Goal: Transaction & Acquisition: Purchase product/service

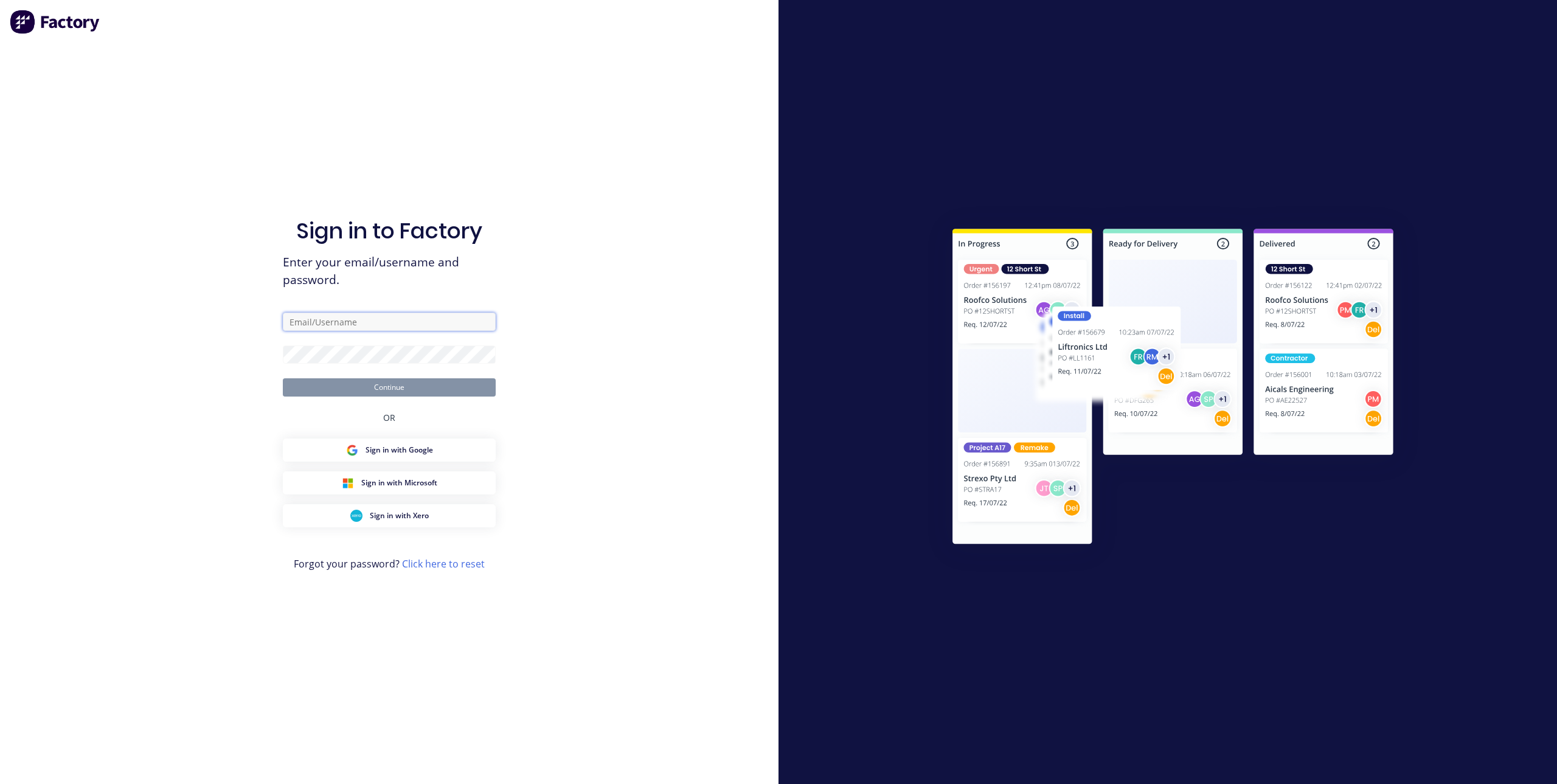
type input "[PERSON_NAME][EMAIL_ADDRESS][DOMAIN_NAME]"
click at [392, 394] on button "Continue" at bounding box center [389, 387] width 213 height 18
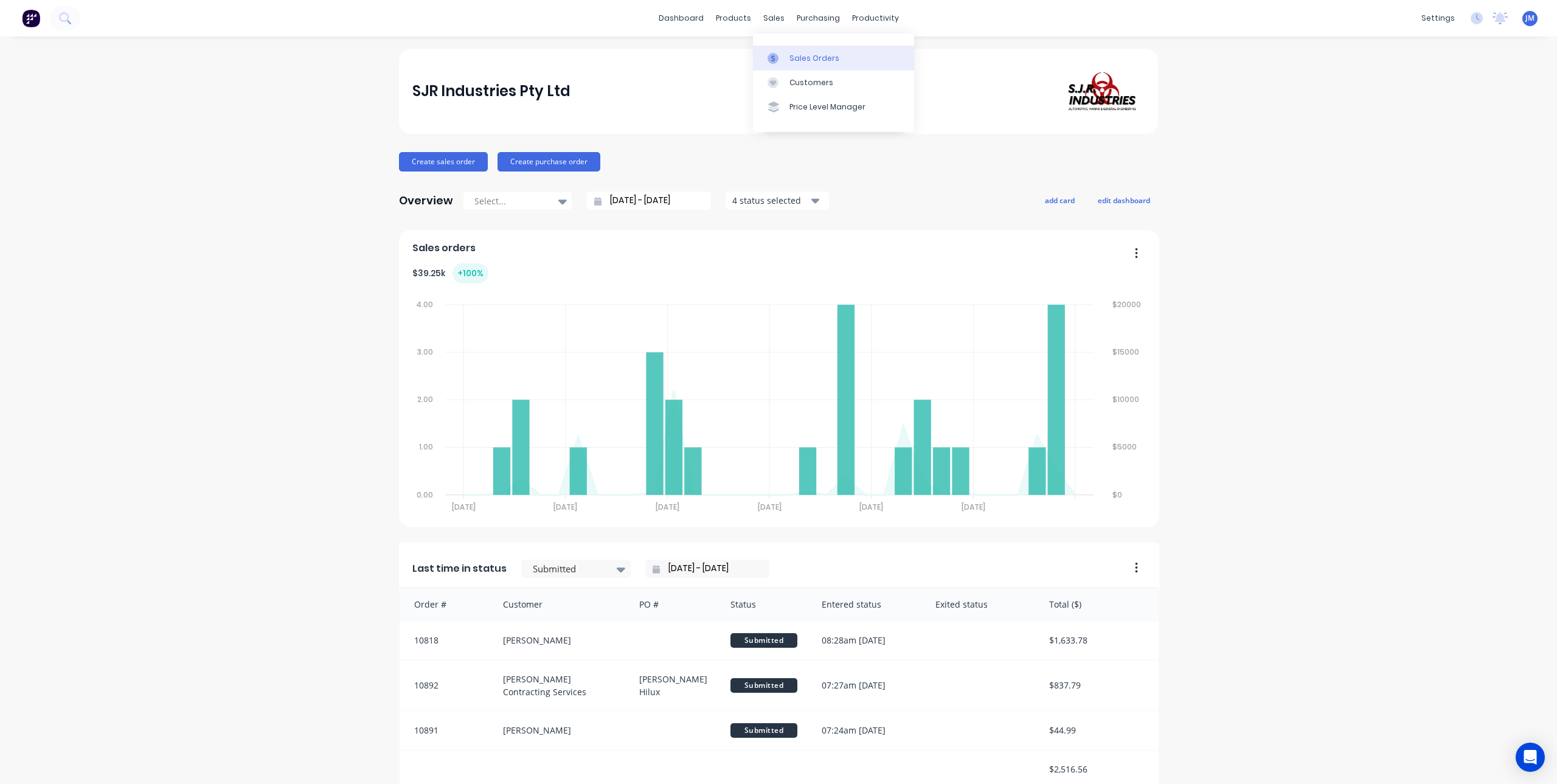
click at [791, 65] on link "Sales Orders" at bounding box center [833, 57] width 161 height 24
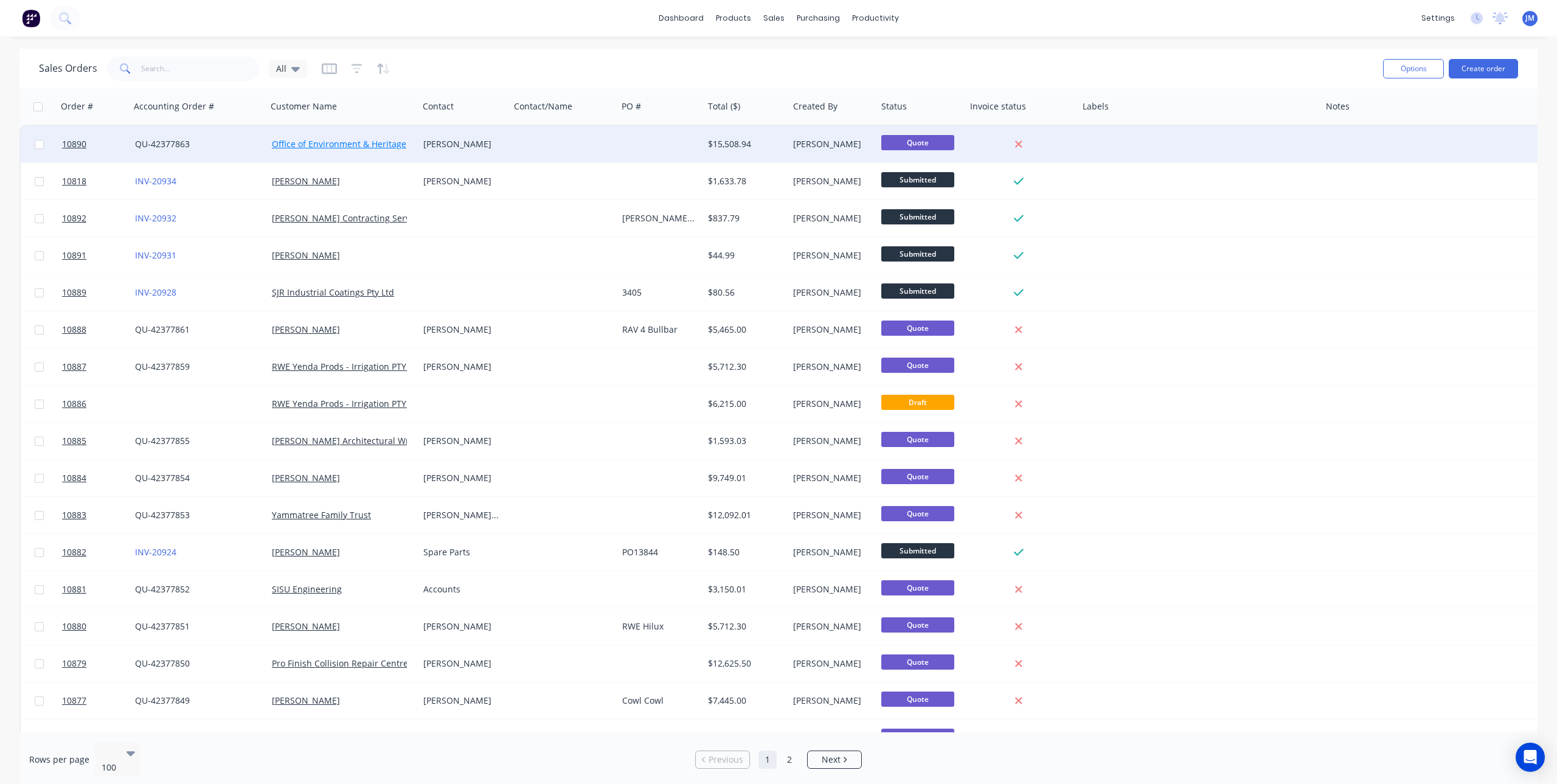
click at [343, 144] on link "Office of Environment & Heritage" at bounding box center [339, 144] width 134 height 12
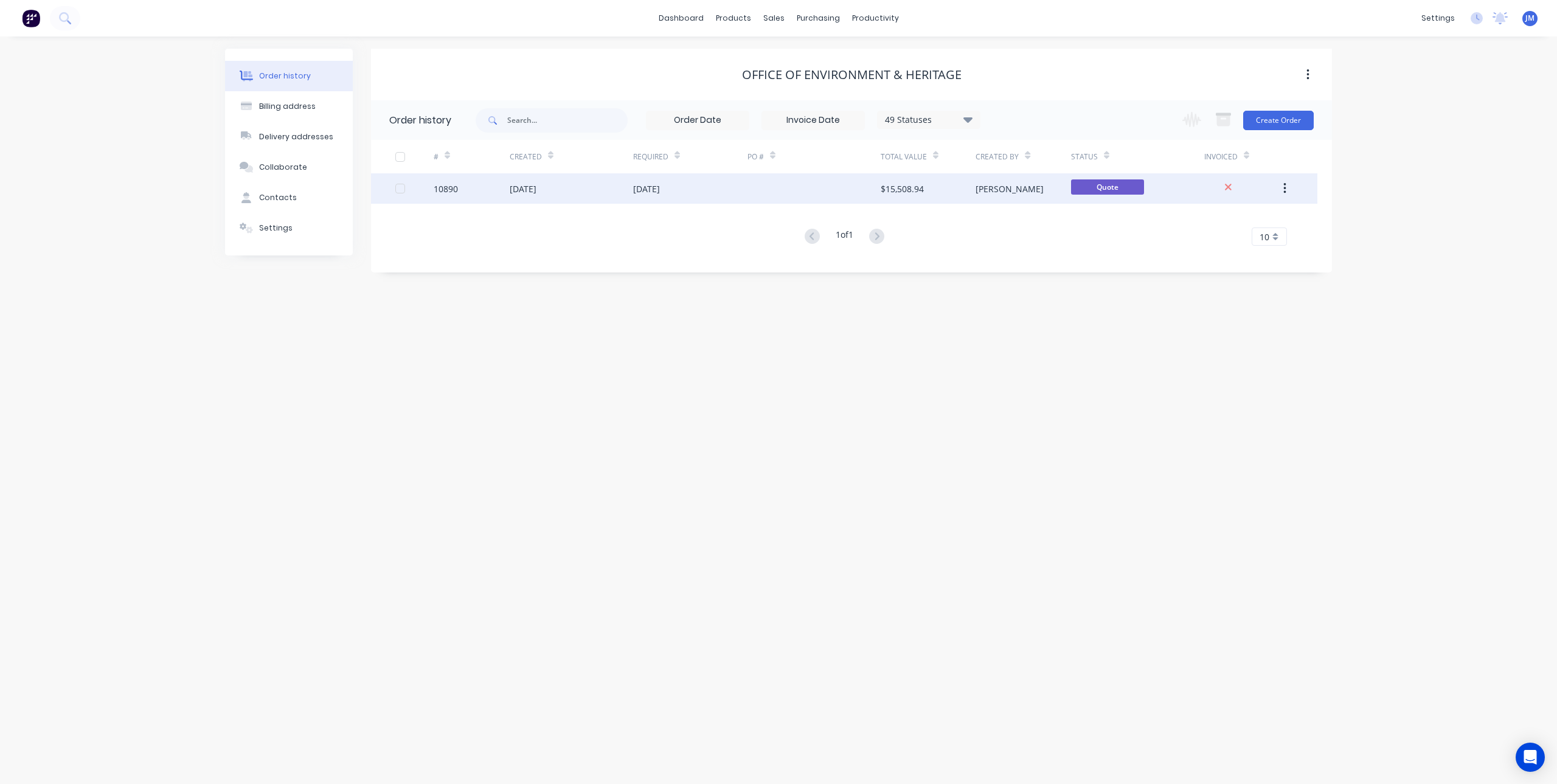
click at [916, 189] on div "$15,508.94" at bounding box center [903, 189] width 43 height 12
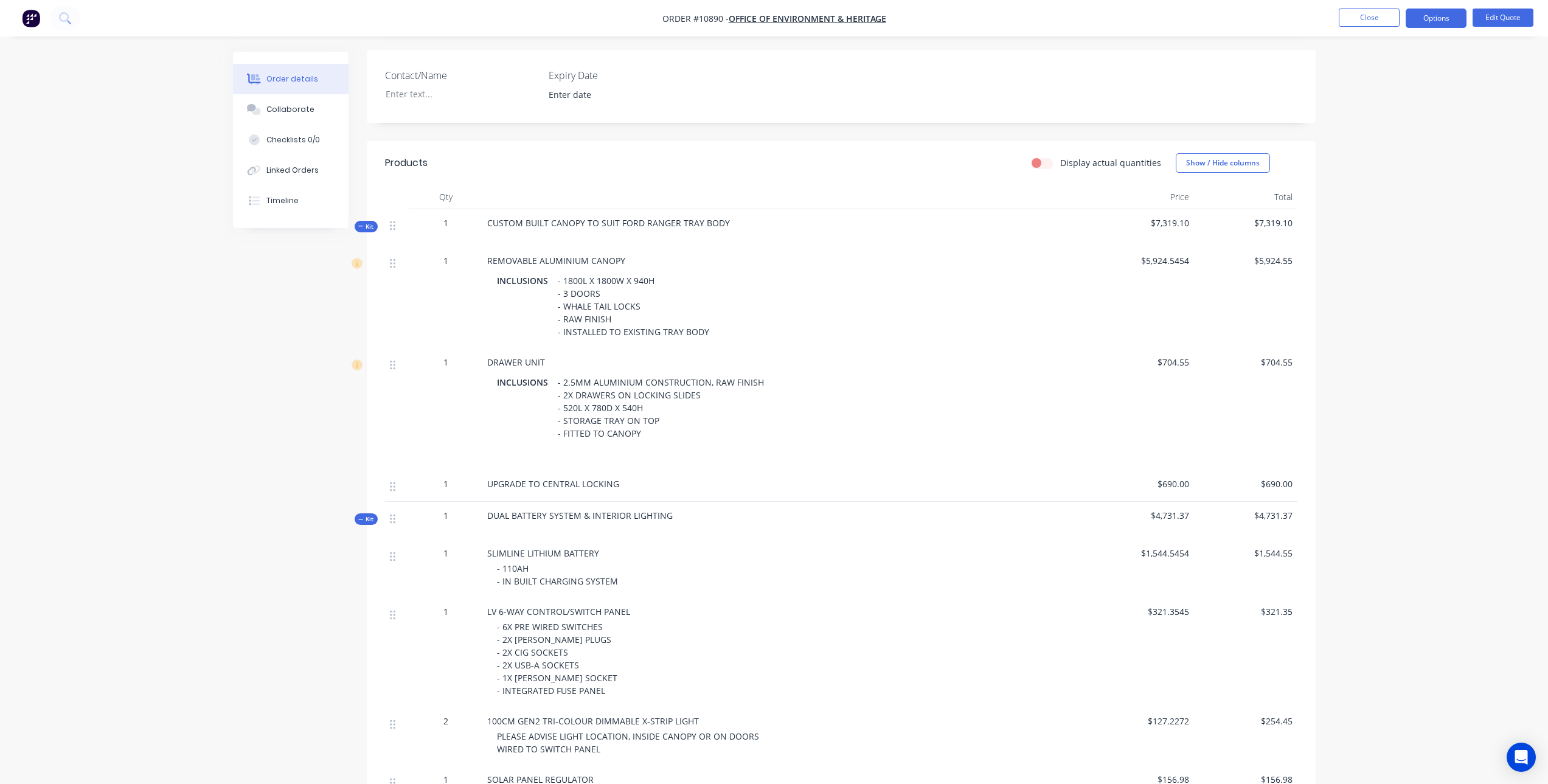
scroll to position [304, 0]
click at [1498, 15] on button "Edit Quote" at bounding box center [1503, 17] width 61 height 18
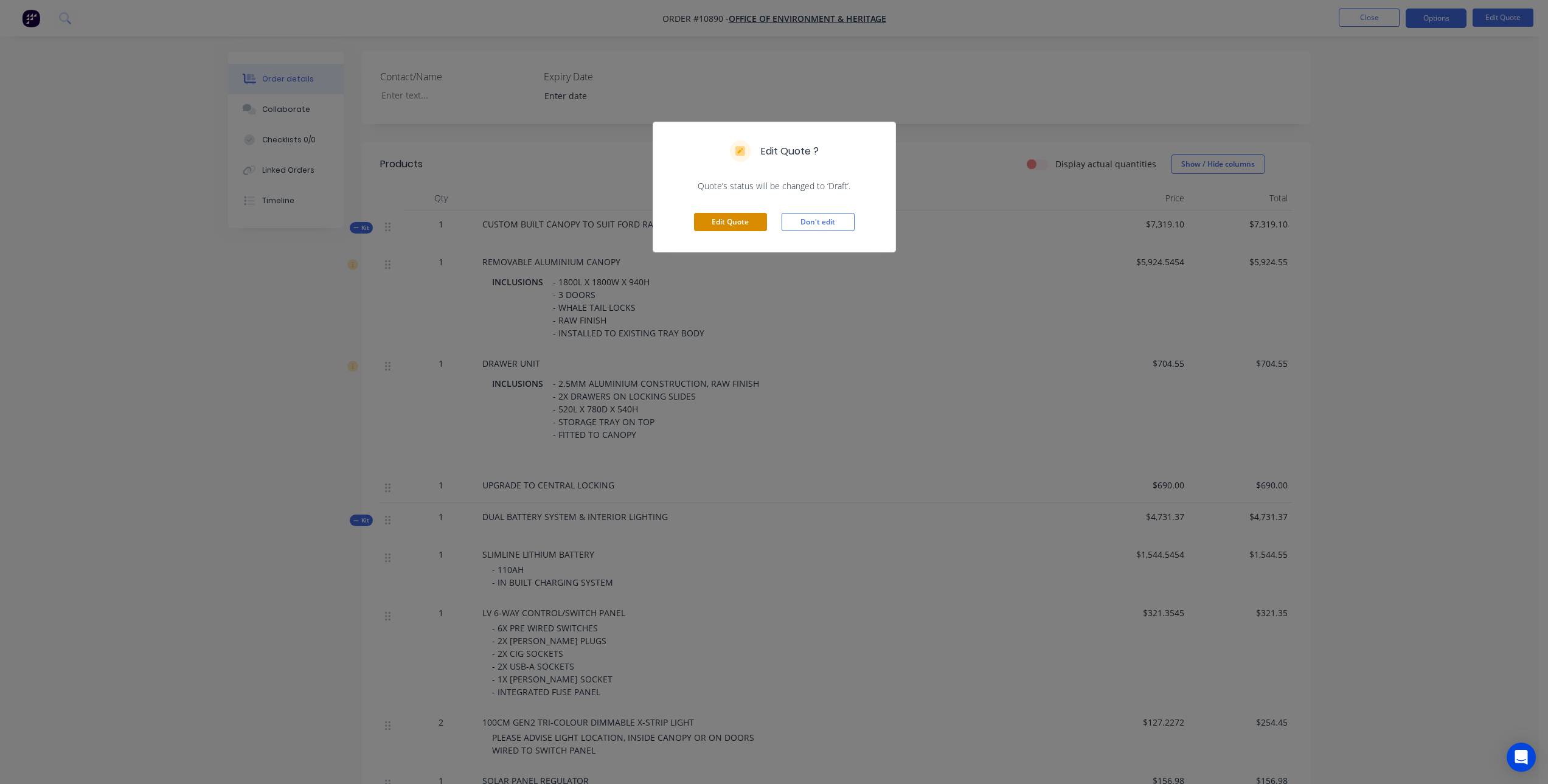
click at [729, 222] on button "Edit Quote" at bounding box center [731, 222] width 73 height 18
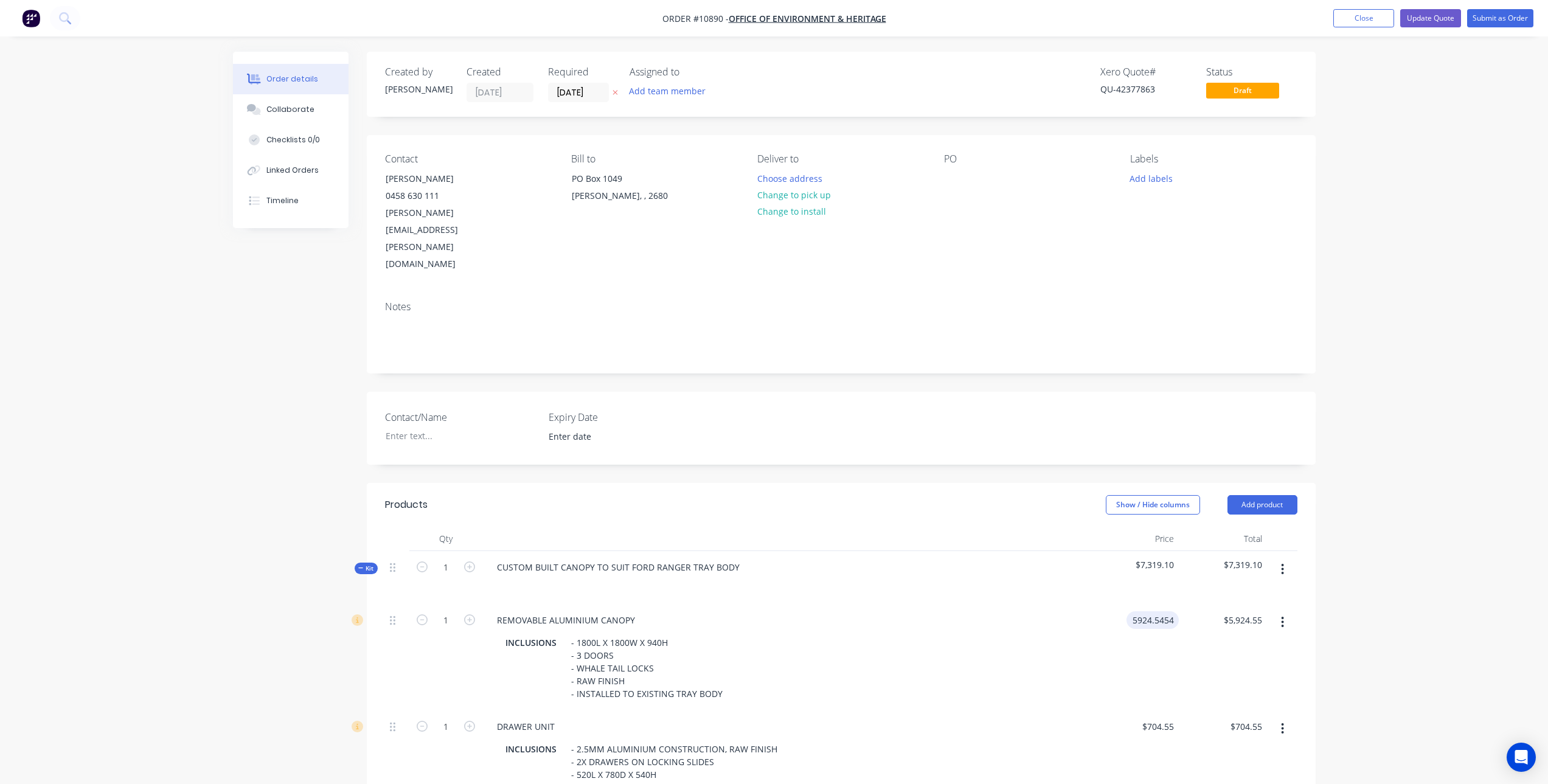
click at [1147, 611] on input "5924.5454" at bounding box center [1155, 619] width 47 height 17
type input "$5,322.2727"
type input "$5,322.27"
click at [1048, 633] on div "INCLUSIONS - 1800L X 1800W X 940H - 3 DOORS - WHALE TAIL LOCKS - RAW FINISH - I…" at bounding box center [784, 667] width 567 height 69
click at [965, 636] on div "INCLUSIONS - 1800L X 1800W X 940H - 3 DOORS - WHALE TAIL LOCKS - RAW FINISH - I…" at bounding box center [784, 667] width 567 height 69
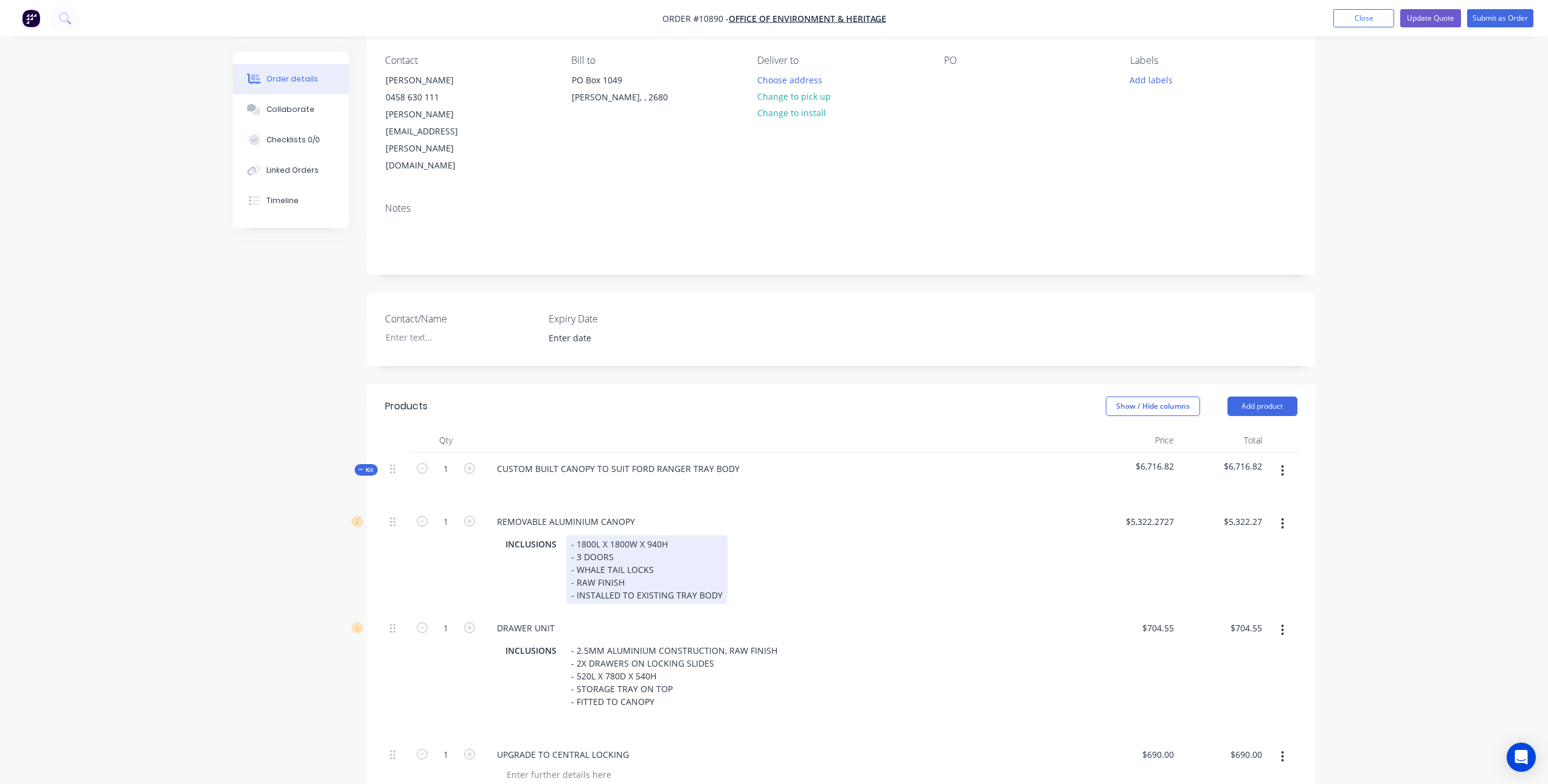
scroll to position [122, 0]
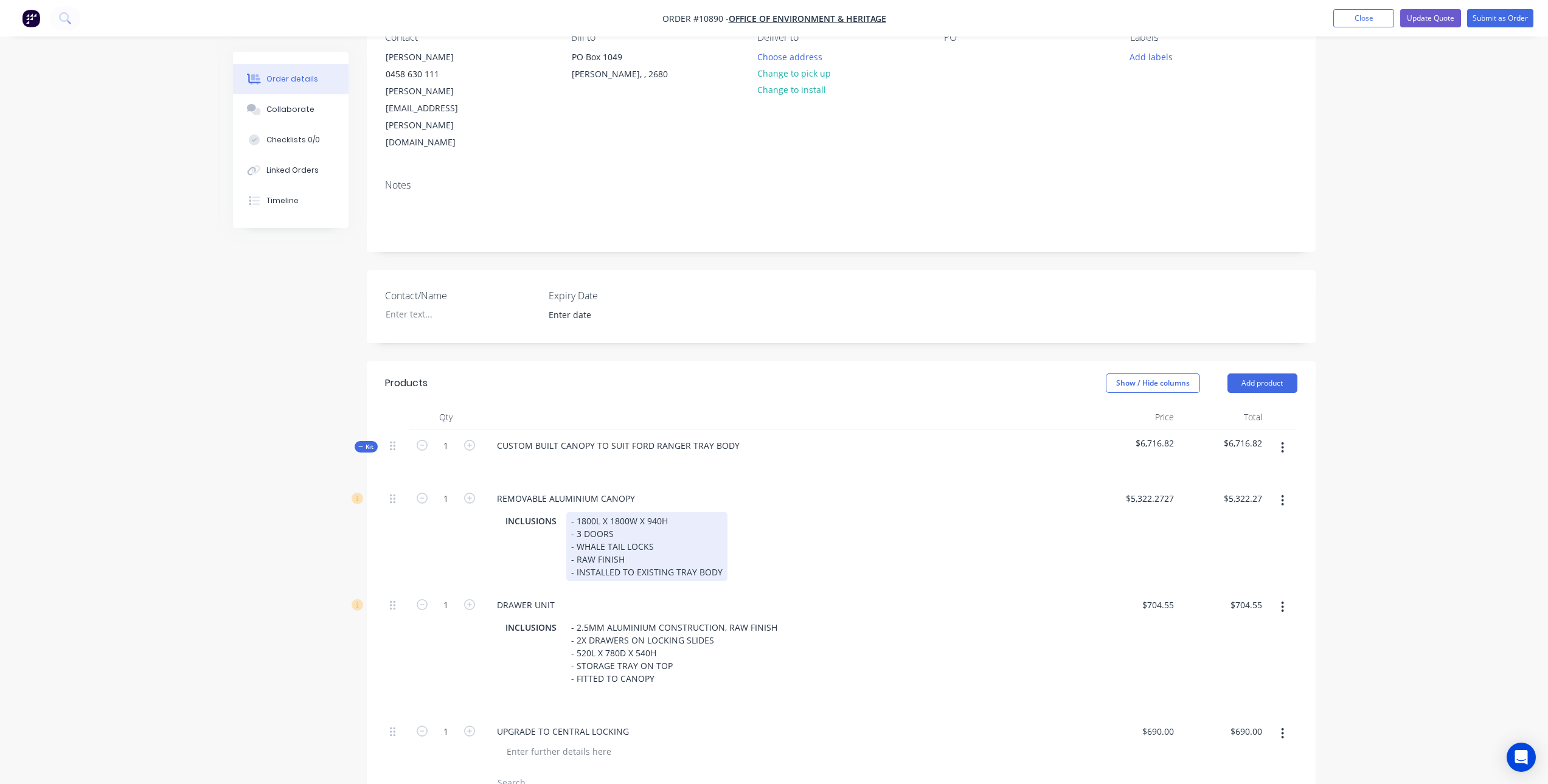
click at [999, 512] on div "INCLUSIONS - 1800L X 1800W X 940H - 3 DOORS - WHALE TAIL LOCKS - RAW FINISH - I…" at bounding box center [784, 546] width 567 height 69
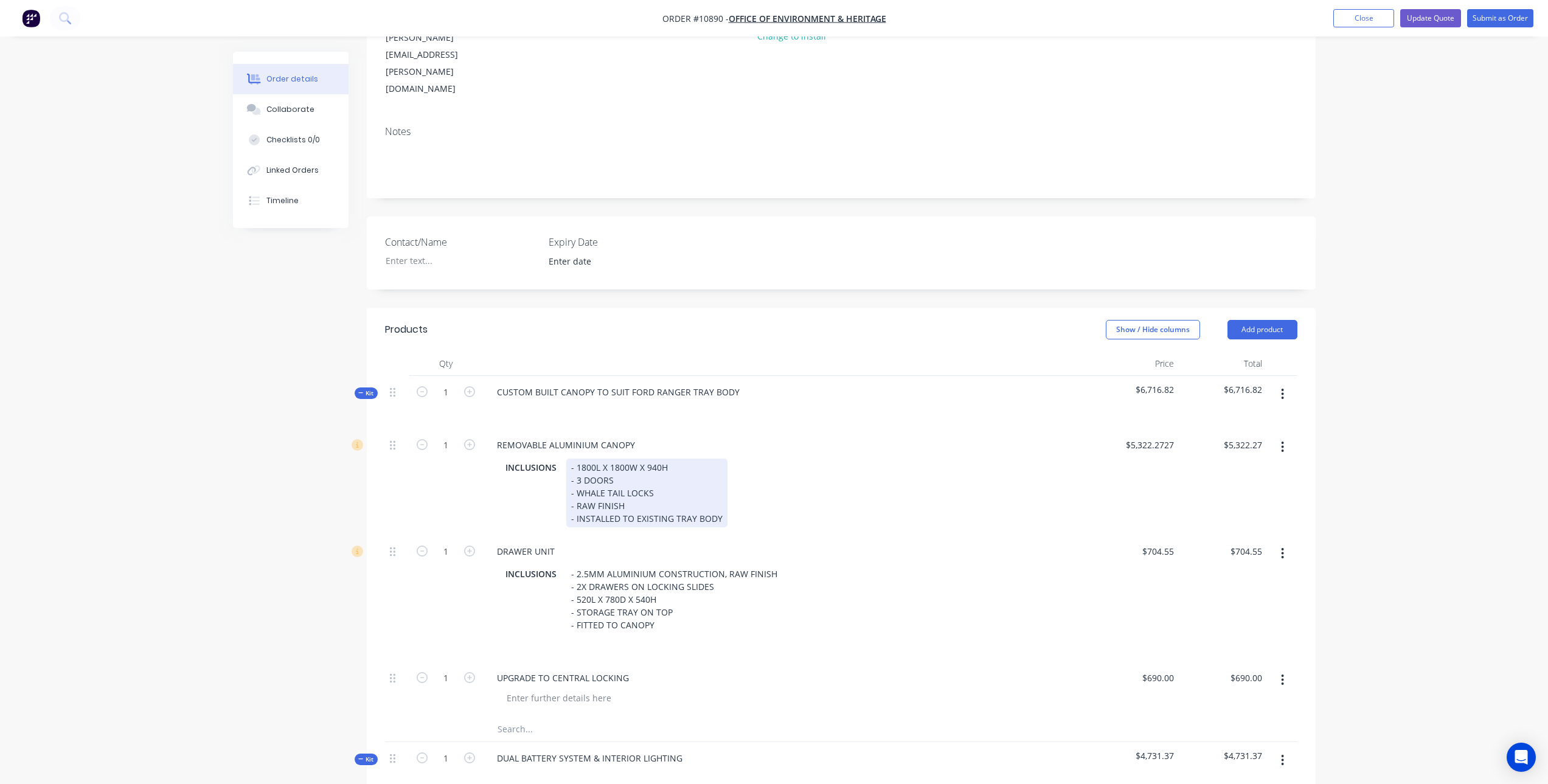
scroll to position [61, 0]
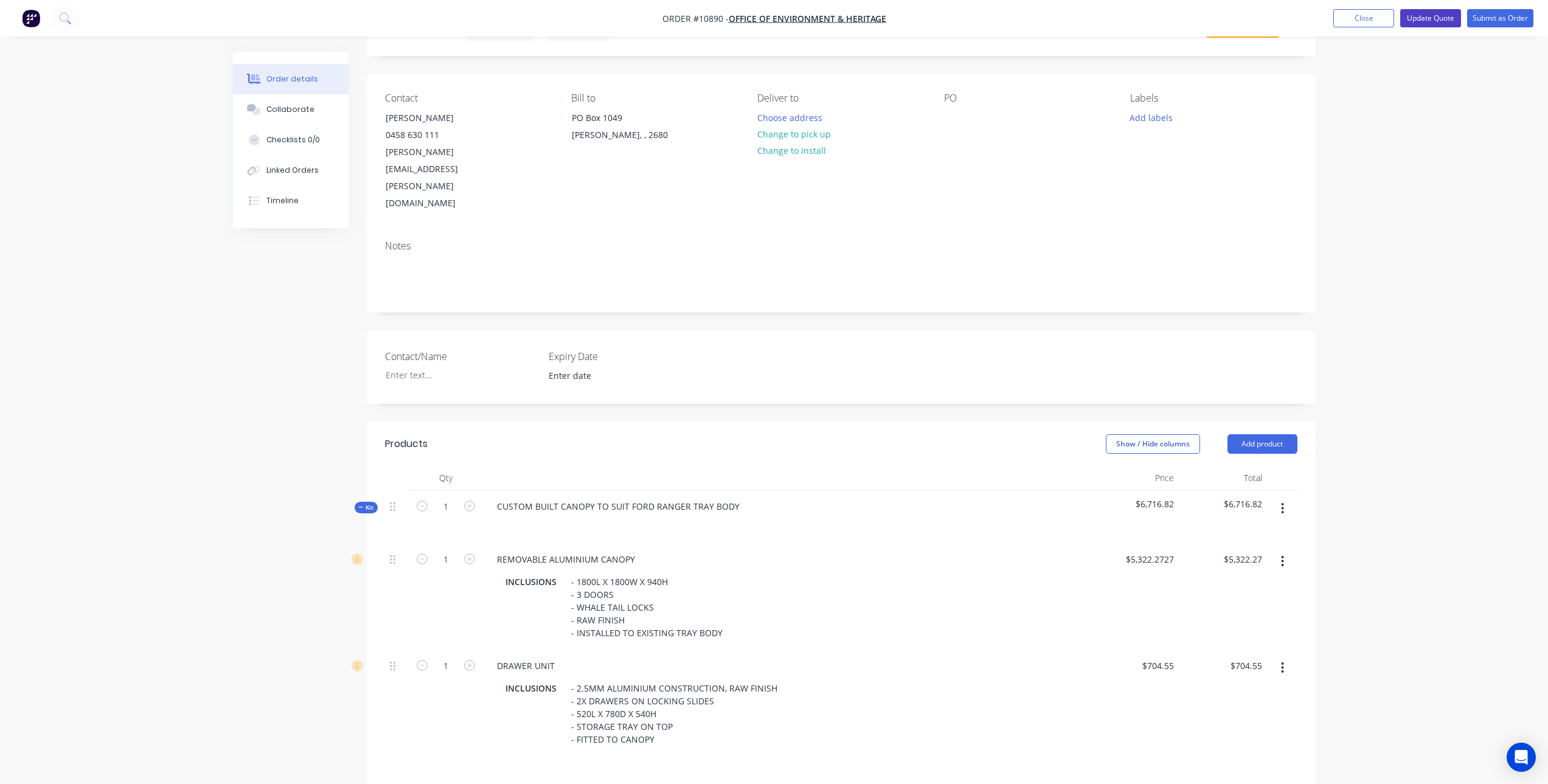
click at [1424, 17] on button "Update Quote" at bounding box center [1431, 18] width 61 height 18
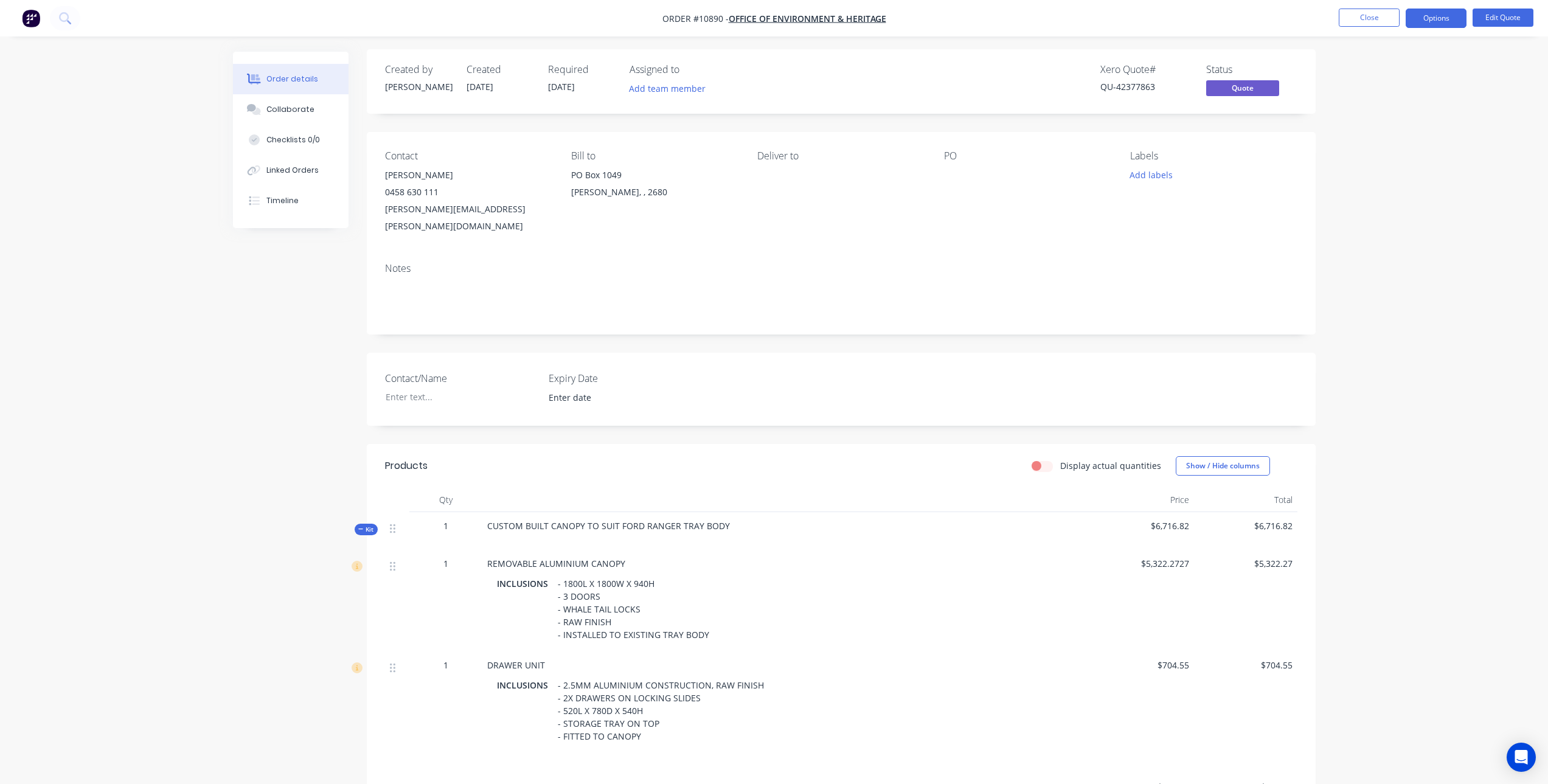
scroll to position [0, 0]
click at [1436, 17] on button "Options" at bounding box center [1436, 18] width 61 height 20
click at [1371, 75] on div "Quote" at bounding box center [1399, 74] width 112 height 17
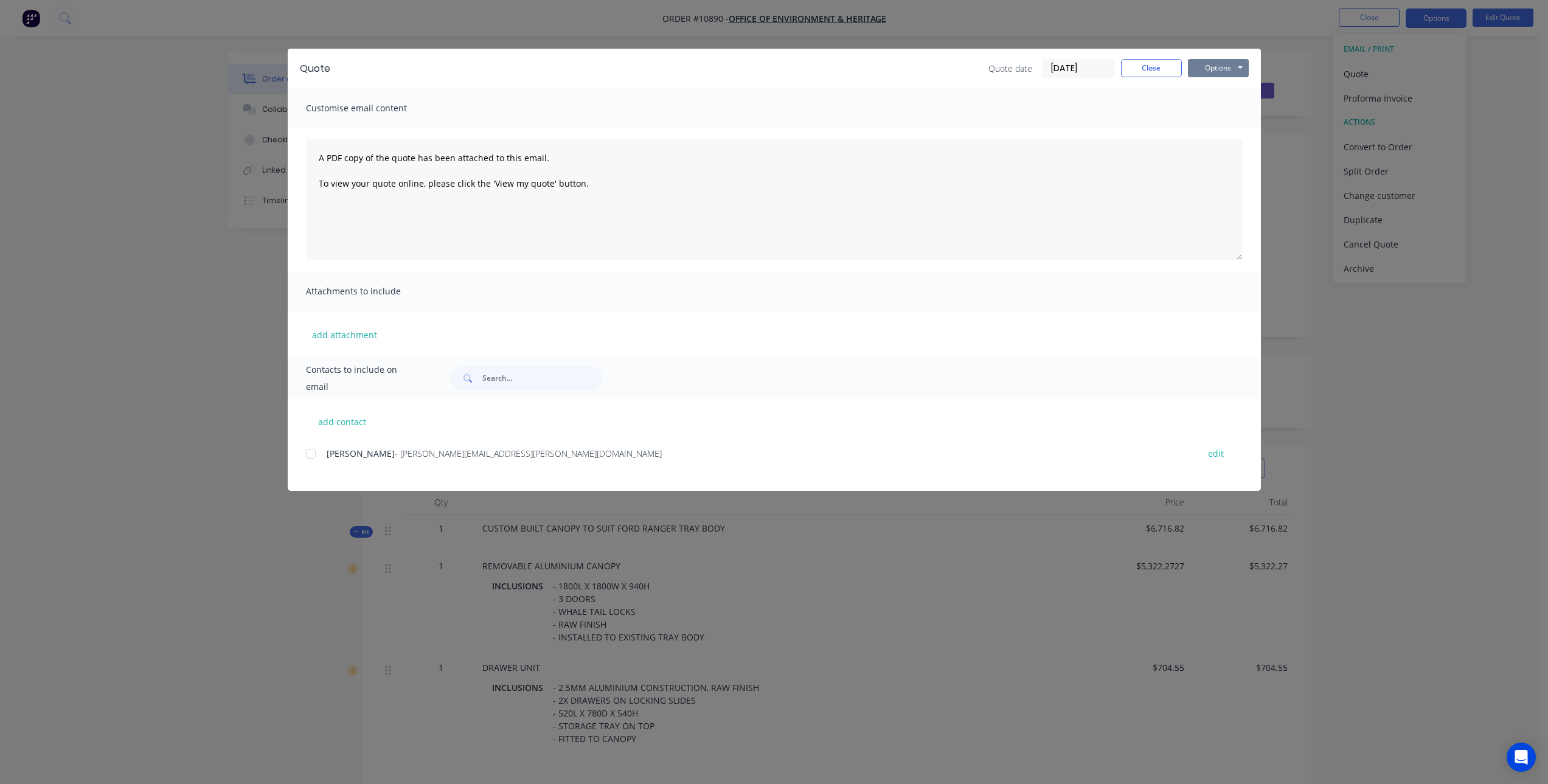
click at [1230, 63] on button "Options" at bounding box center [1219, 68] width 61 height 18
click at [1230, 107] on button "Print" at bounding box center [1227, 110] width 78 height 20
click at [1162, 72] on button "Close" at bounding box center [1152, 68] width 61 height 18
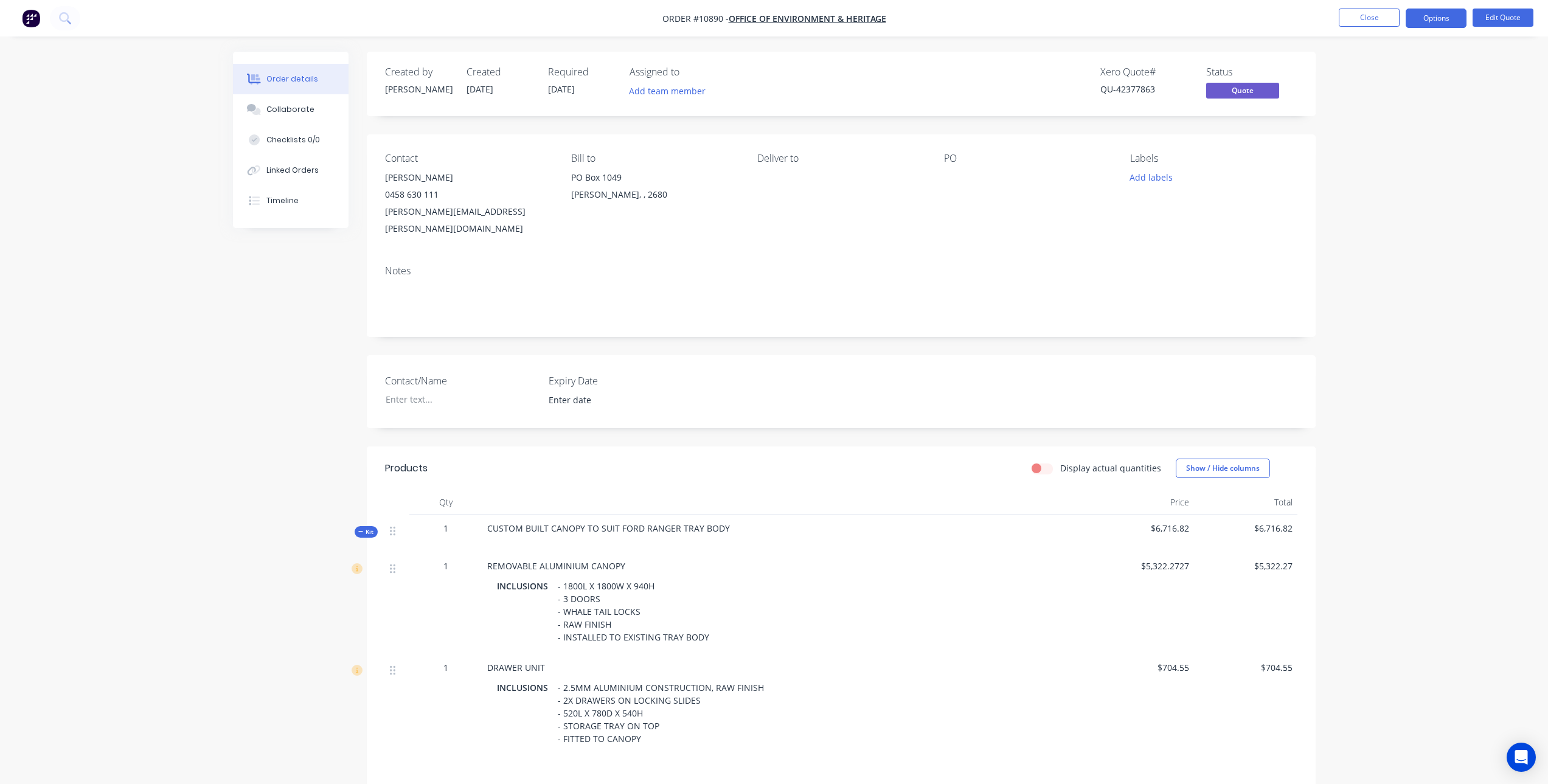
click at [1377, 12] on button "Close" at bounding box center [1369, 17] width 61 height 18
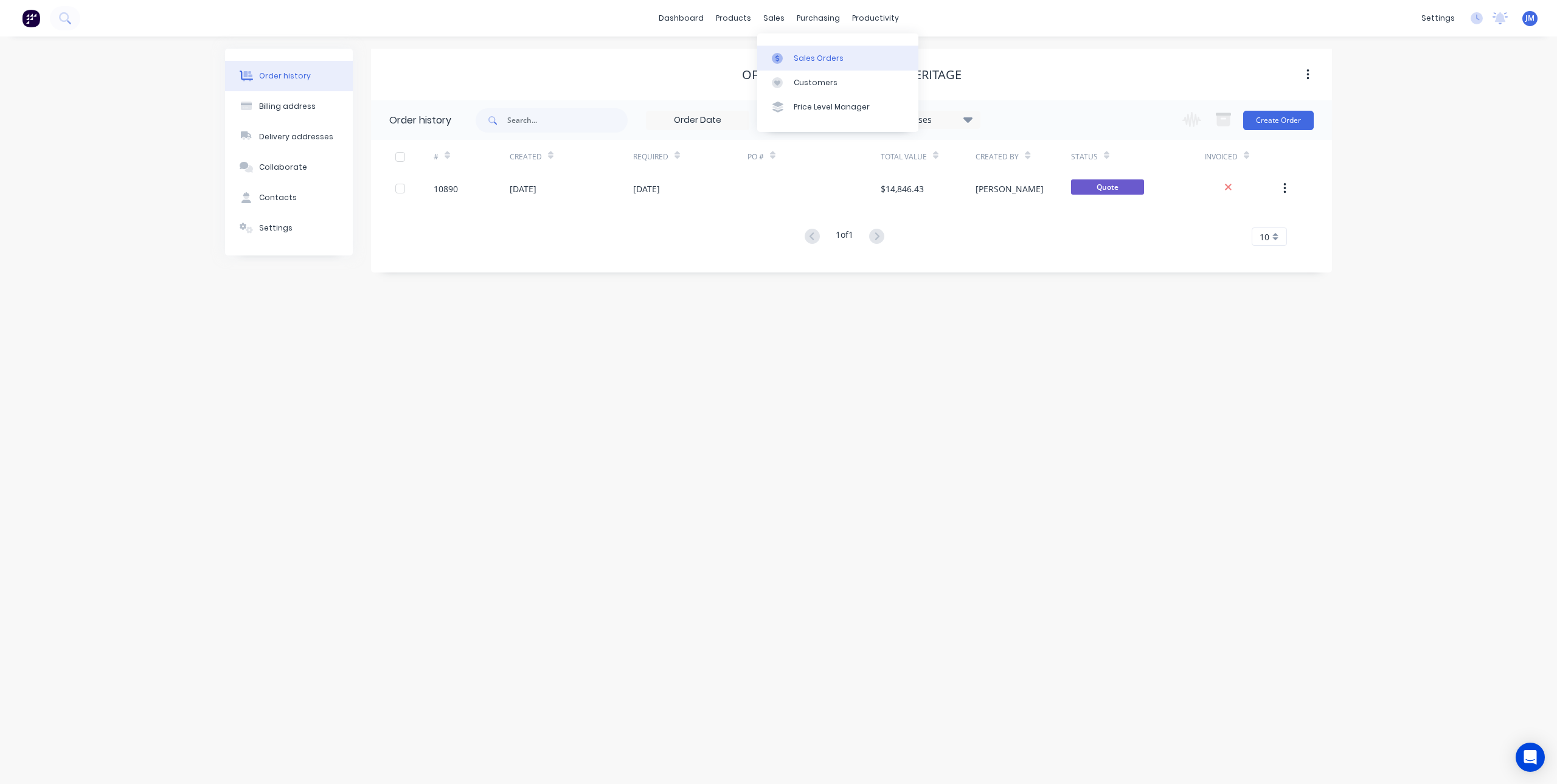
click at [783, 50] on link "Sales Orders" at bounding box center [837, 57] width 161 height 24
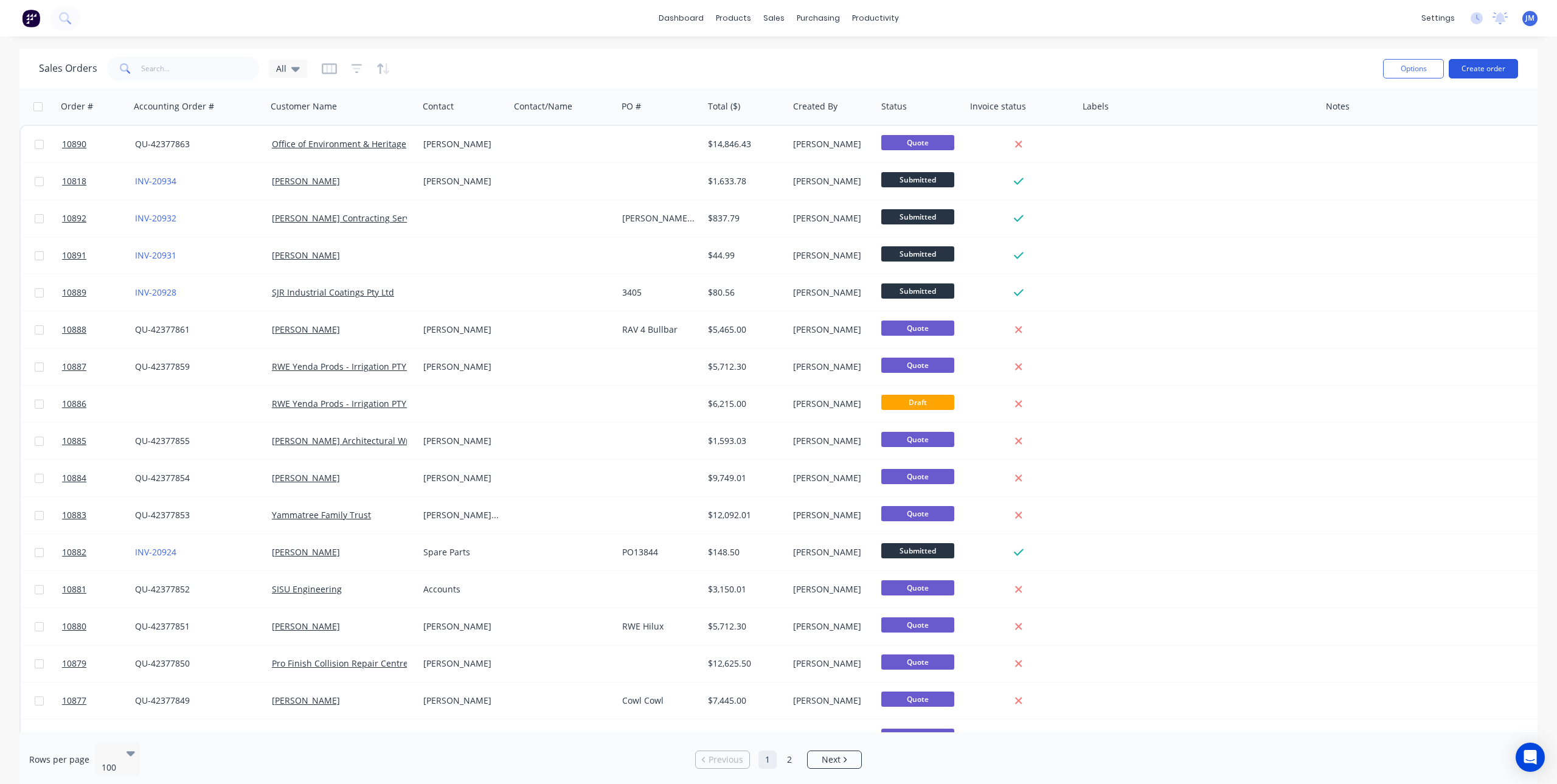
click at [1465, 75] on button "Create order" at bounding box center [1483, 69] width 69 height 20
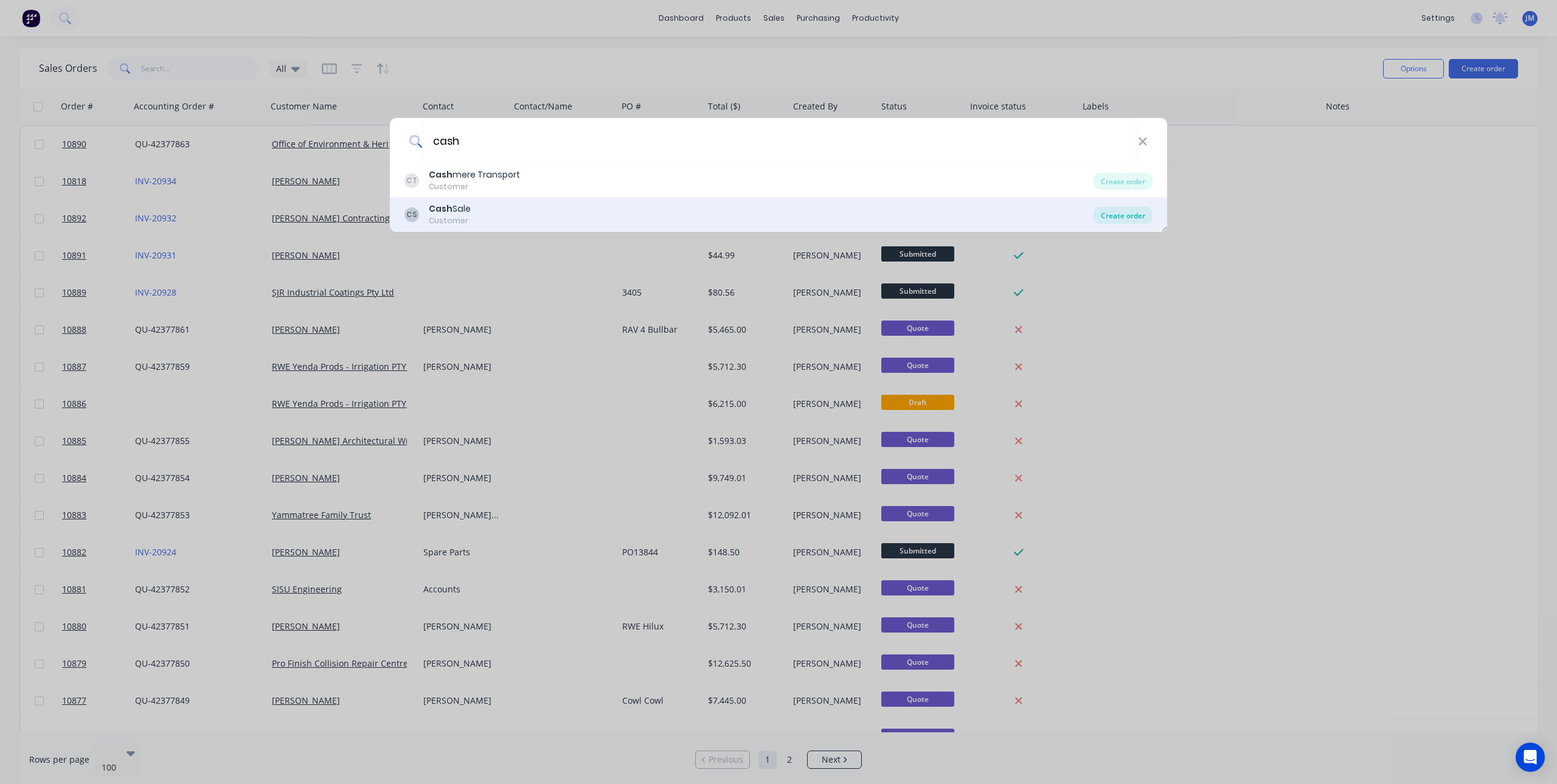
type input "cash"
click at [1131, 213] on div "Create order" at bounding box center [1123, 215] width 59 height 17
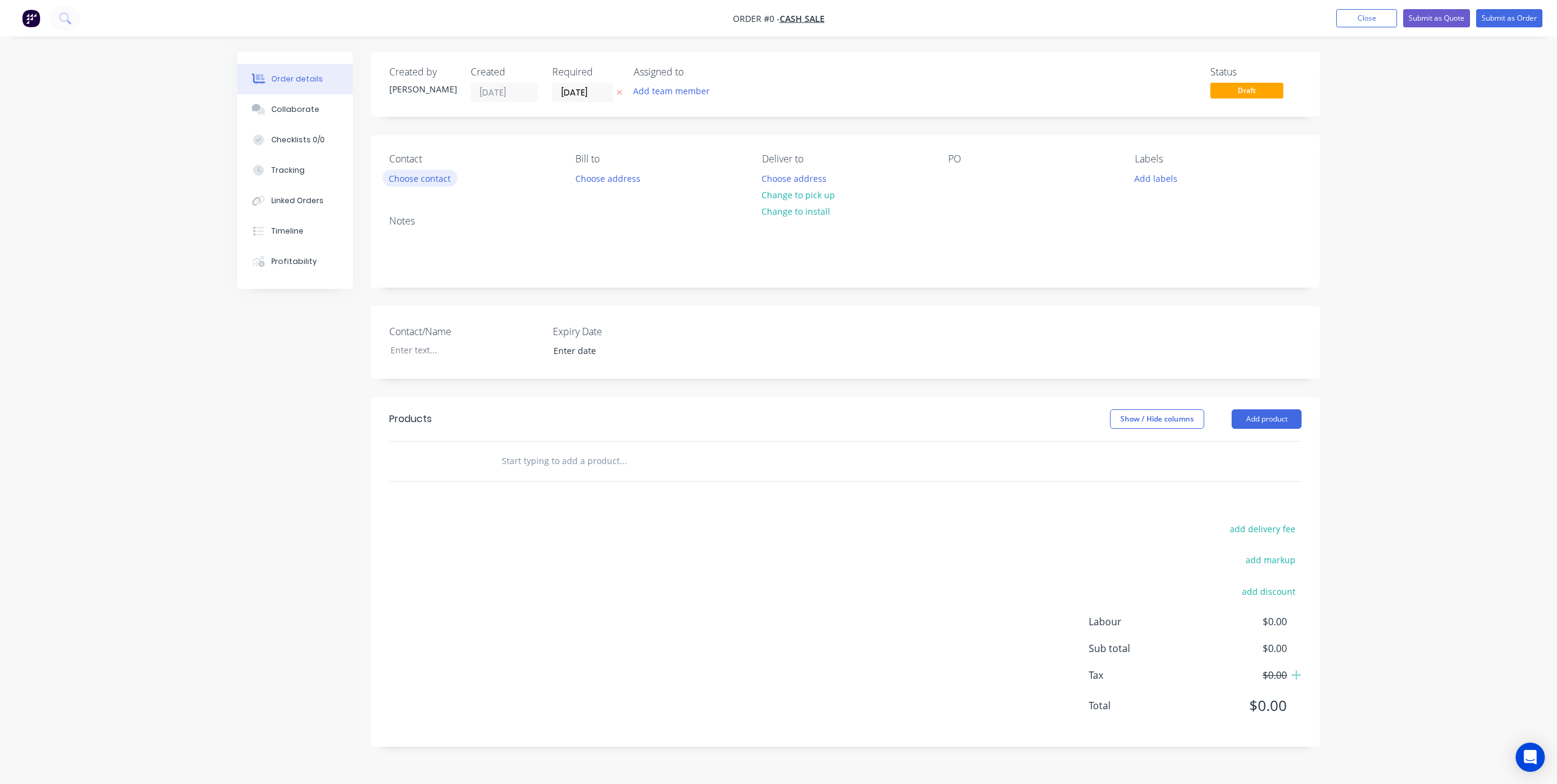
click at [434, 175] on button "Choose contact" at bounding box center [419, 178] width 74 height 17
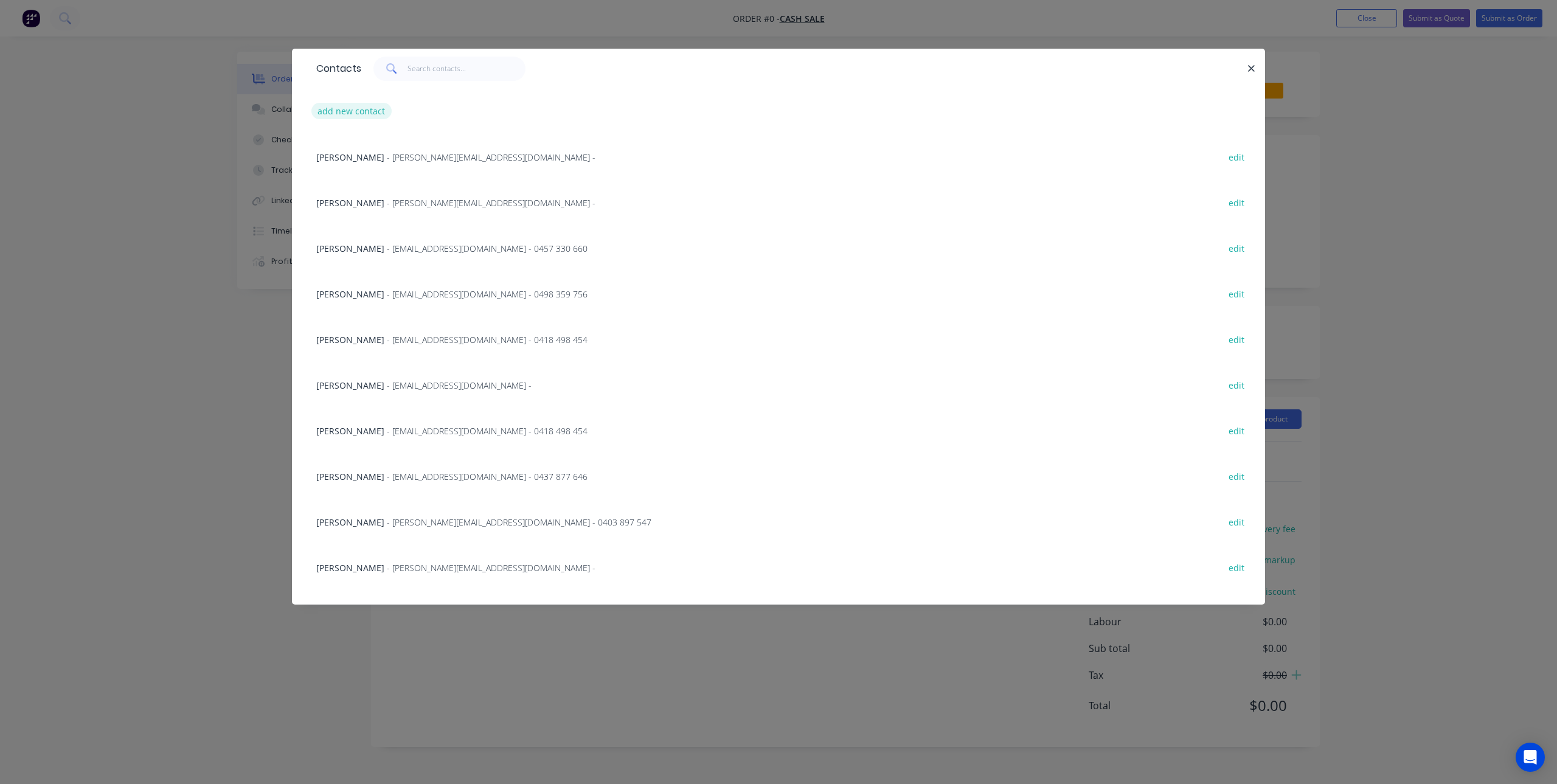
click at [358, 108] on button "add new contact" at bounding box center [351, 111] width 80 height 17
select select "AU"
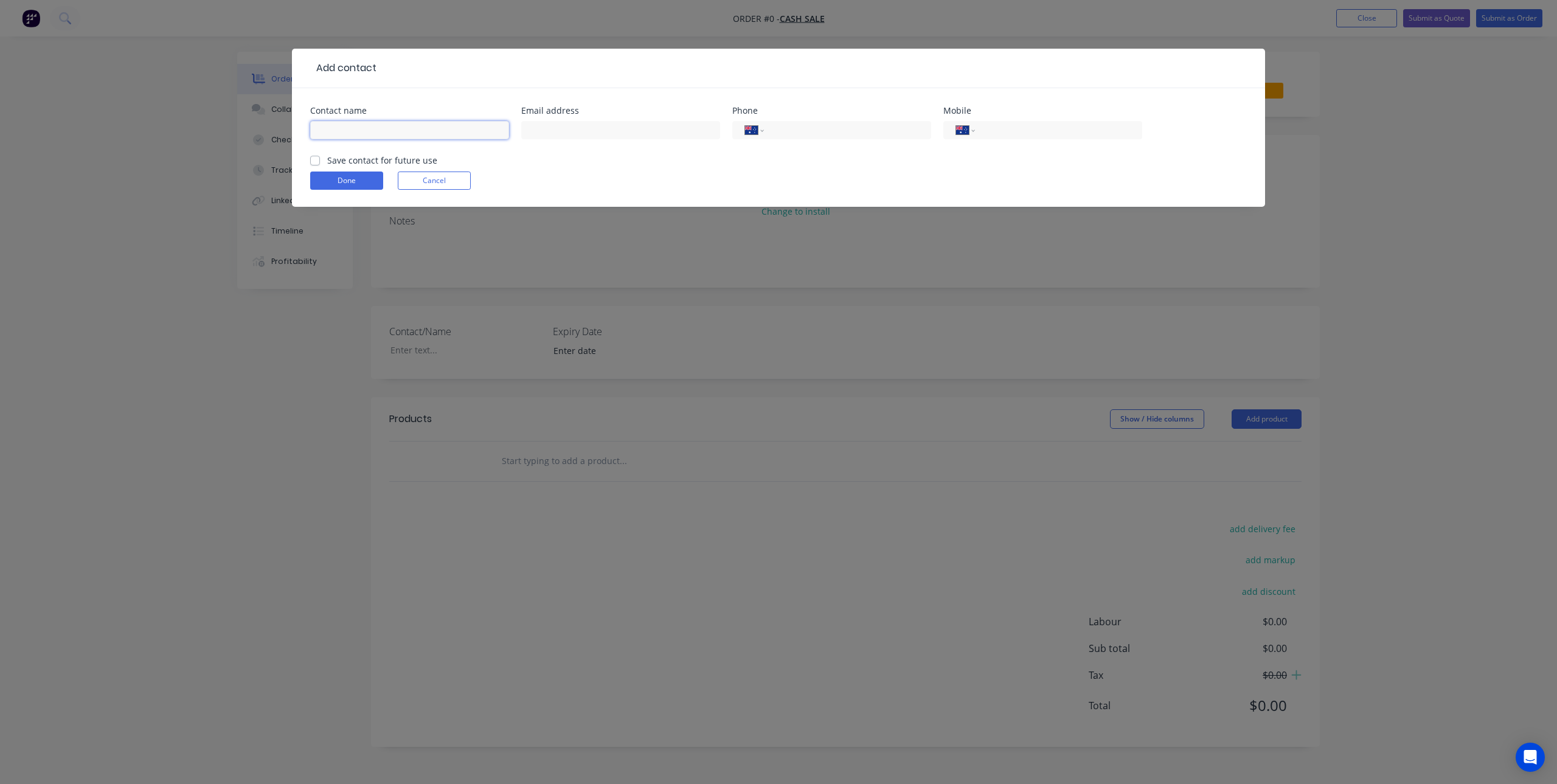
click at [388, 131] on input "text" at bounding box center [410, 130] width 199 height 18
type input "[PERSON_NAME]"
click at [651, 138] on input "text" at bounding box center [620, 130] width 199 height 18
type input "[EMAIL_ADDRESS][DOMAIN_NAME]"
click at [328, 160] on label "Save contact for future use" at bounding box center [382, 160] width 110 height 12
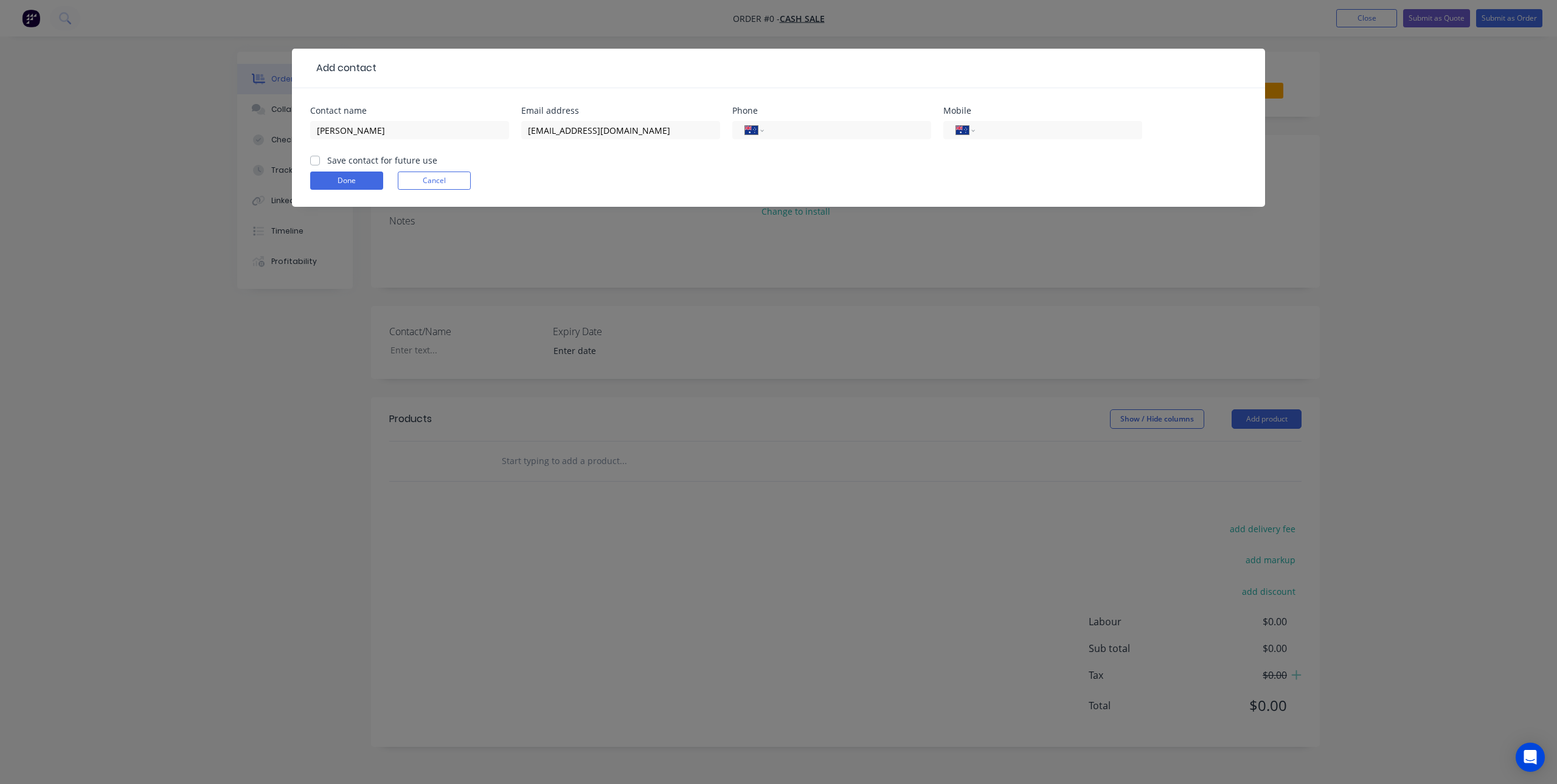
click at [311, 160] on input "Save contact for future use" at bounding box center [315, 160] width 10 height 12
checkbox input "true"
click at [828, 132] on input "tel" at bounding box center [846, 130] width 146 height 14
click at [1081, 127] on input "tel" at bounding box center [1056, 130] width 146 height 14
type input "0407 958 847"
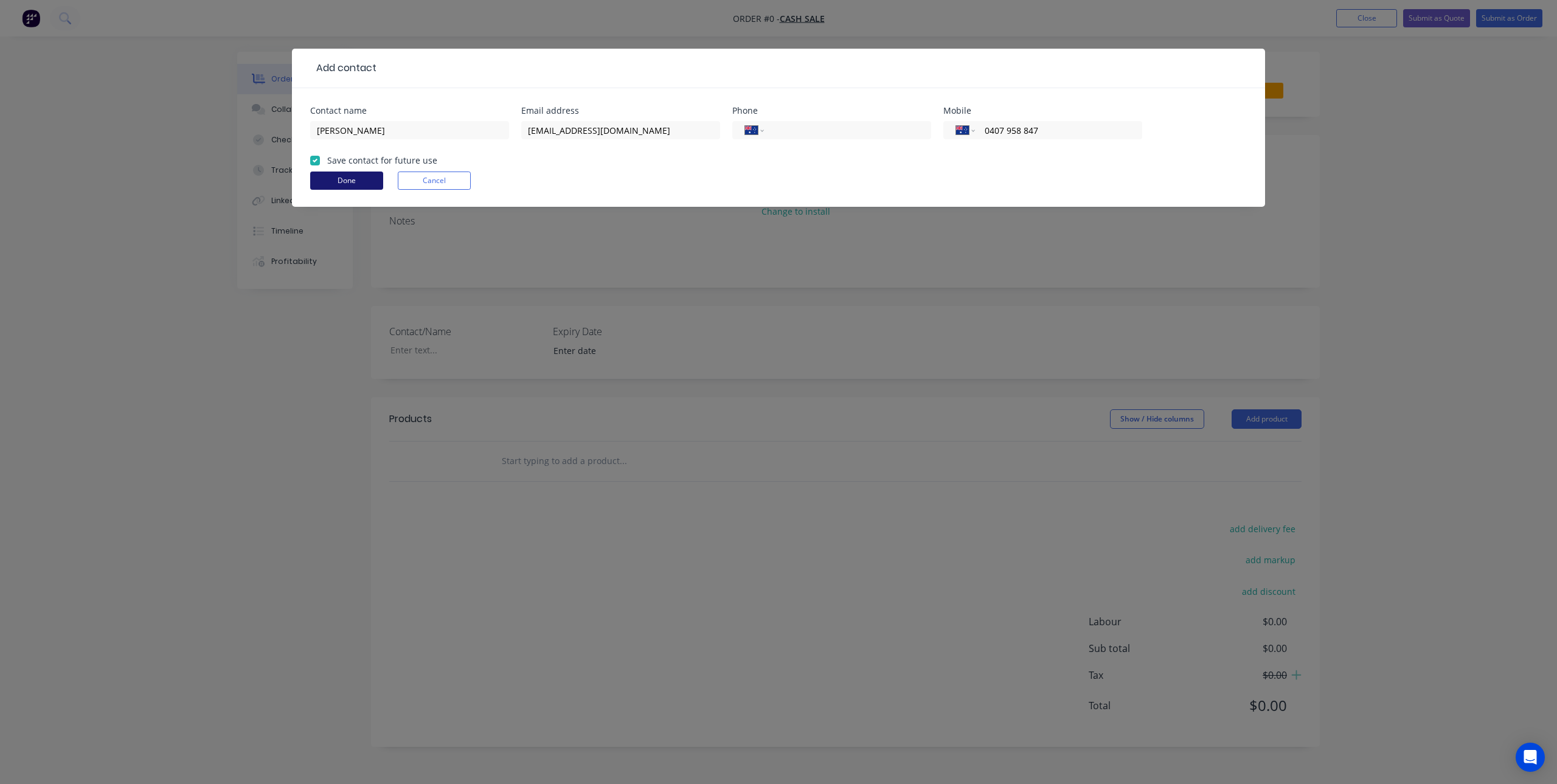
click at [357, 178] on button "Done" at bounding box center [347, 180] width 73 height 18
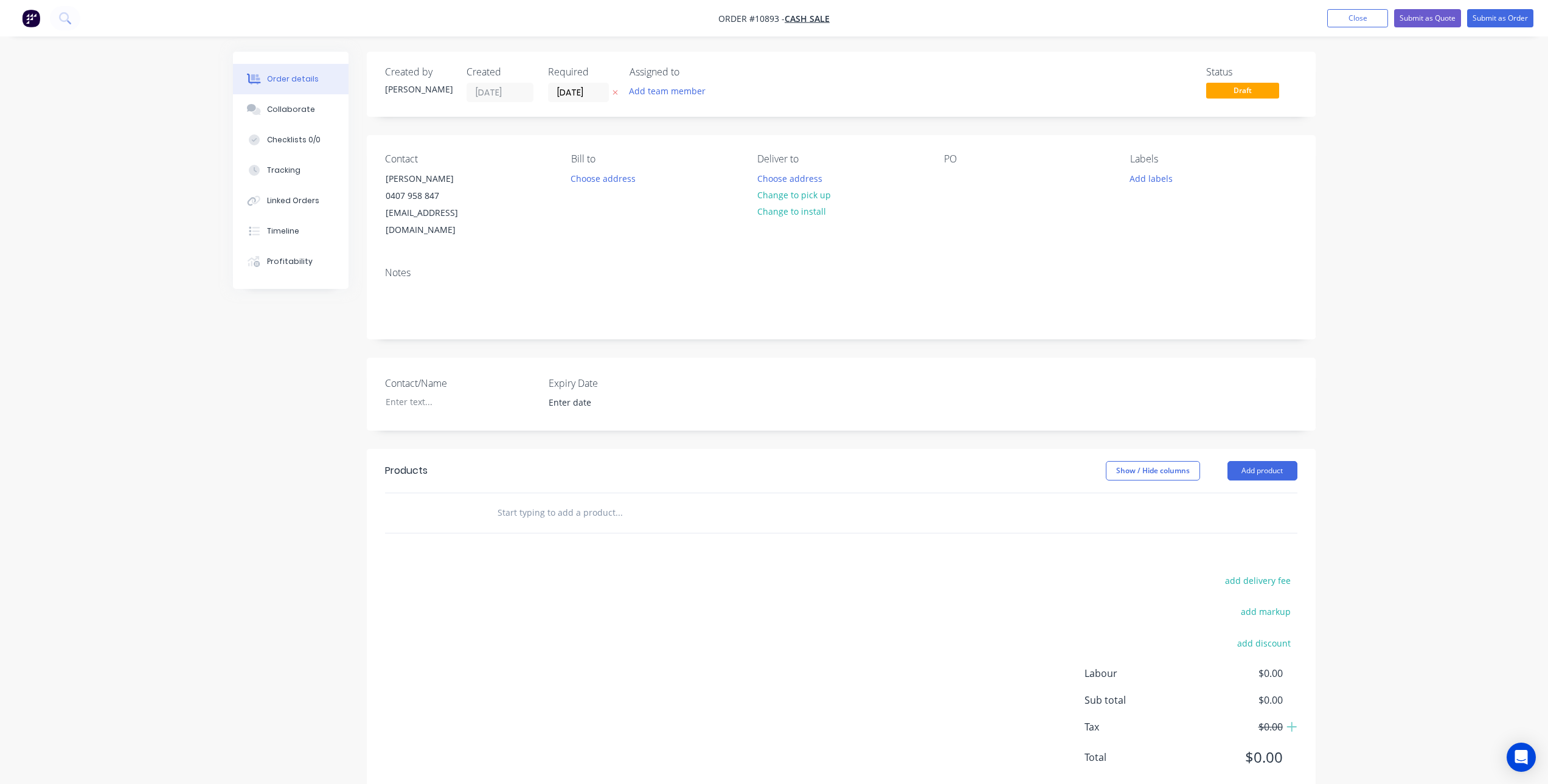
click at [542, 500] on input "text" at bounding box center [619, 512] width 243 height 24
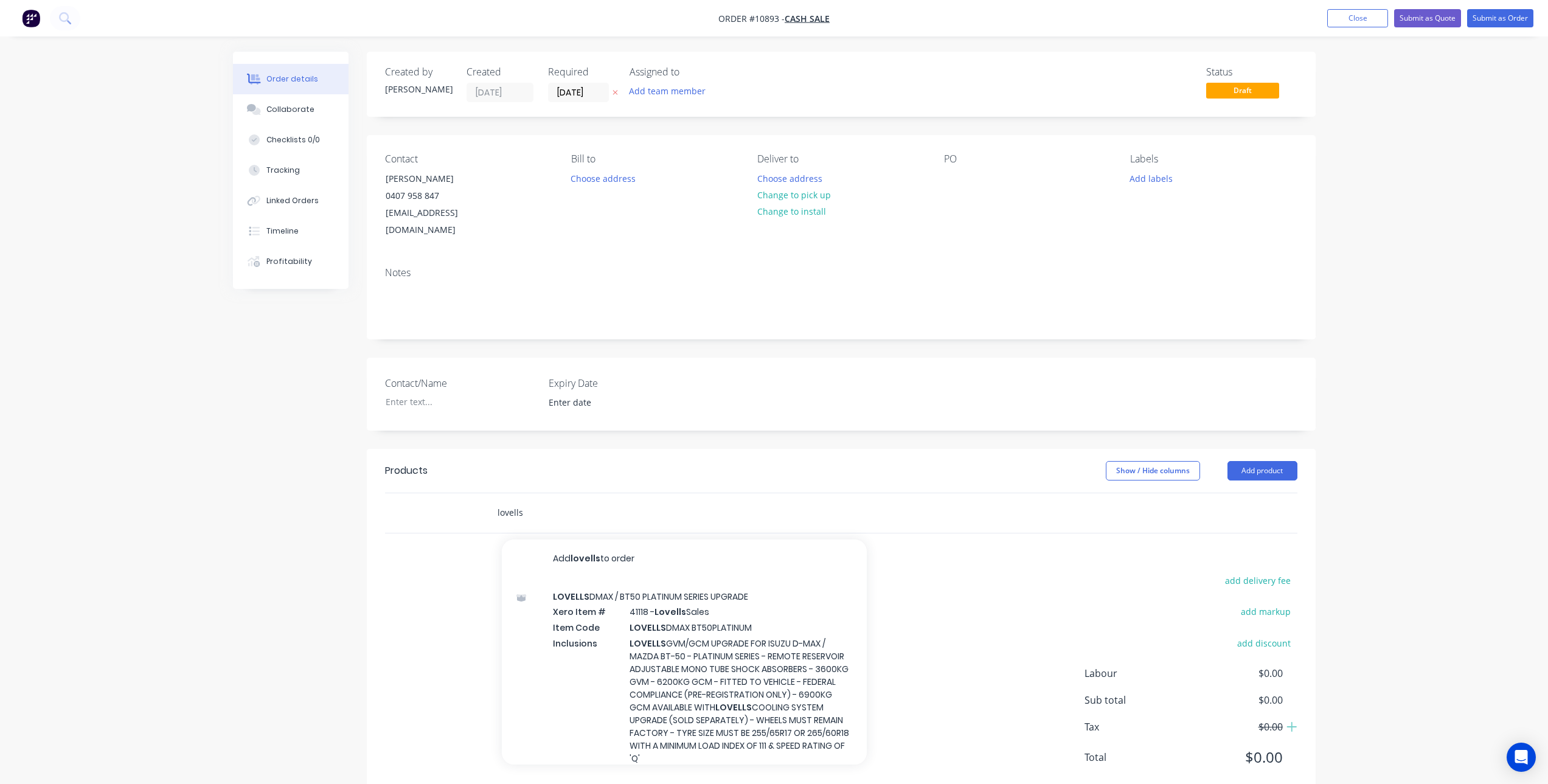
click at [493, 511] on div "lovells Add lovells to order LOVELLS DMAX / BT50 PLATINUM SERIES UPGRADE Xero I…" at bounding box center [701, 513] width 438 height 40
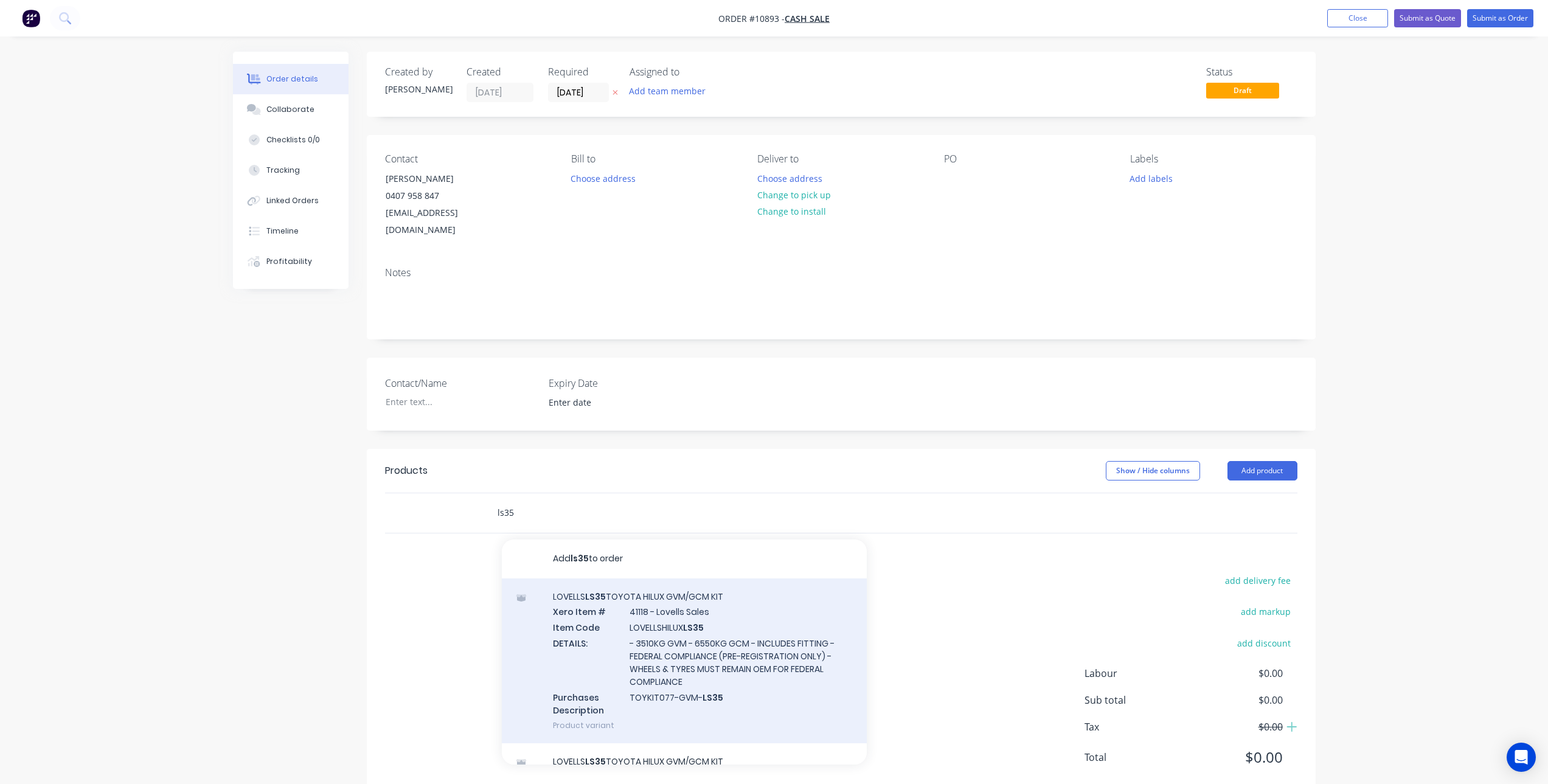
type input "ls35"
click at [599, 590] on div "LOVELLS LS35 TOYOTA HILUX GVM/GCM KIT Xero Item # 41118 - Lovells Sales Item Co…" at bounding box center [684, 660] width 365 height 165
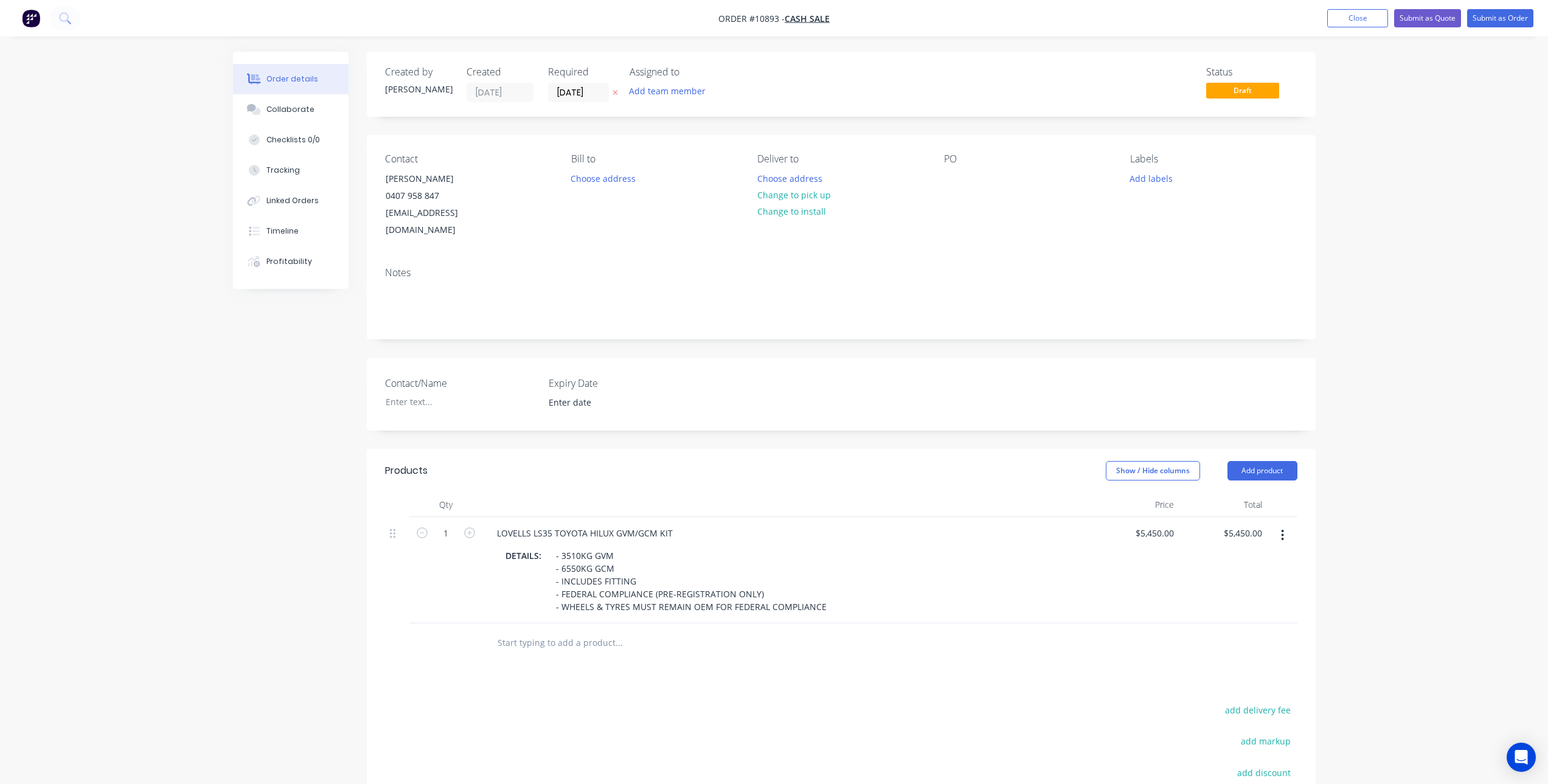
scroll to position [61, 0]
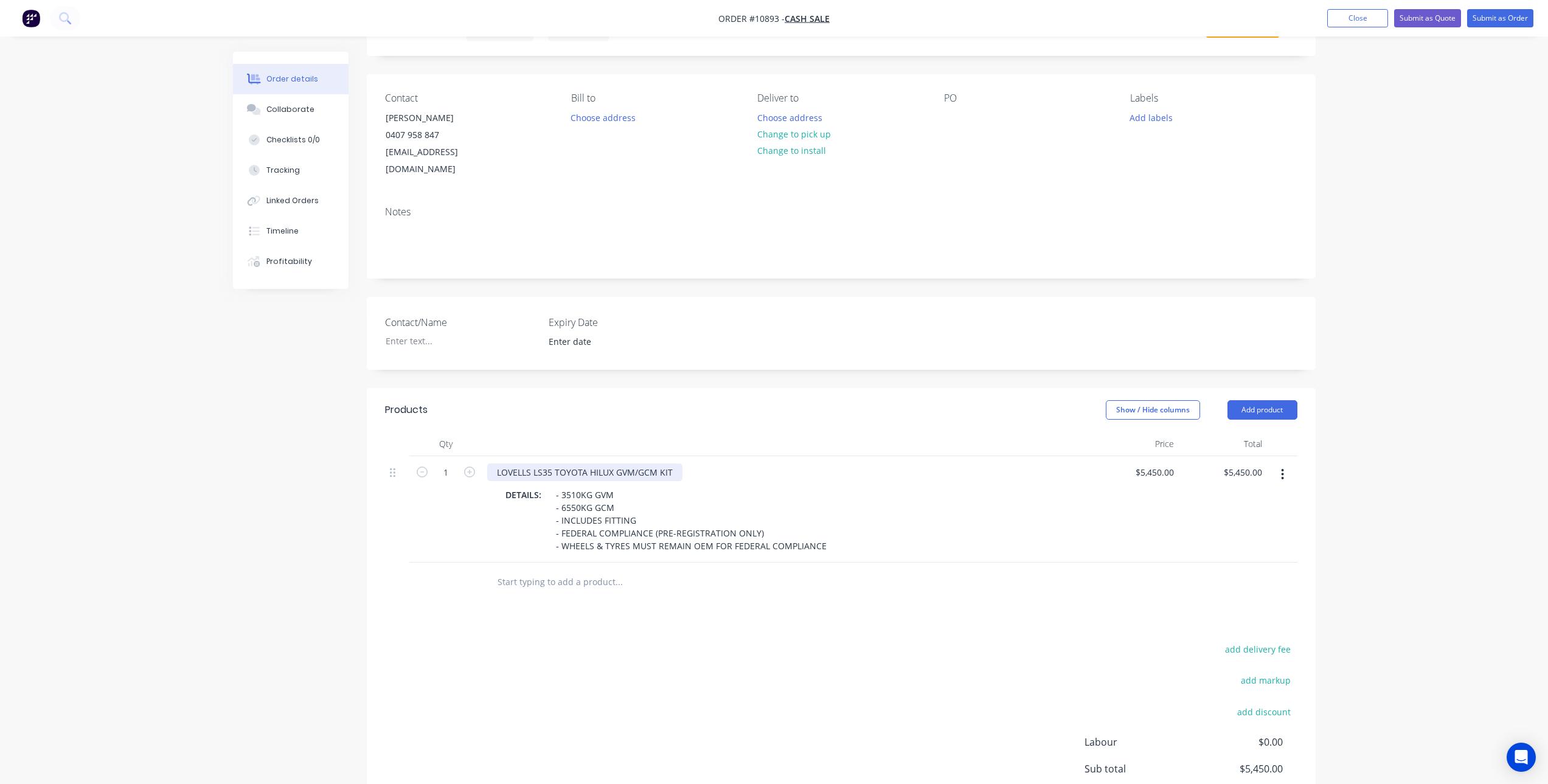
click at [552, 463] on div "LOVELLS LS35 TOYOTA HILUX GVM/GCM KIT" at bounding box center [585, 471] width 195 height 17
drag, startPoint x: 641, startPoint y: 453, endPoint x: 680, endPoint y: 454, distance: 39.0
click at [680, 463] on div "LOVELLS KUN26 TOYOTA HILUX GVM/GCM KIT" at bounding box center [589, 471] width 204 height 17
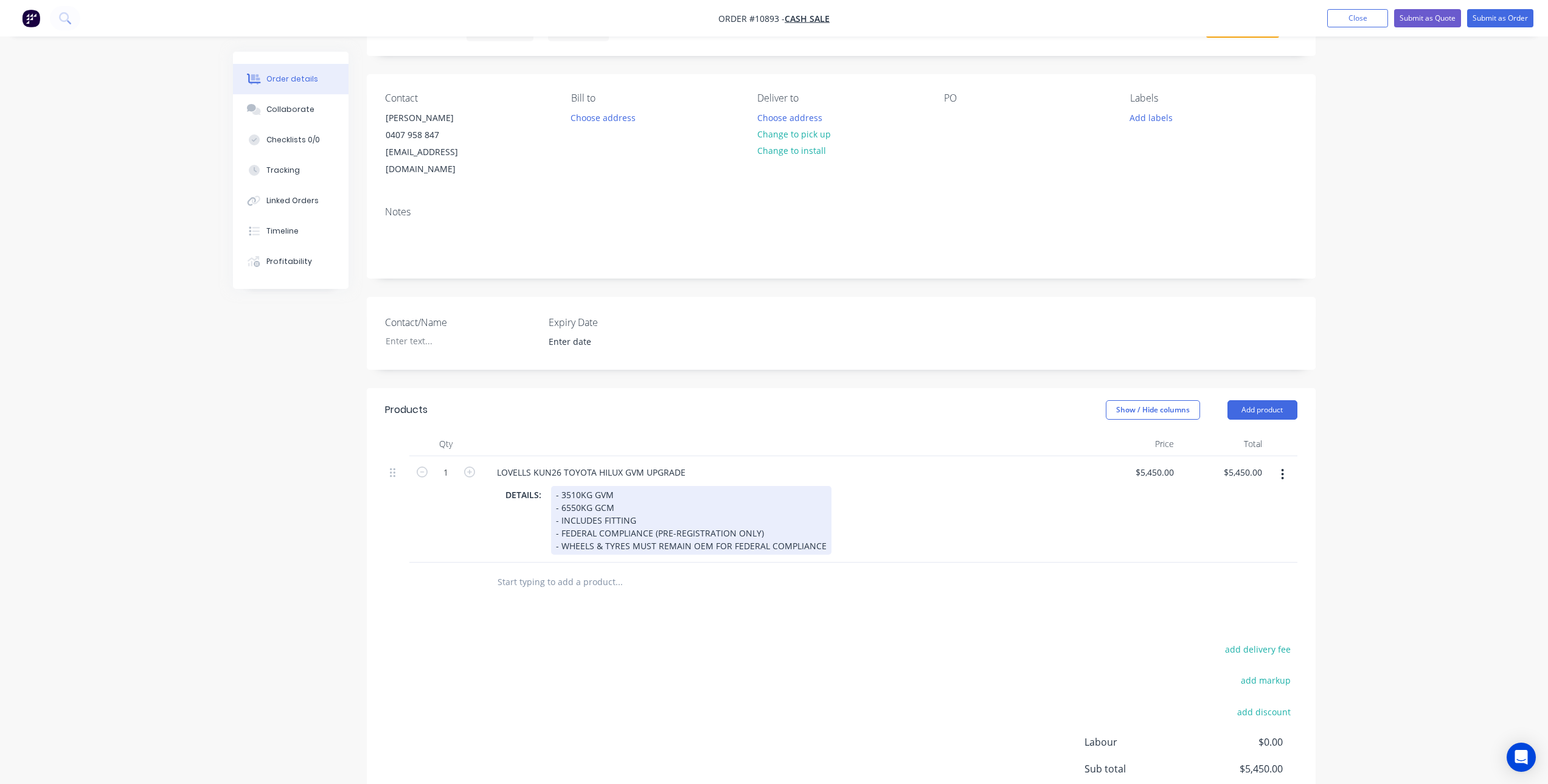
click at [571, 485] on div "- 3510KG GVM - 6550KG GCM - INCLUDES FITTING - FEDERAL COMPLIANCE (PRE-REGISTRA…" at bounding box center [691, 519] width 280 height 69
click at [568, 485] on div "- 3510KG GVM - 6550KG GCM - INCLUDES FITTING - FEDERAL COMPLIANCE (PRE-REGISTRA…" at bounding box center [691, 519] width 280 height 69
drag, startPoint x: 624, startPoint y: 488, endPoint x: 562, endPoint y: 490, distance: 62.0
click at [562, 490] on div "- 3300KG GVM - 6550KG GCM - INCLUDES FITTING - FEDERAL COMPLIANCE (PRE-REGISTRA…" at bounding box center [691, 519] width 280 height 69
drag, startPoint x: 555, startPoint y: 517, endPoint x: 831, endPoint y: 529, distance: 276.3
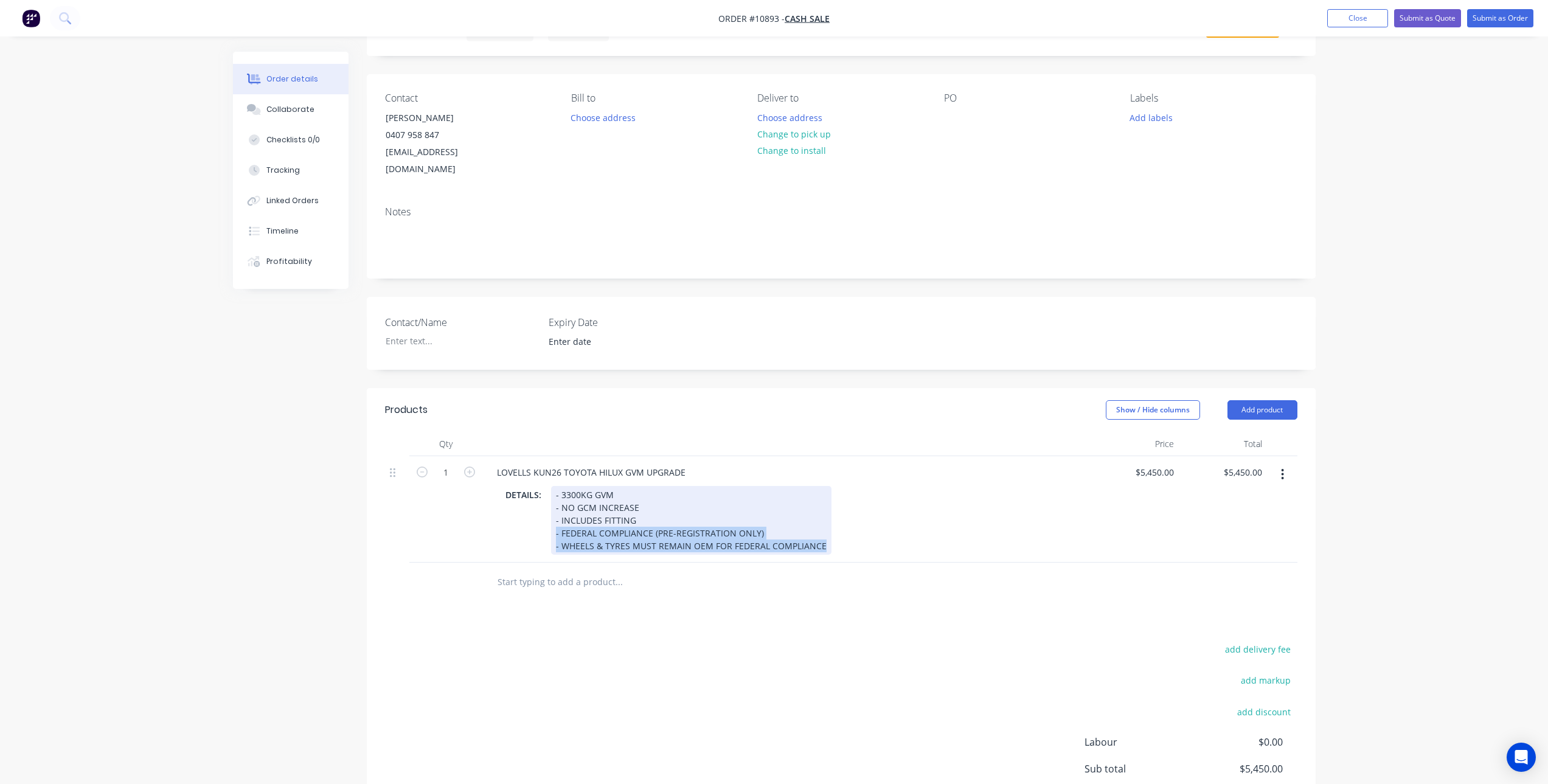
click at [831, 529] on div "DETAILS: - 3300KG GVM - NO GCM INCREASE - INCLUDES FITTING - FEDERAL COMPLIANCE…" at bounding box center [784, 519] width 567 height 69
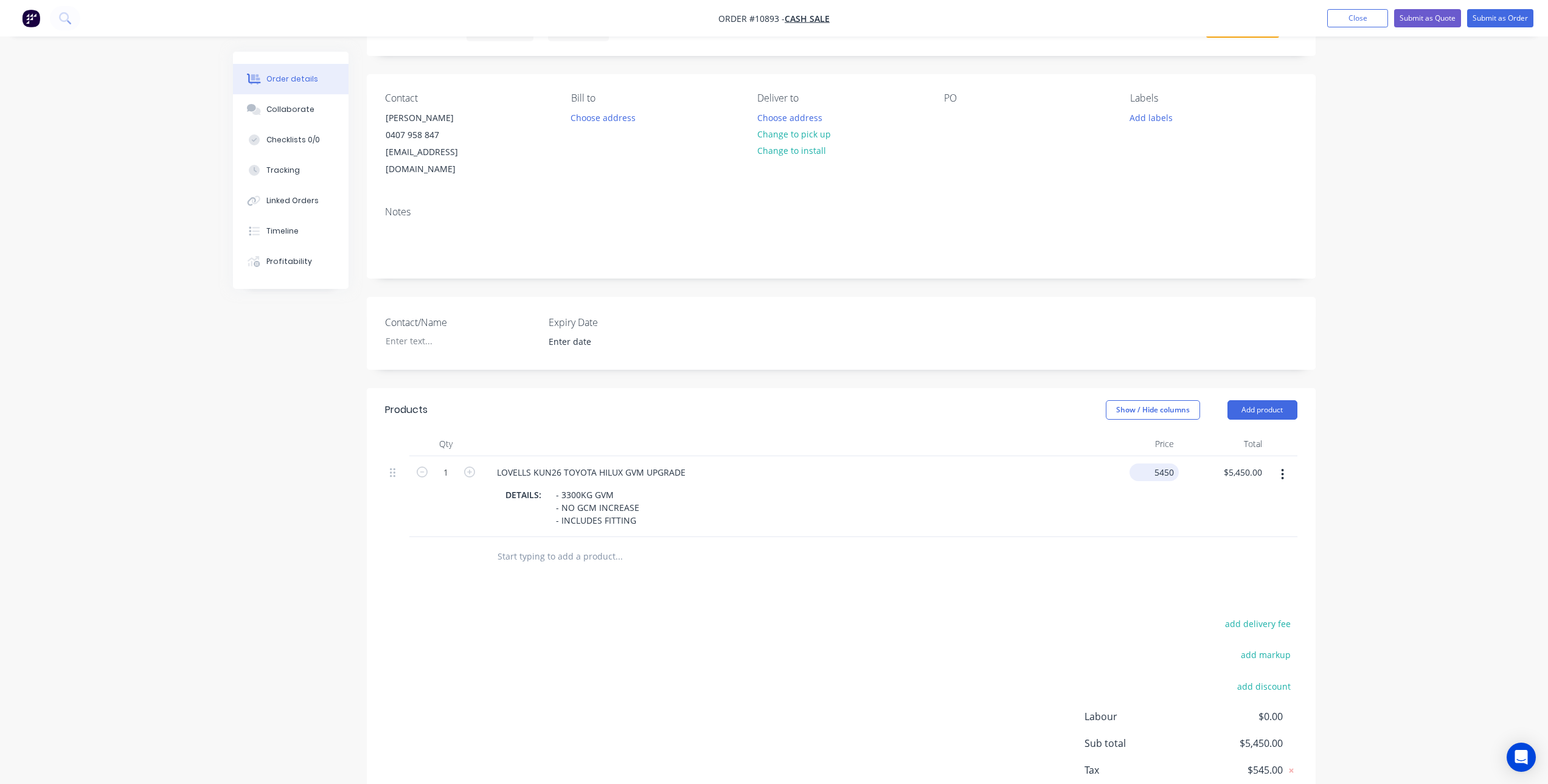
click at [1162, 463] on input "5450" at bounding box center [1157, 471] width 45 height 17
type input "$5,200.00"
click at [590, 590] on div "Products Show / Hide columns Add product Qty Price Total 1 LOVELLS KUN26 TOYOTA…" at bounding box center [841, 614] width 949 height 454
click at [548, 544] on input "text" at bounding box center [619, 556] width 243 height 24
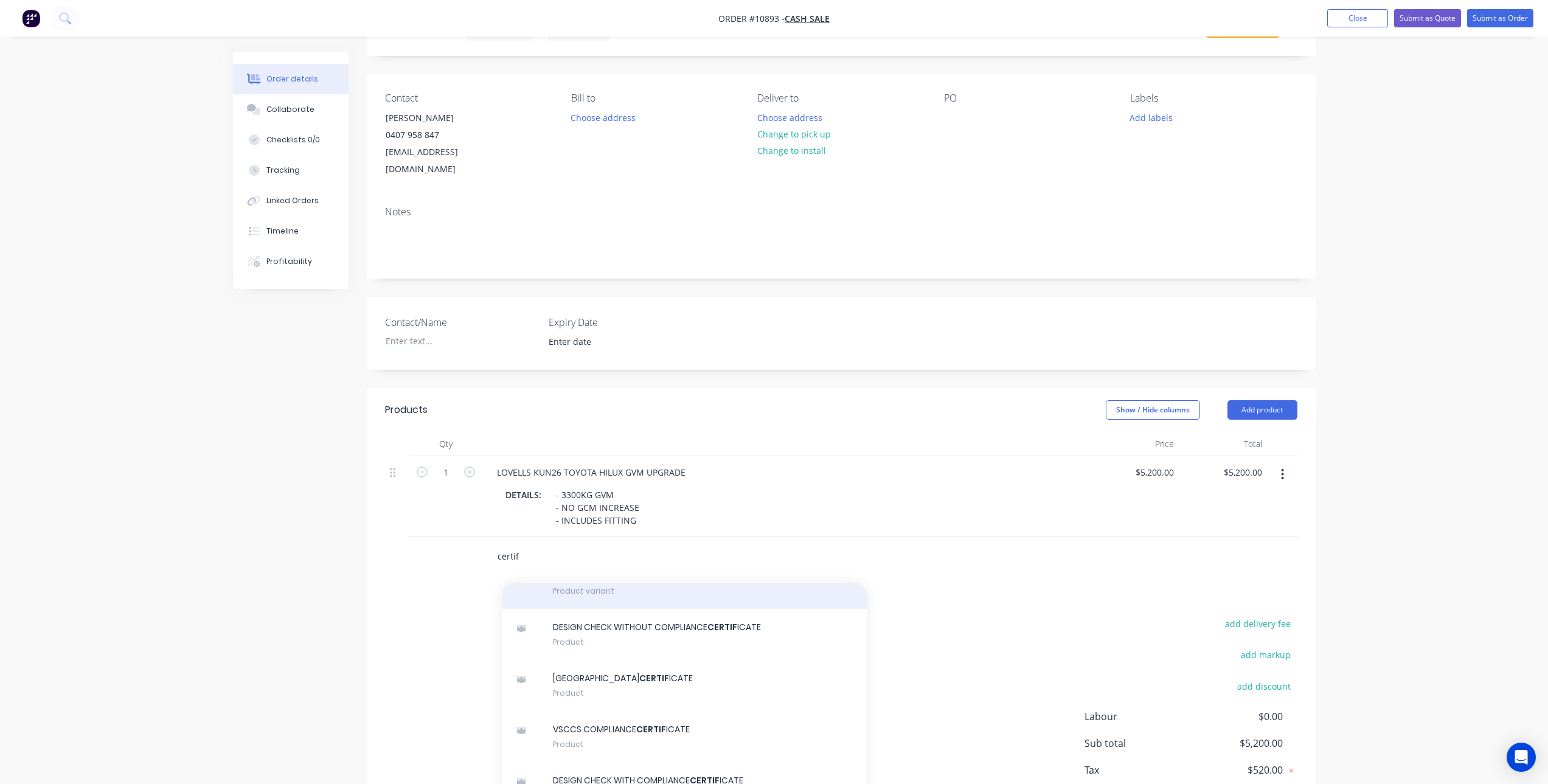
scroll to position [1034, 0]
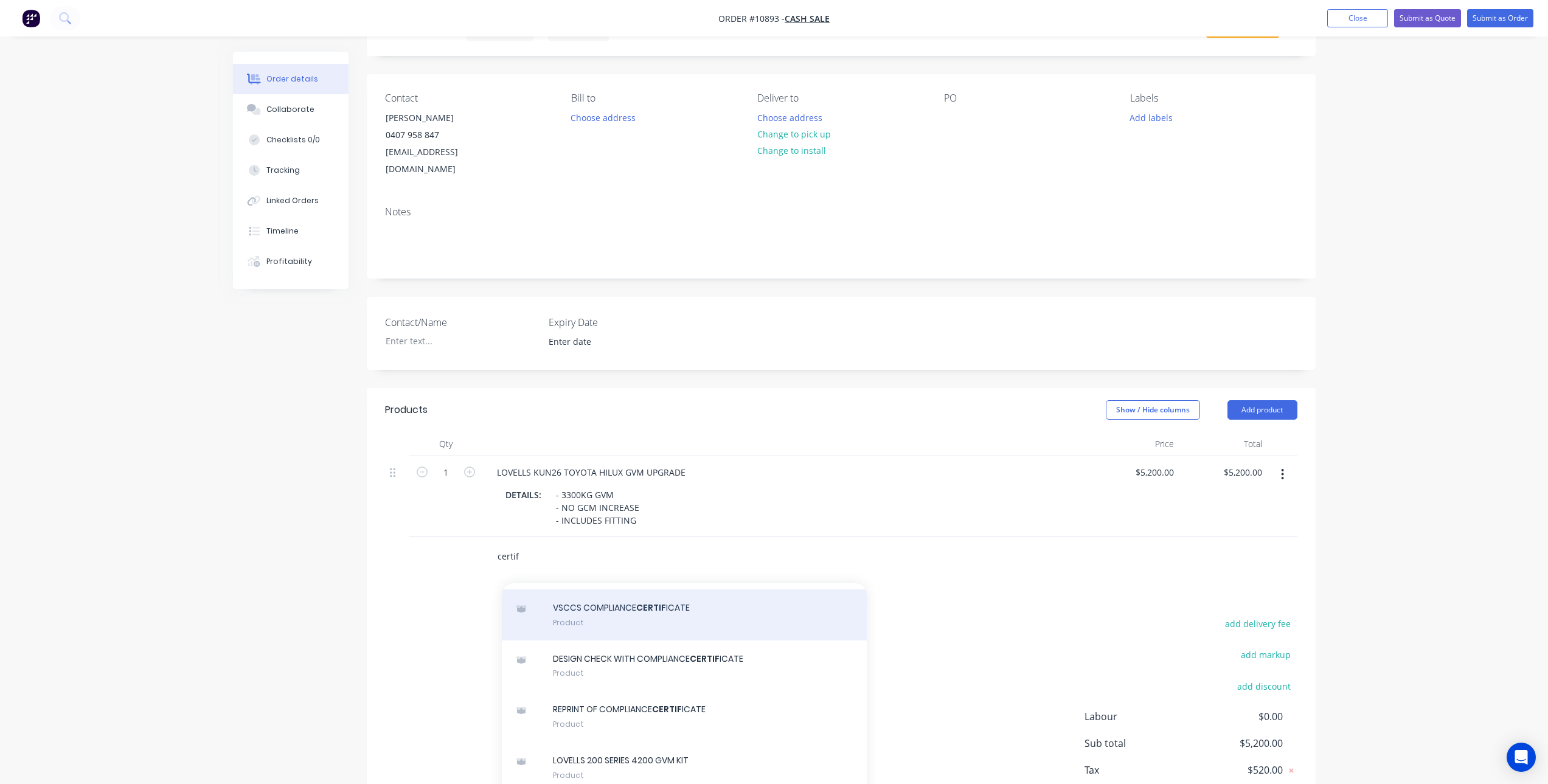
type input "certif"
click at [606, 601] on div "VSCCS COMPLIANCE CERTIF ICATE Product" at bounding box center [684, 614] width 365 height 51
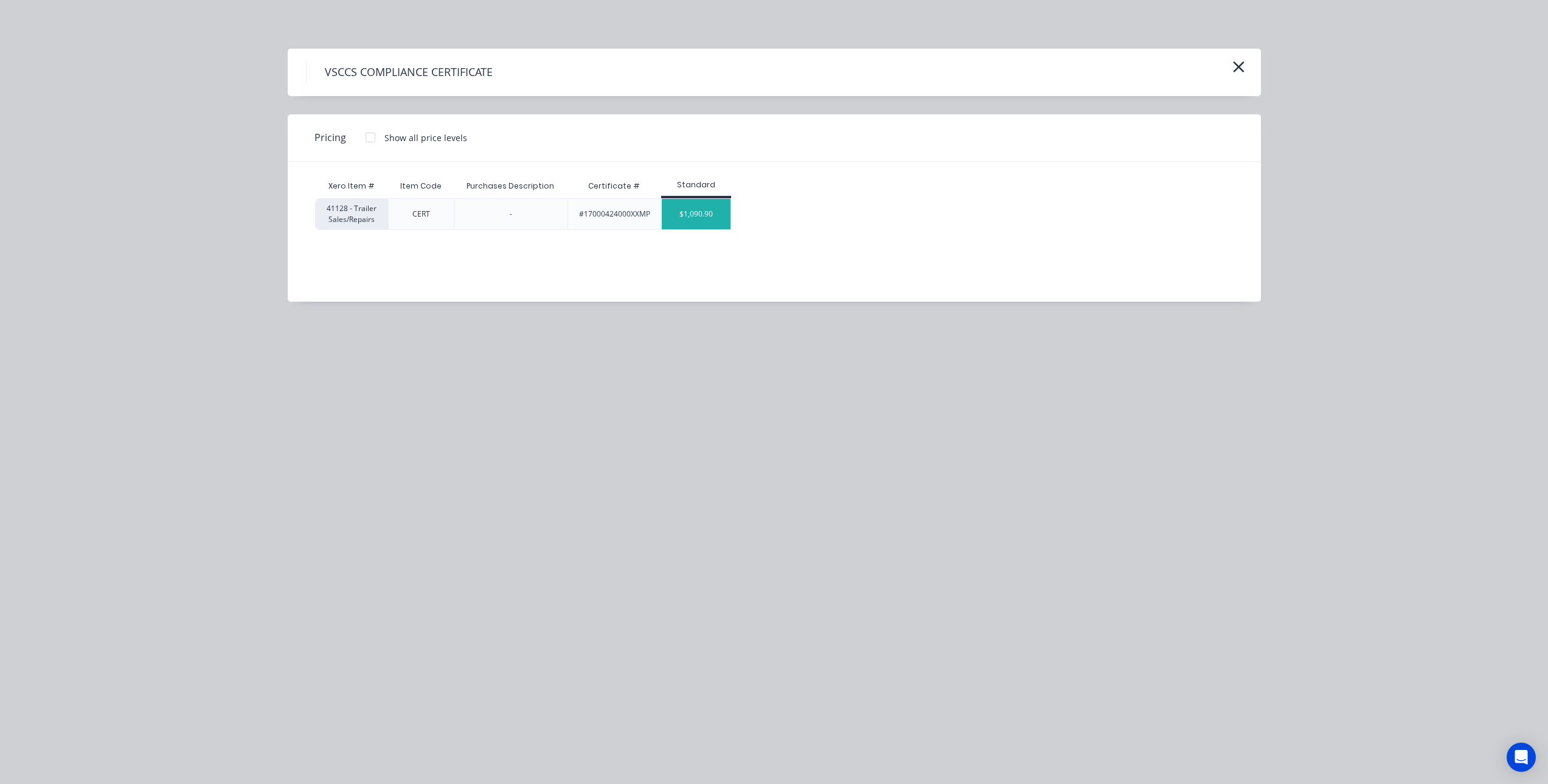
click at [693, 210] on div "$1,090.90" at bounding box center [696, 213] width 69 height 31
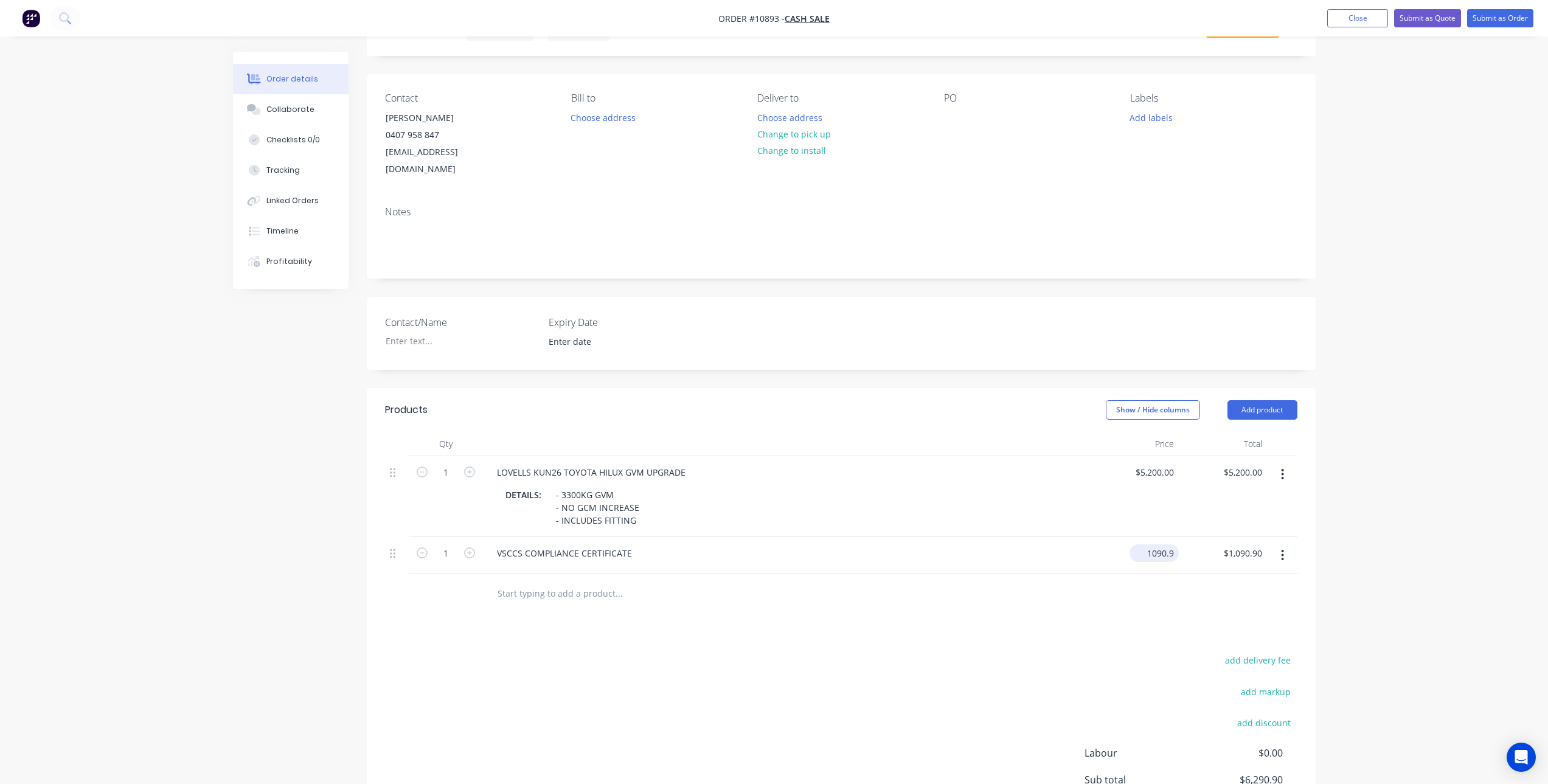
click at [1134, 537] on div "1090.9 $1,090.90" at bounding box center [1134, 555] width 89 height 37
type input "$818.1818"
type input "$818.18"
click at [1085, 586] on div at bounding box center [841, 593] width 913 height 40
click at [554, 582] on input "text" at bounding box center [619, 592] width 243 height 24
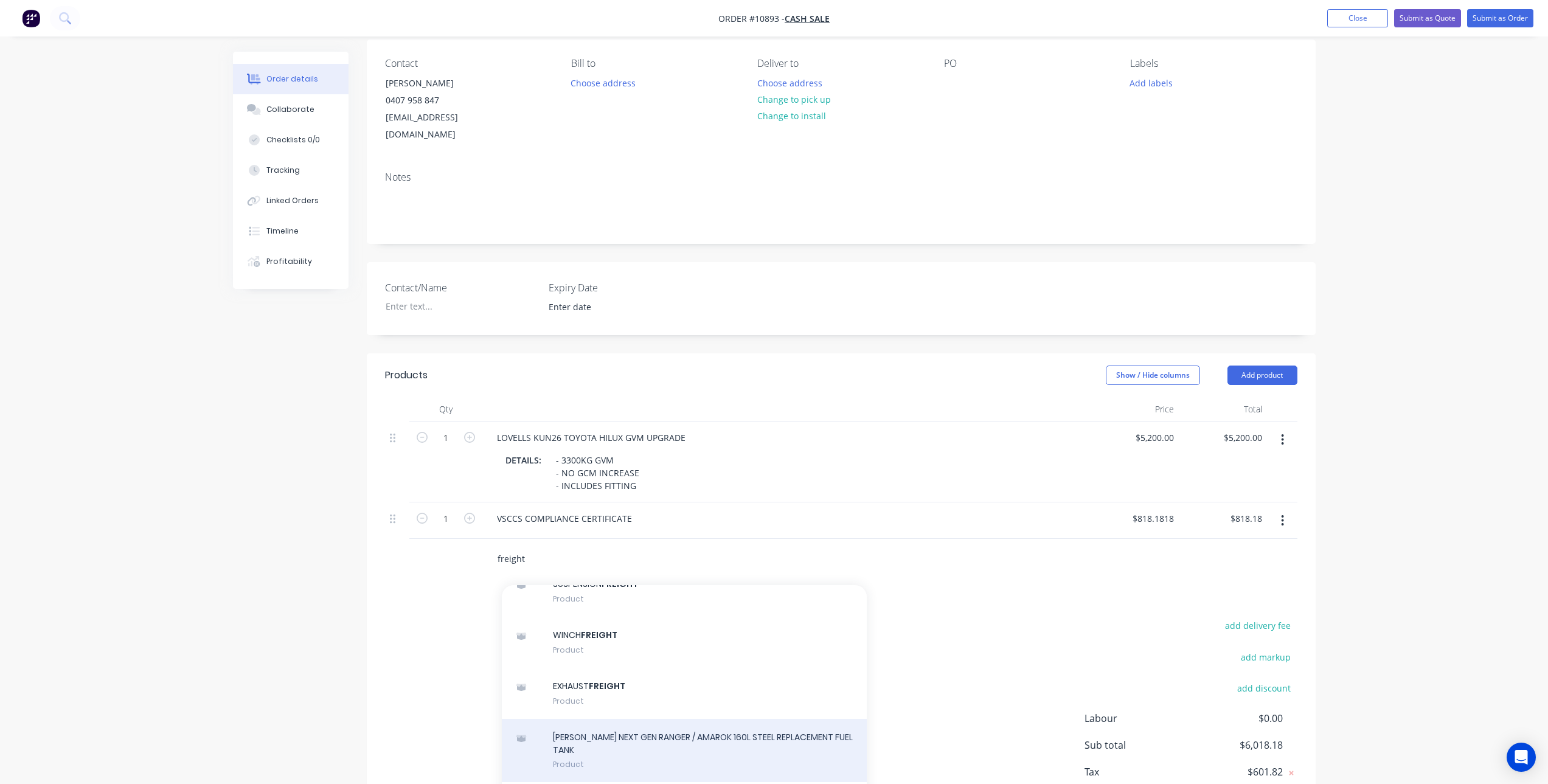
scroll to position [2805, 0]
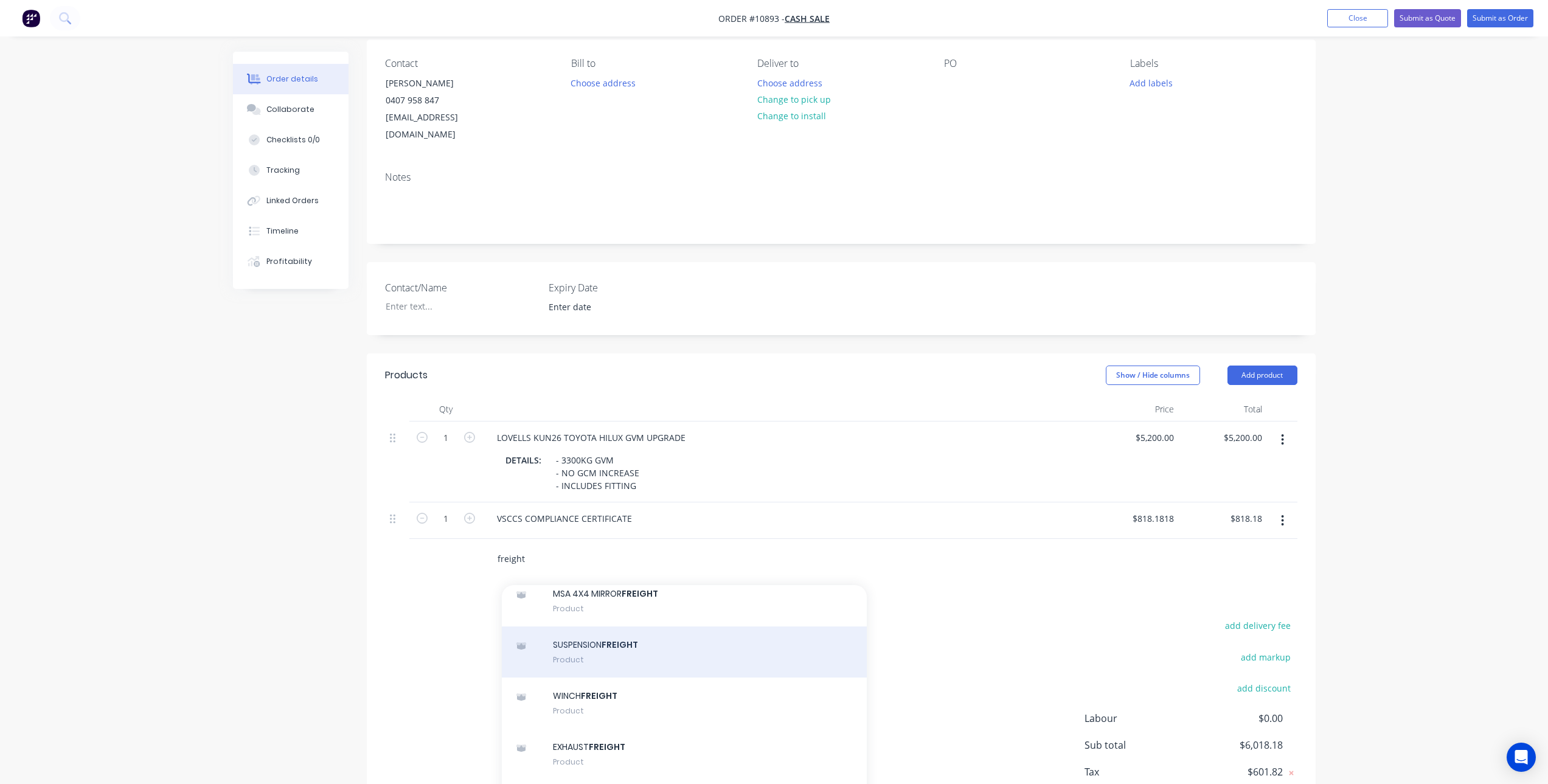
type input "freight"
click at [624, 676] on div "SUSPENSION FREIGHT Product" at bounding box center [684, 652] width 365 height 51
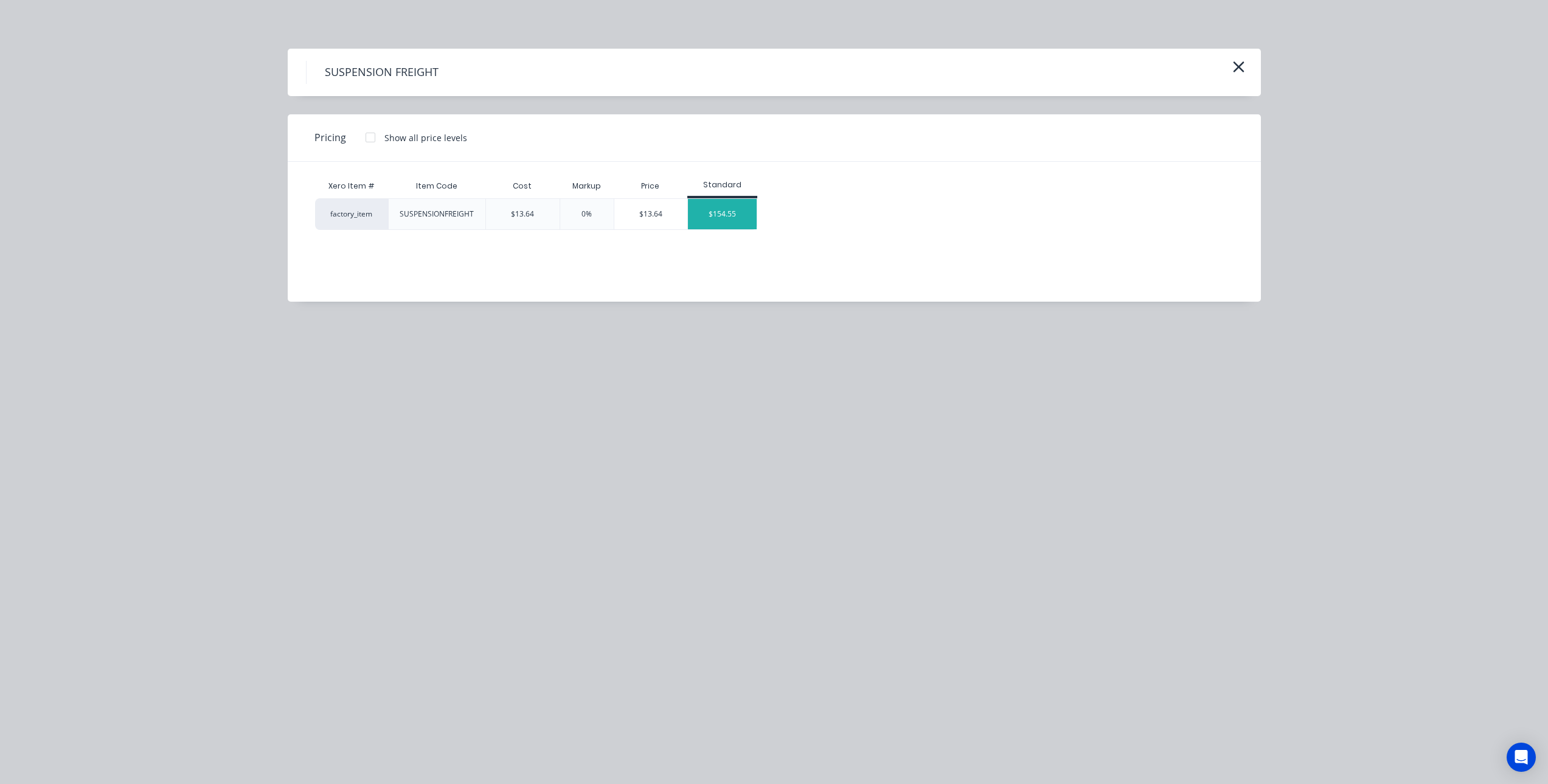
click at [713, 206] on div "$154.55" at bounding box center [722, 213] width 69 height 31
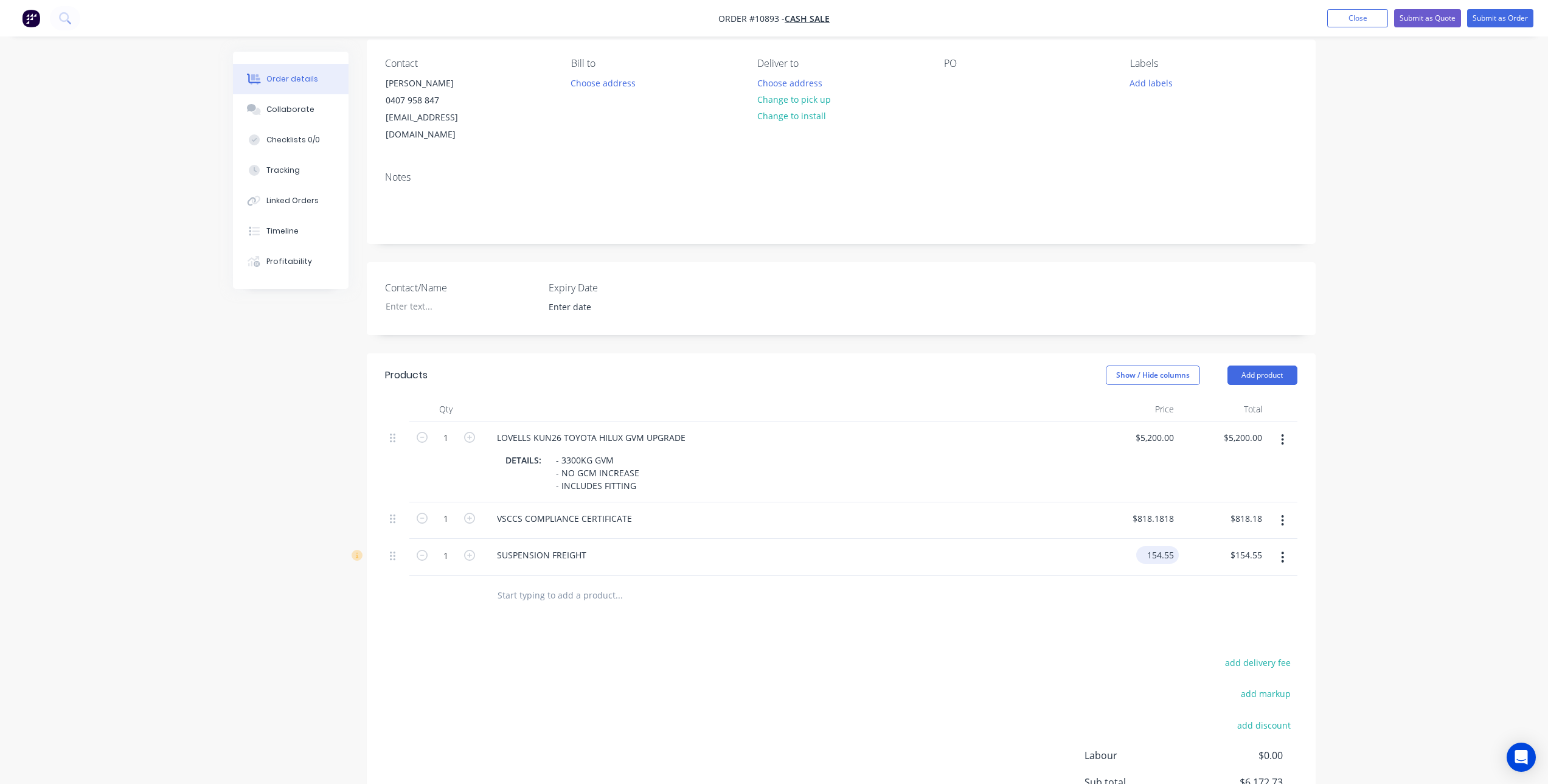
click at [1155, 546] on input "154.55" at bounding box center [1160, 554] width 38 height 17
type input "$200.00"
click at [734, 600] on div "Products Show / Hide columns Add product Qty Price Total 1 LOVELLS KUN26 TOYOTA…" at bounding box center [841, 616] width 949 height 527
click at [594, 546] on div "SUSPENSION FREIGHT" at bounding box center [542, 554] width 109 height 17
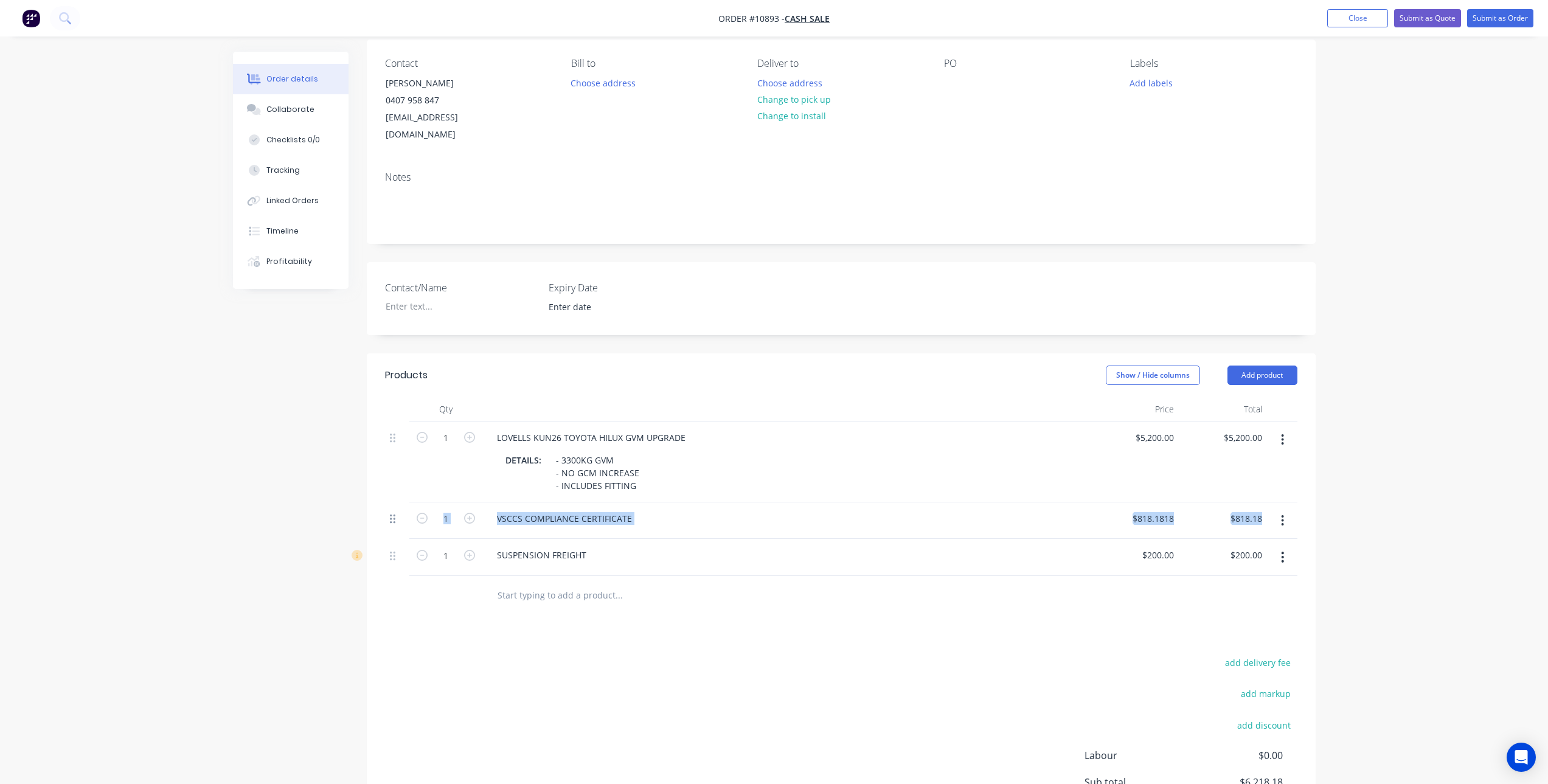
drag, startPoint x: 388, startPoint y: 539, endPoint x: 392, endPoint y: 506, distance: 33.2
click at [392, 506] on div "1 LOVELLS KUN26 TOYOTA HILUX GVM UPGRADE DETAILS: - 3300KG GVM - NO GCM INCREAS…" at bounding box center [841, 499] width 913 height 155
drag, startPoint x: 392, startPoint y: 506, endPoint x: 404, endPoint y: 581, distance: 76.0
click at [404, 581] on div at bounding box center [396, 595] width 24 height 40
drag, startPoint x: 395, startPoint y: 543, endPoint x: 405, endPoint y: 498, distance: 46.1
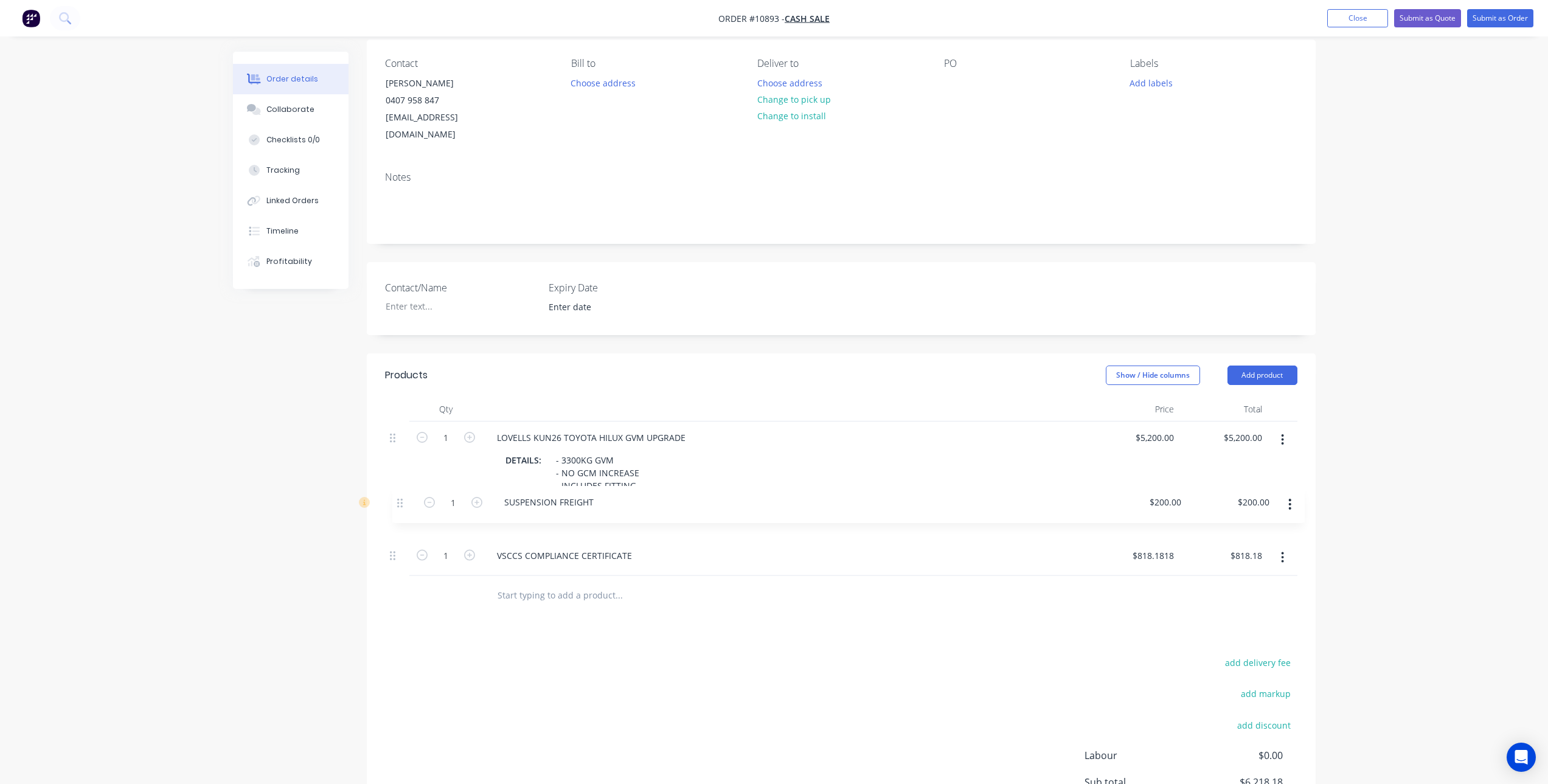
click at [405, 498] on div "1 LOVELLS KUN26 TOYOTA HILUX GVM UPGRADE DETAILS: - 3300KG GVM - NO GCM INCREAS…" at bounding box center [841, 499] width 913 height 155
click at [532, 583] on input "text" at bounding box center [619, 595] width 243 height 24
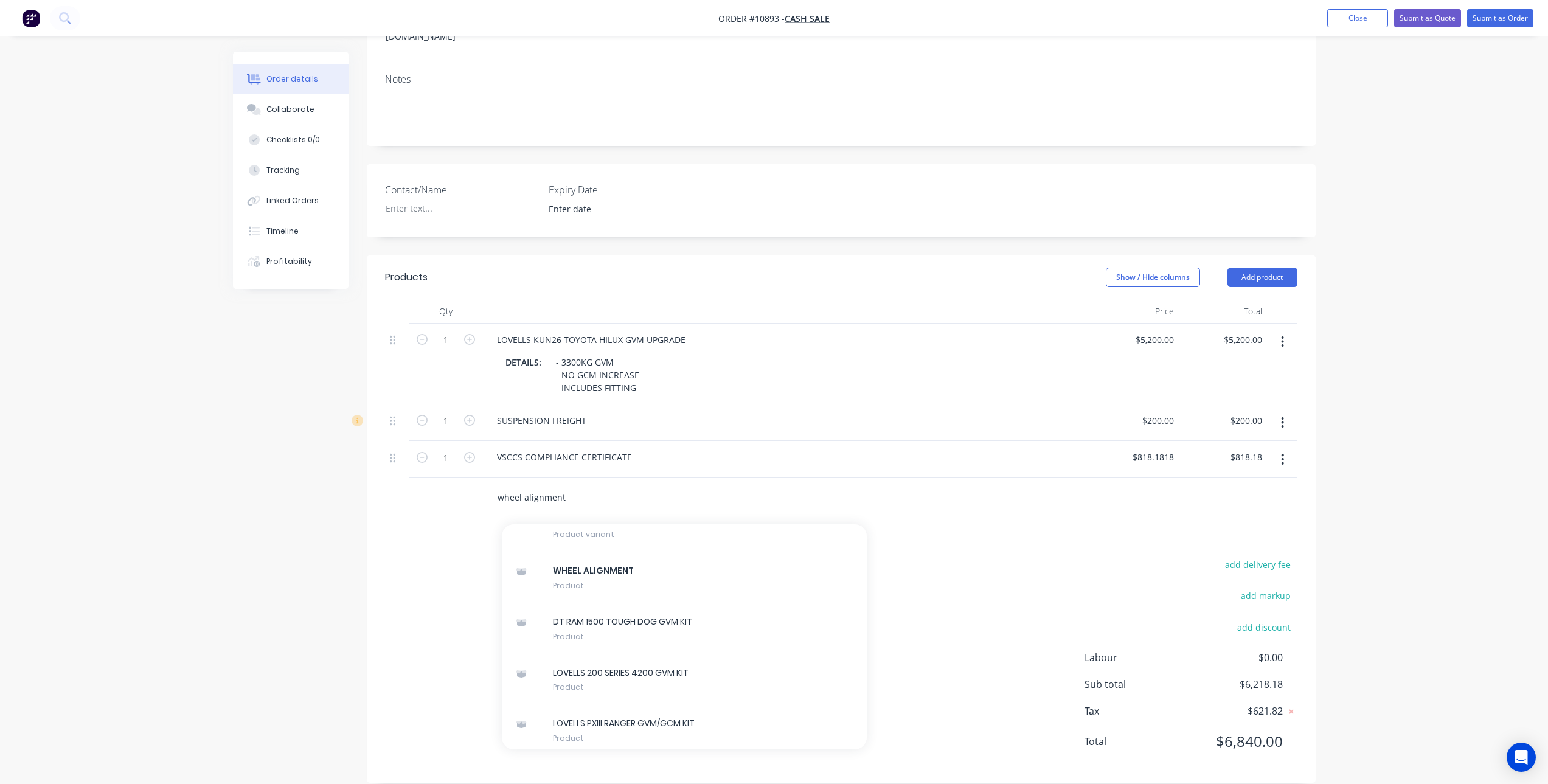
scroll to position [1829, 0]
type input "wheel alignment"
click at [609, 587] on div "WHEEL ALIGNMENT Product" at bounding box center [684, 580] width 365 height 51
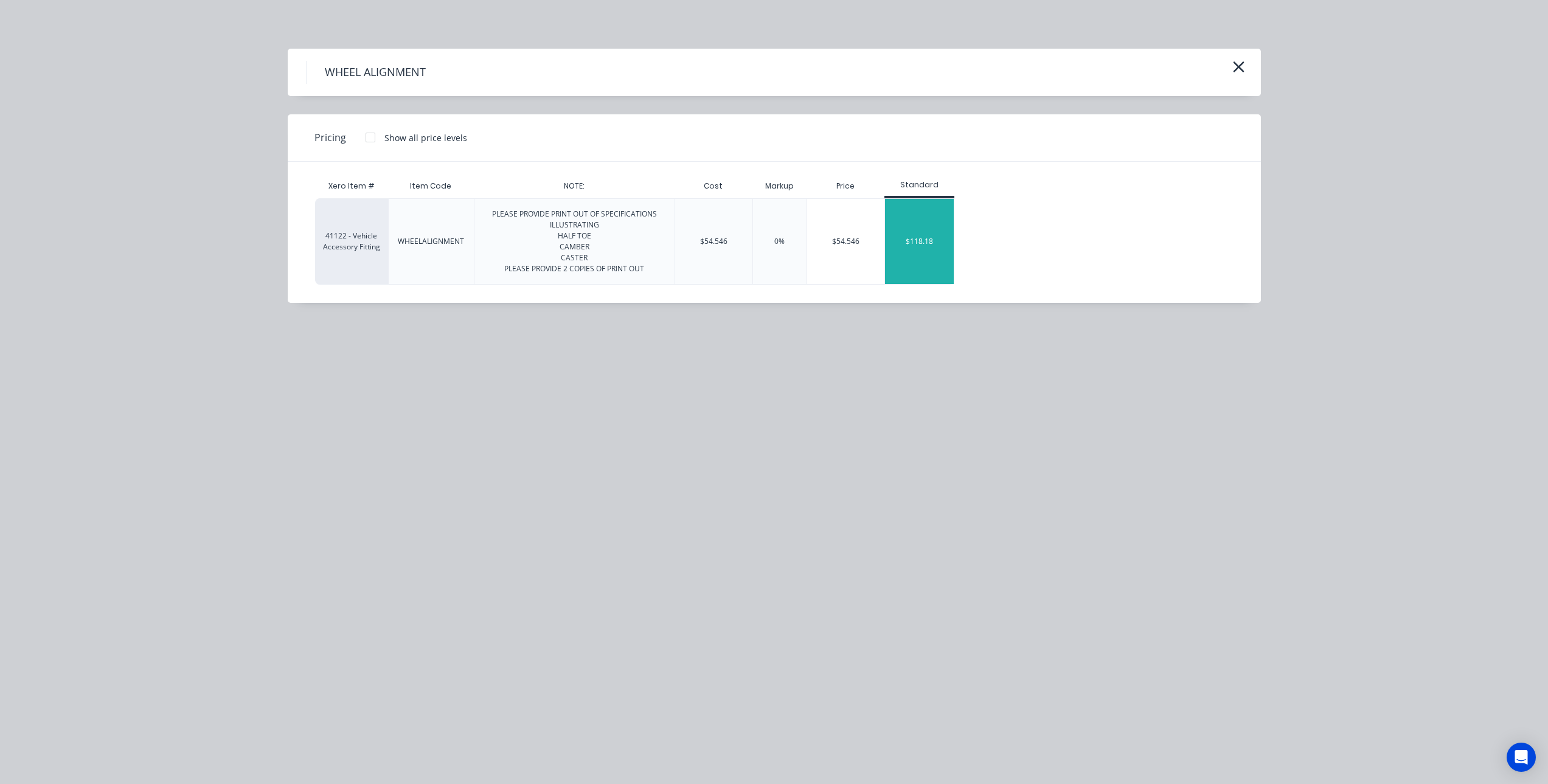
click at [927, 236] on div "$118.18" at bounding box center [919, 241] width 69 height 85
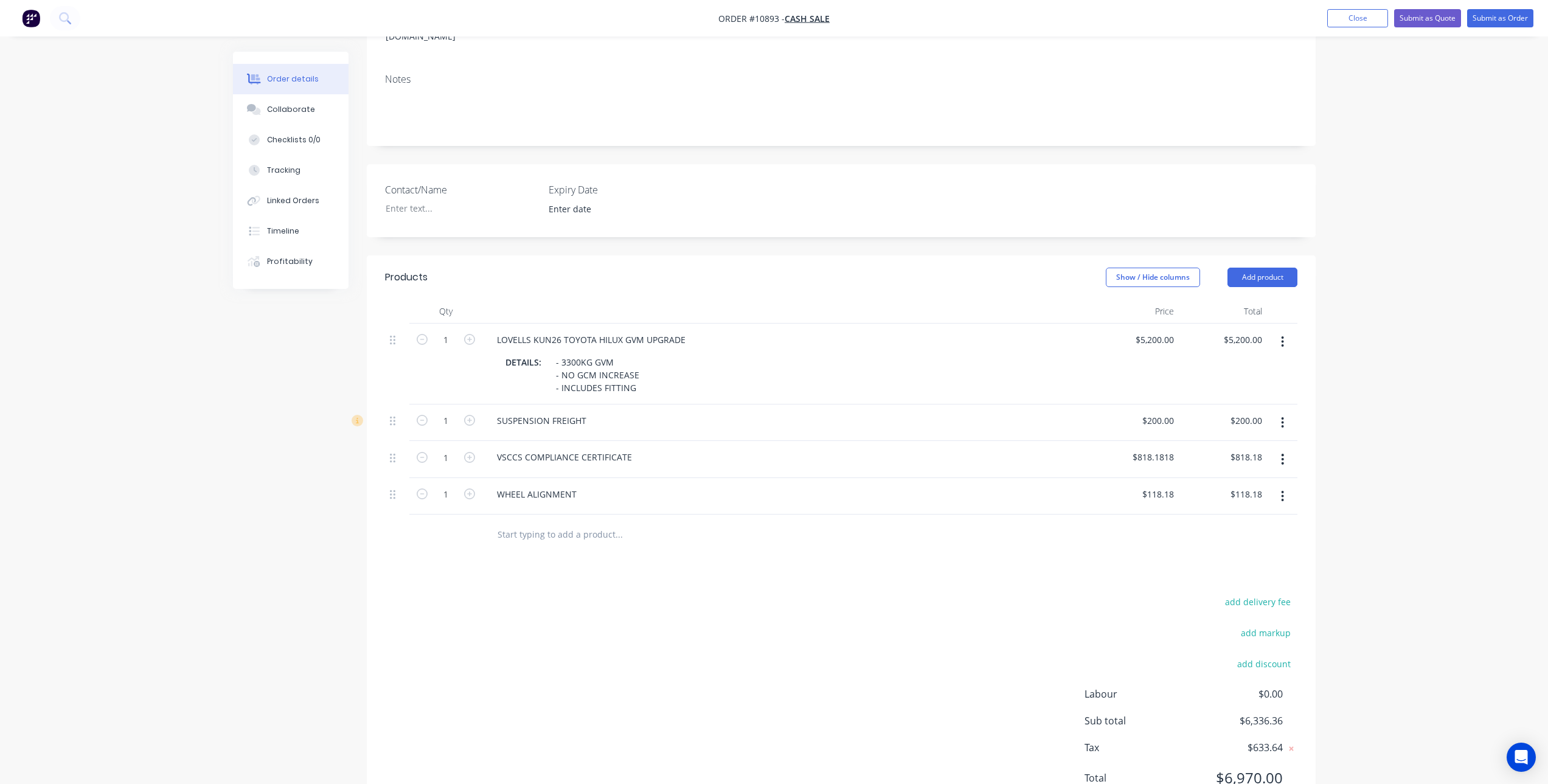
click at [748, 573] on div "Products Show / Hide columns Add product Qty Price Total 1 LOVELLS KUN26 TOYOTA…" at bounding box center [841, 538] width 949 height 564
click at [1140, 480] on div "118.18 $118.18" at bounding box center [1134, 496] width 89 height 37
type input "$120.00"
click at [634, 528] on input "text" at bounding box center [619, 533] width 243 height 24
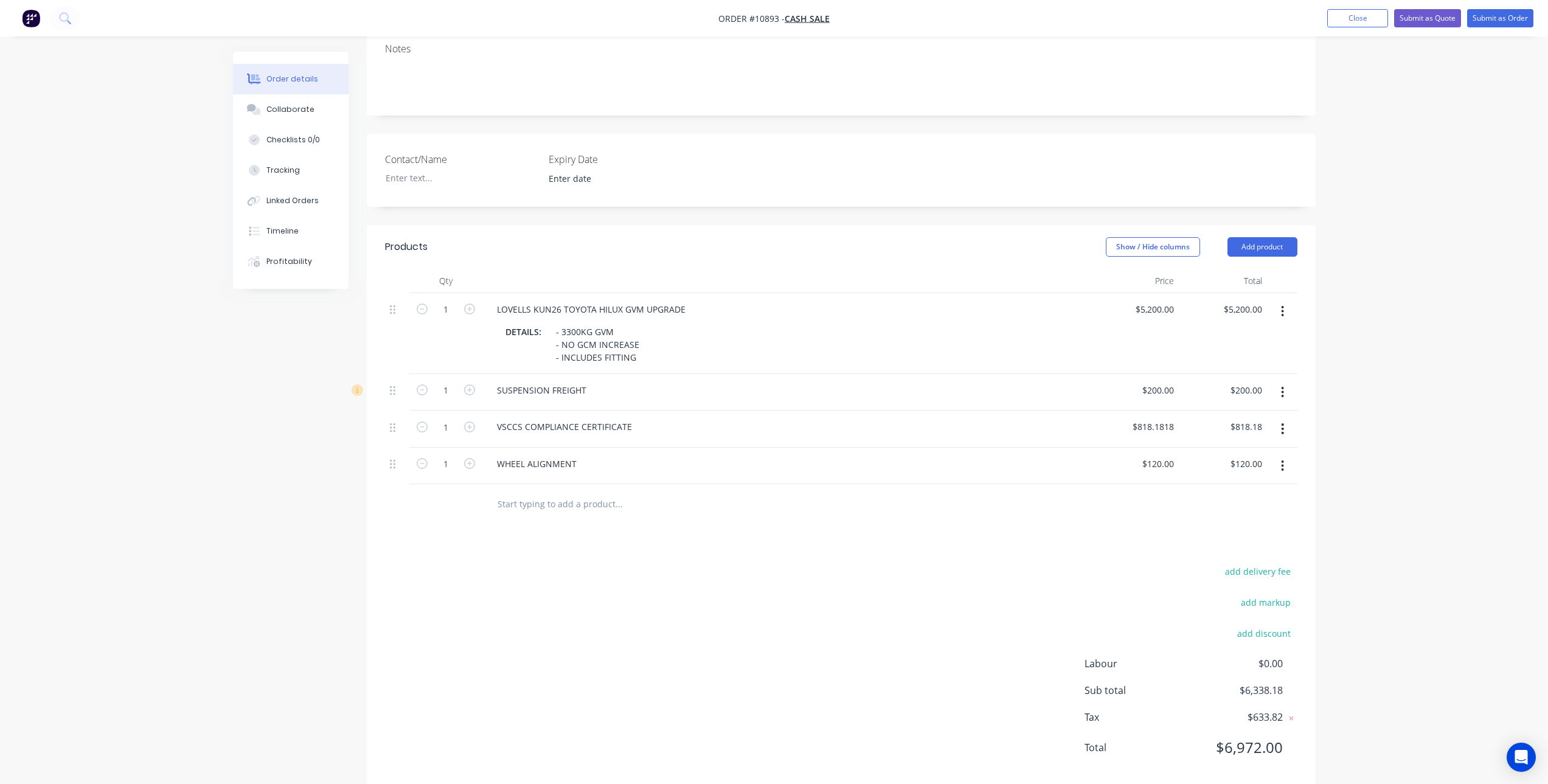
scroll to position [230, 0]
click at [576, 569] on div "add delivery fee add markup add discount Labour $0.00 Sub total $6,338.18 Tax $…" at bounding box center [841, 660] width 913 height 208
click at [1269, 231] on button "Add product" at bounding box center [1263, 241] width 70 height 20
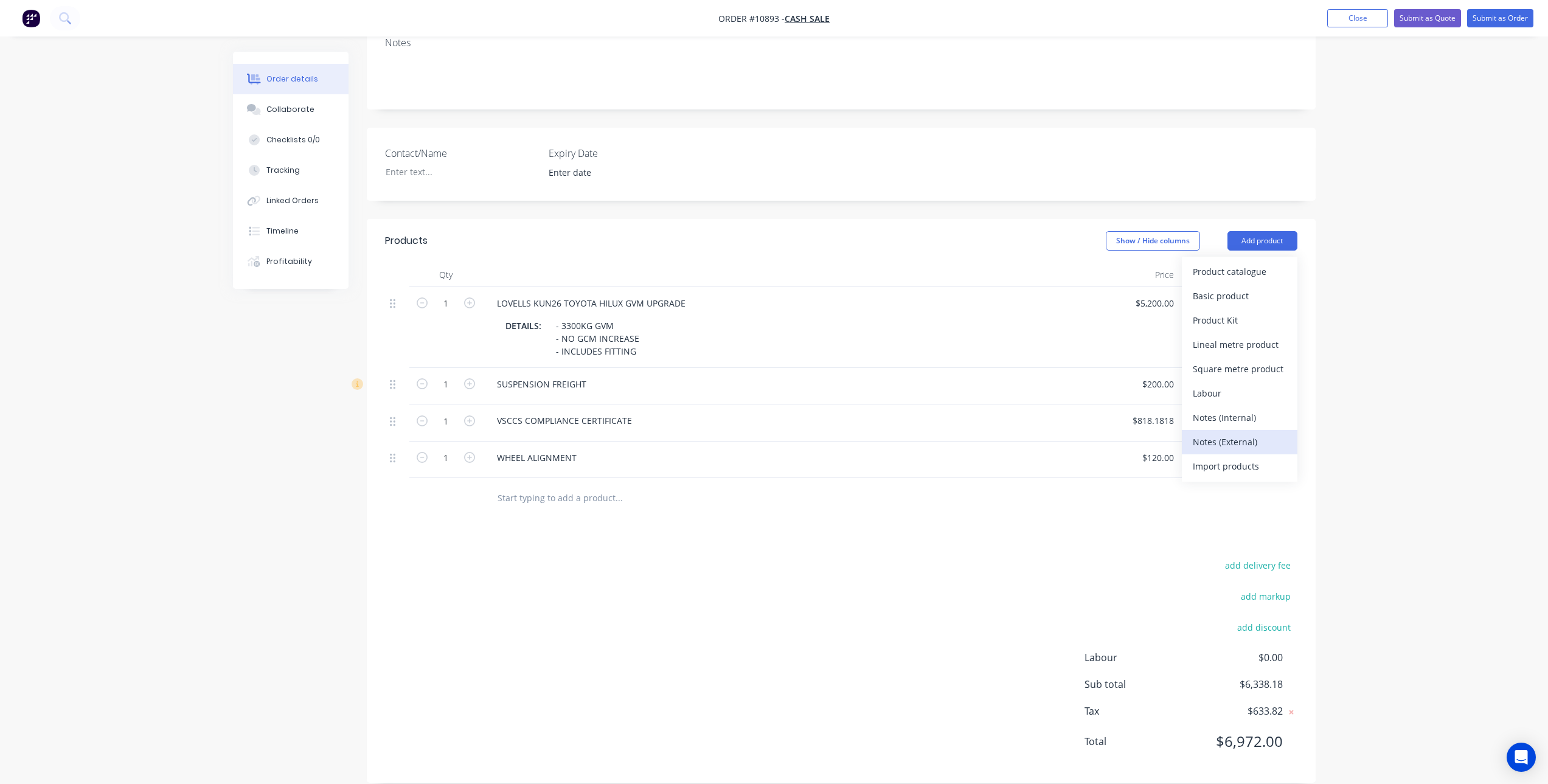
click at [1238, 433] on div "Notes (External)" at bounding box center [1239, 442] width 93 height 17
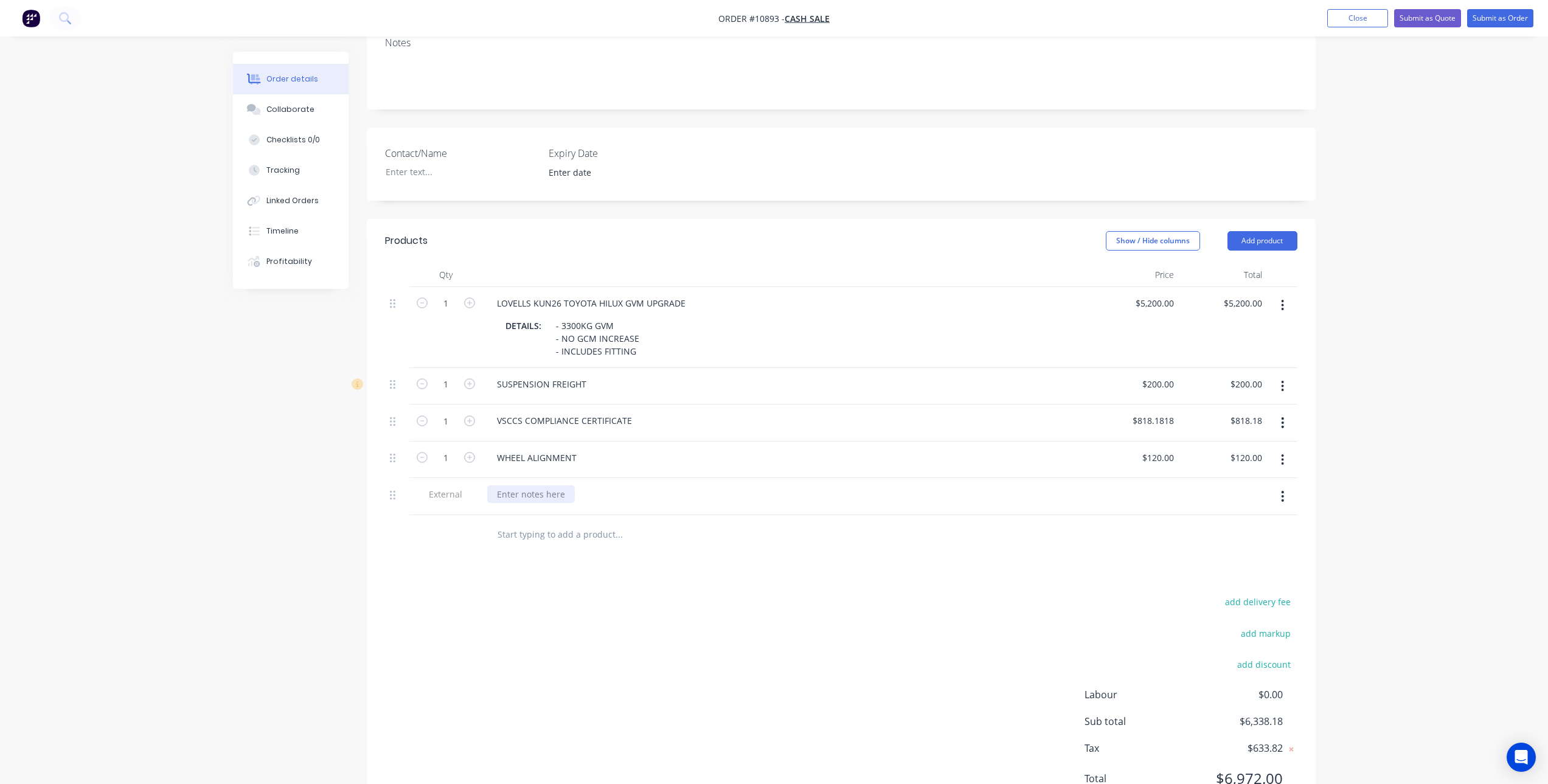
click at [548, 485] on div at bounding box center [531, 494] width 88 height 17
click at [677, 576] on div "Products Show / Hide columns Add product Qty Price Total 1 LOVELLS KUN26 TOYOTA…" at bounding box center [841, 532] width 949 height 625
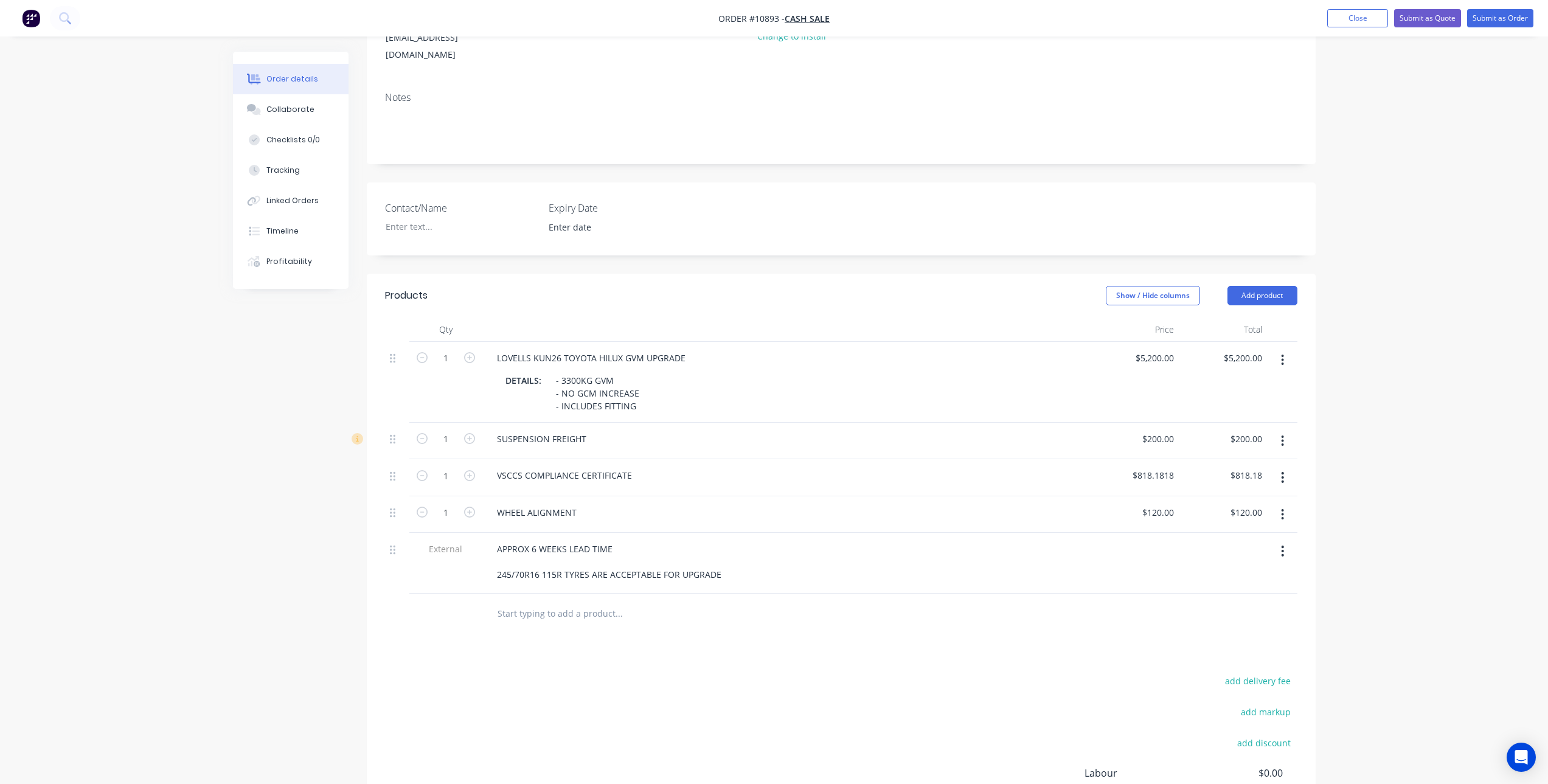
scroll to position [108, 0]
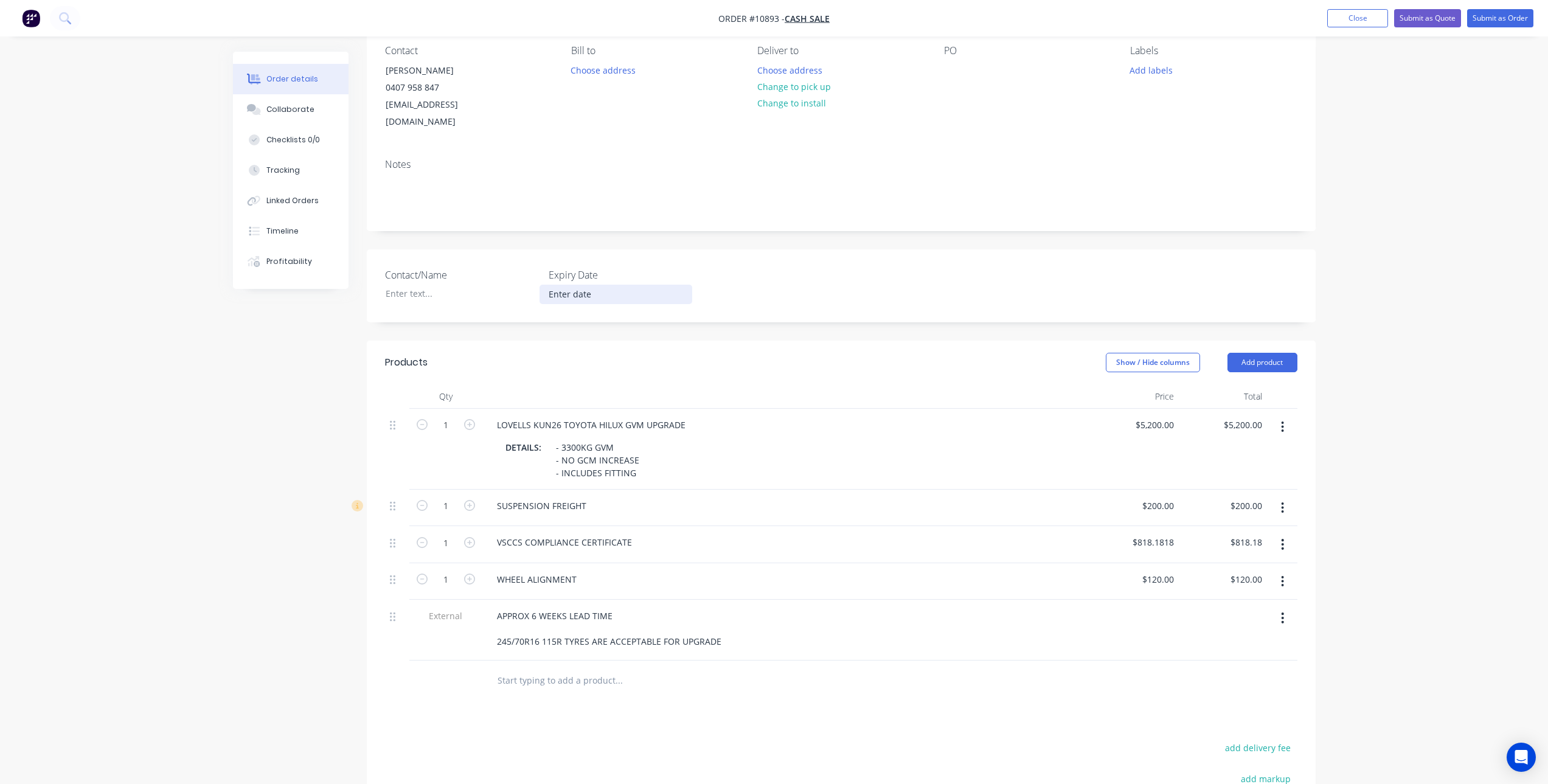
click at [572, 285] on input at bounding box center [616, 294] width 151 height 18
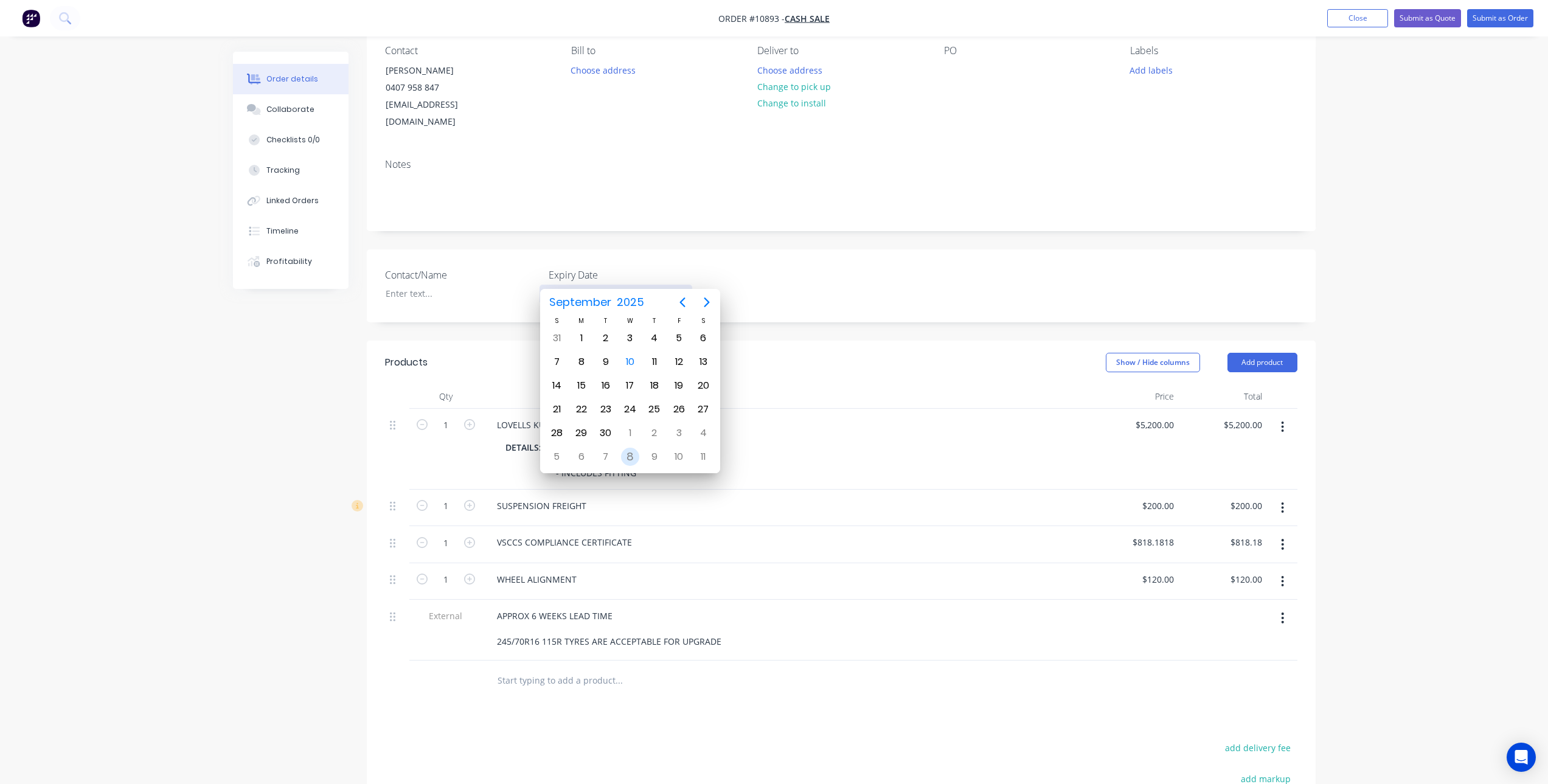
click at [627, 456] on div "8" at bounding box center [630, 457] width 18 height 18
type input "[DATE]"
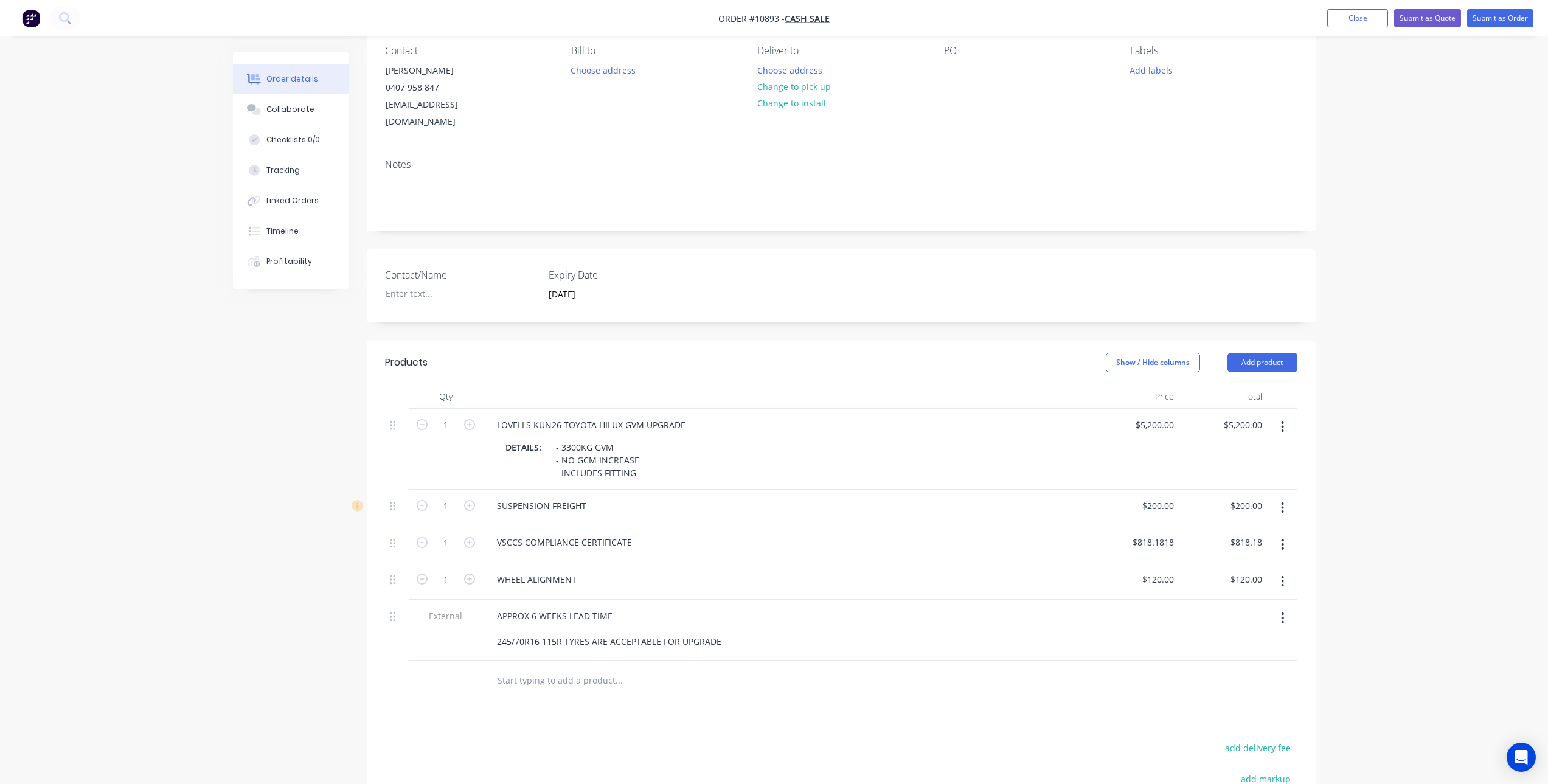
scroll to position [0, 0]
click at [792, 717] on div "Products Show / Hide columns Add product Qty Price Total 1 LOVELLS KUN26 TOYOTA…" at bounding box center [841, 653] width 949 height 625
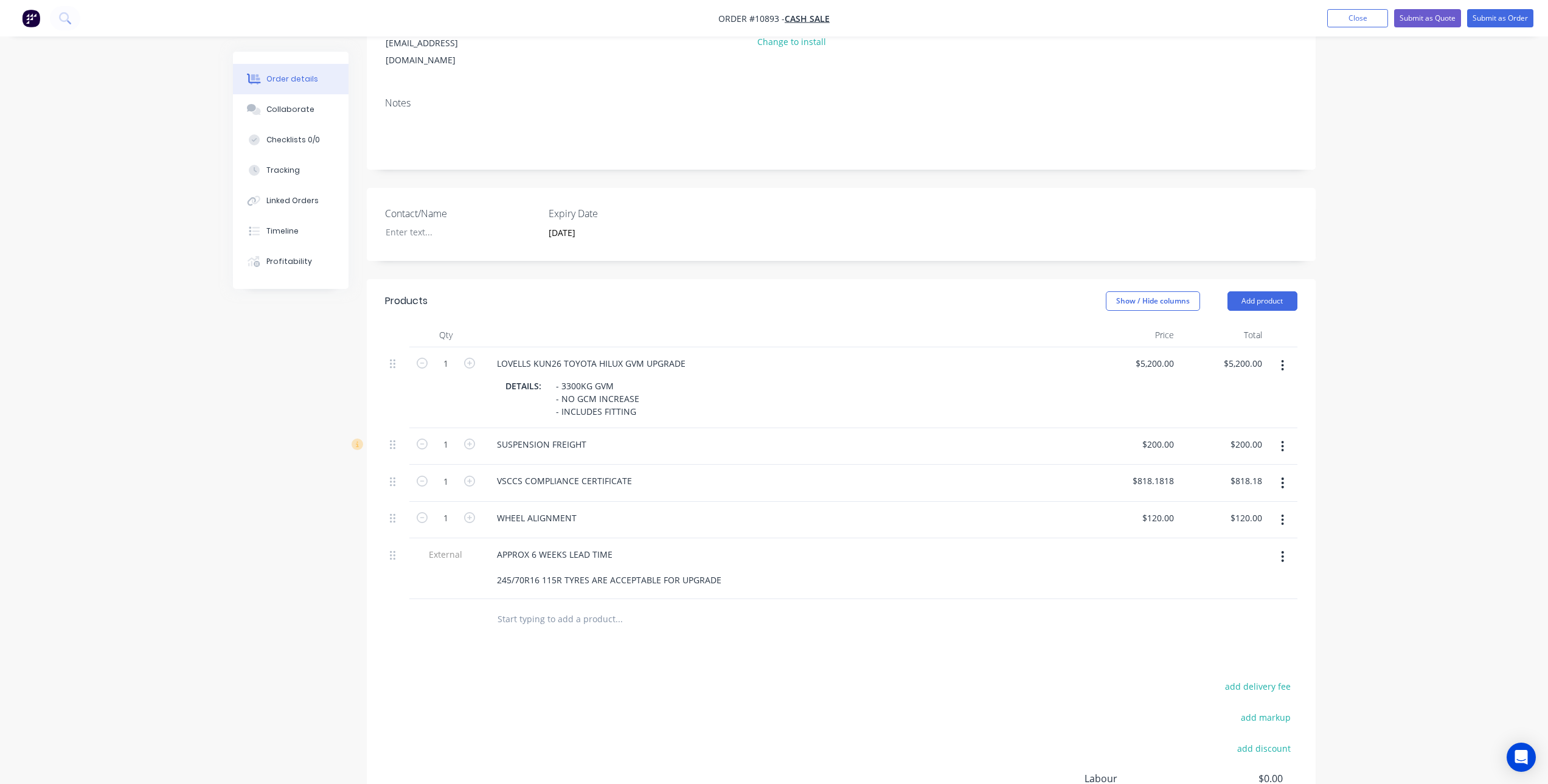
scroll to position [169, 0]
click at [293, 107] on div "Collaborate" at bounding box center [290, 109] width 48 height 11
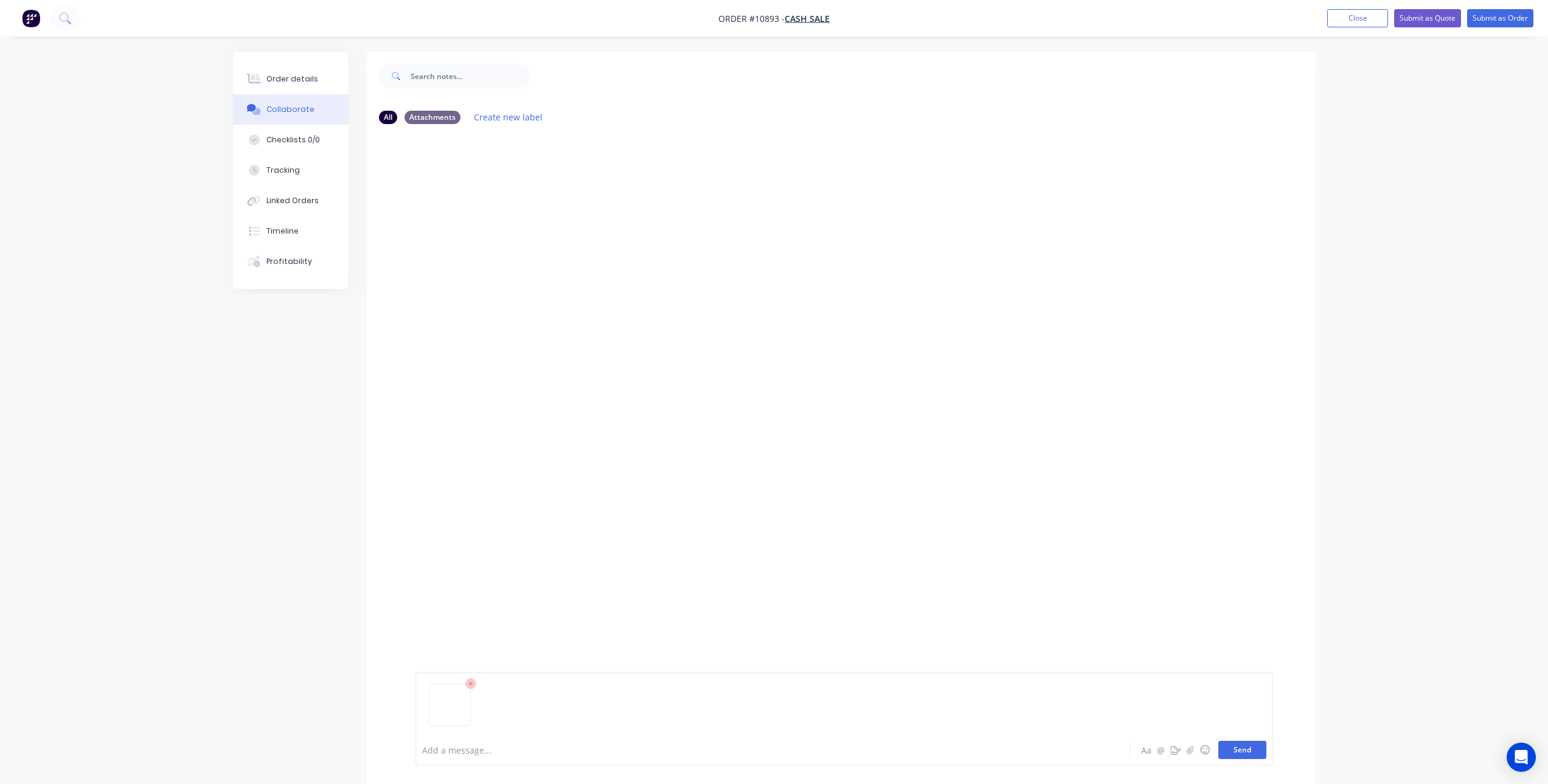
click at [1246, 752] on button "Send" at bounding box center [1243, 750] width 48 height 18
click at [302, 74] on div "Order details" at bounding box center [292, 79] width 51 height 11
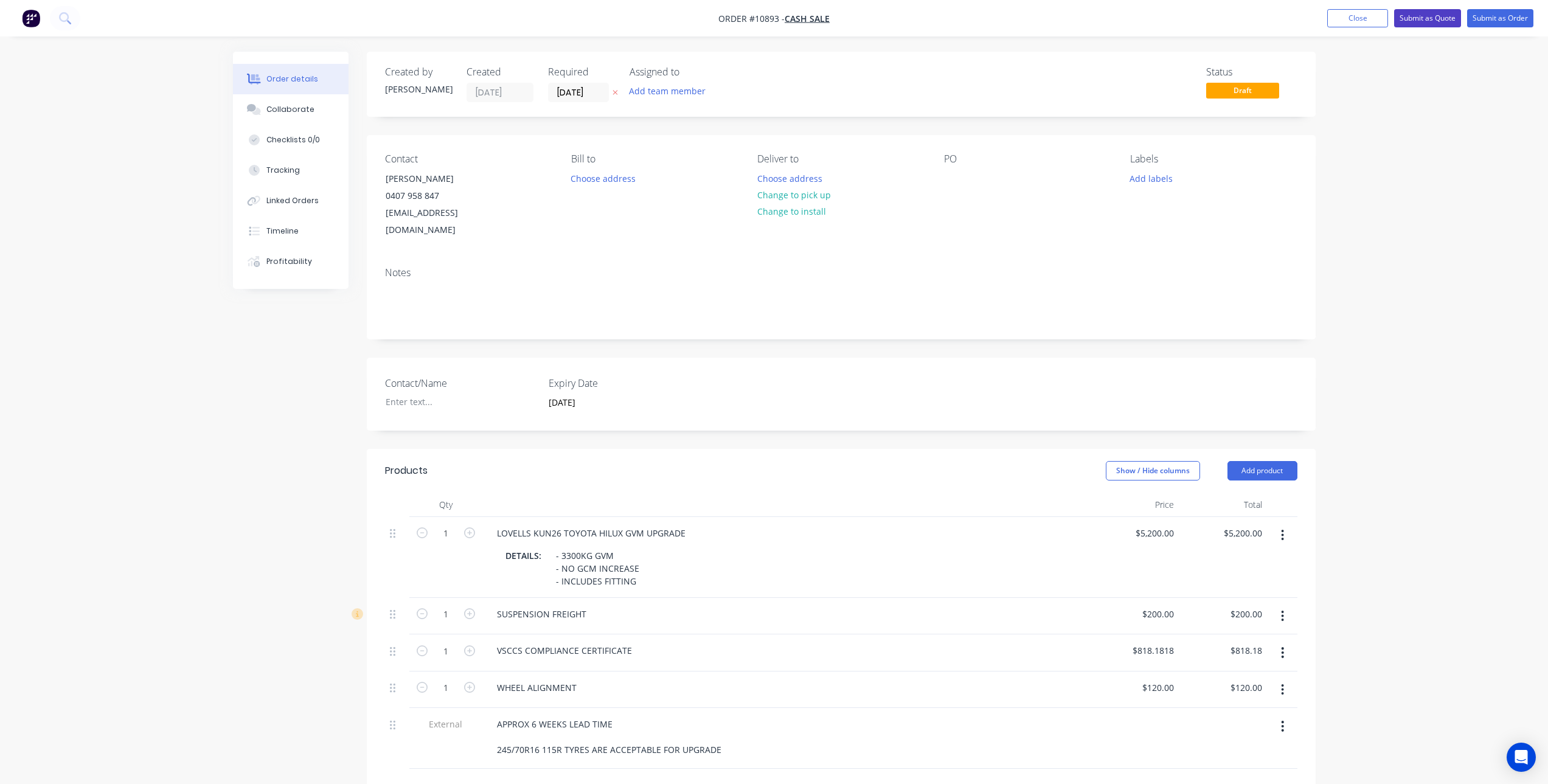
click at [1434, 15] on button "Submit as Quote" at bounding box center [1427, 18] width 67 height 18
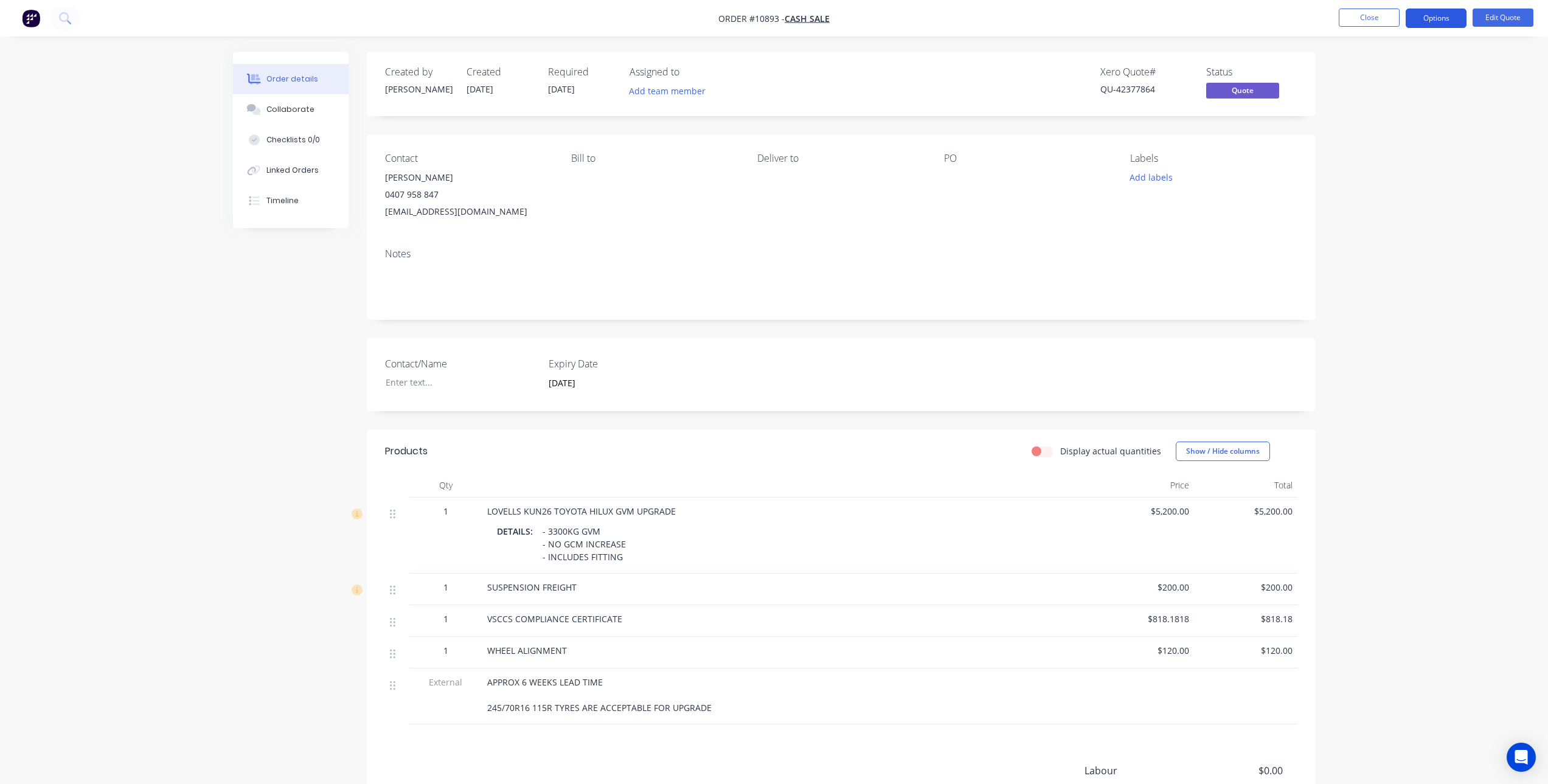
click at [1422, 17] on button "Options" at bounding box center [1436, 18] width 61 height 20
click at [1382, 69] on div "Quote" at bounding box center [1399, 74] width 112 height 17
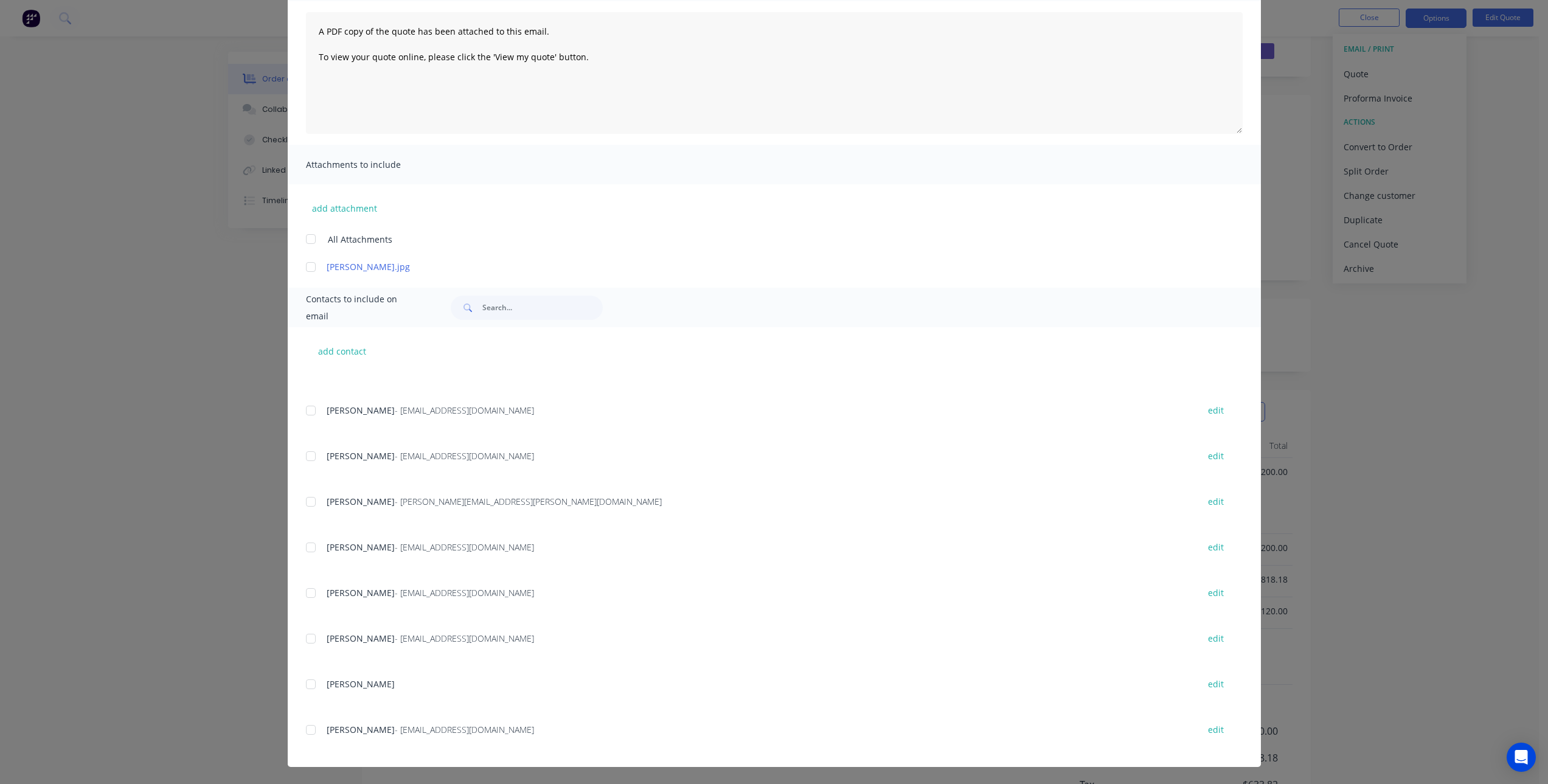
scroll to position [61, 0]
click at [302, 729] on div at bounding box center [310, 729] width 24 height 24
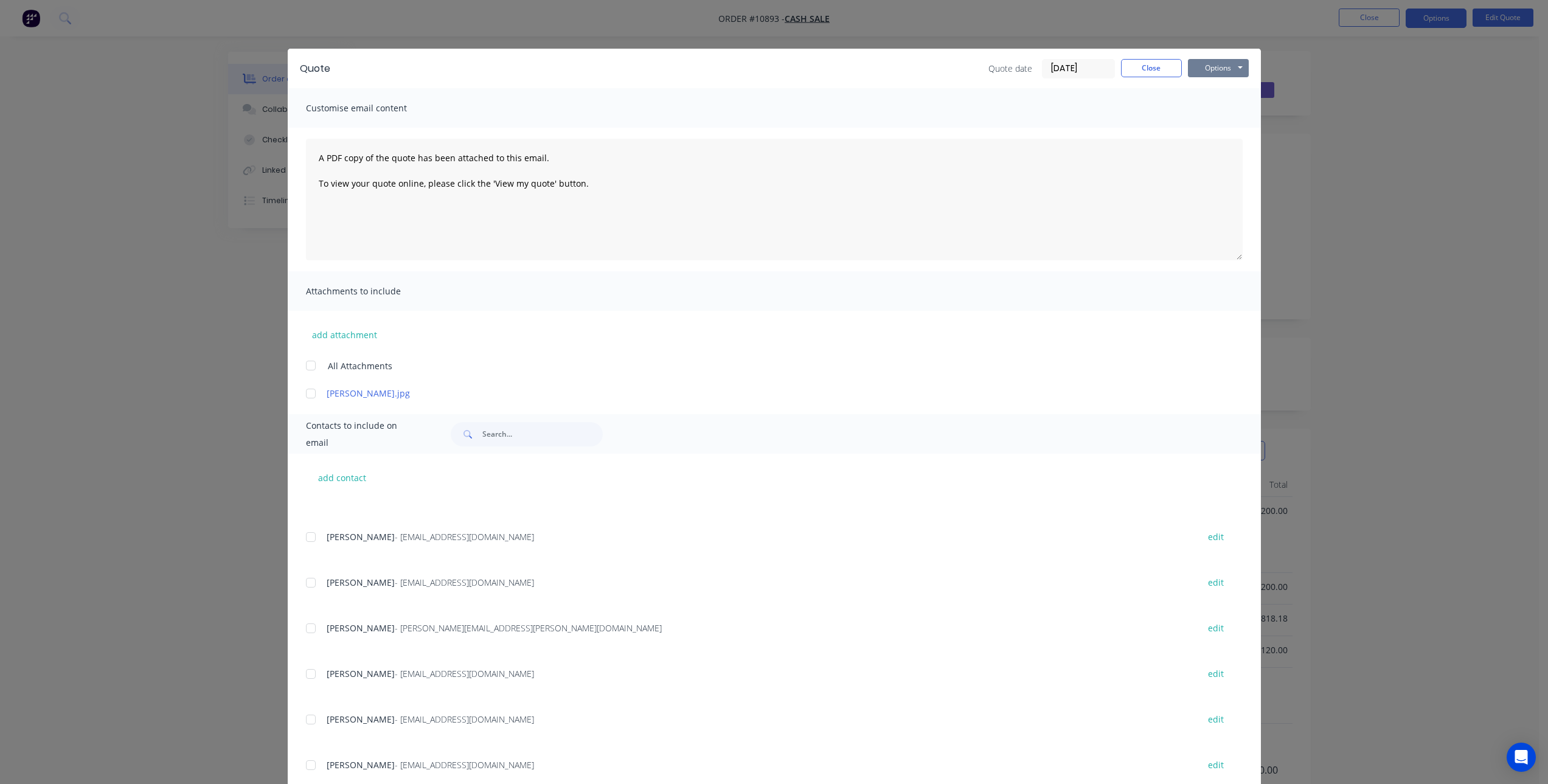
scroll to position [0, 0]
click at [1215, 61] on button "Options" at bounding box center [1219, 68] width 61 height 18
click at [1215, 125] on button "Email" at bounding box center [1227, 130] width 78 height 20
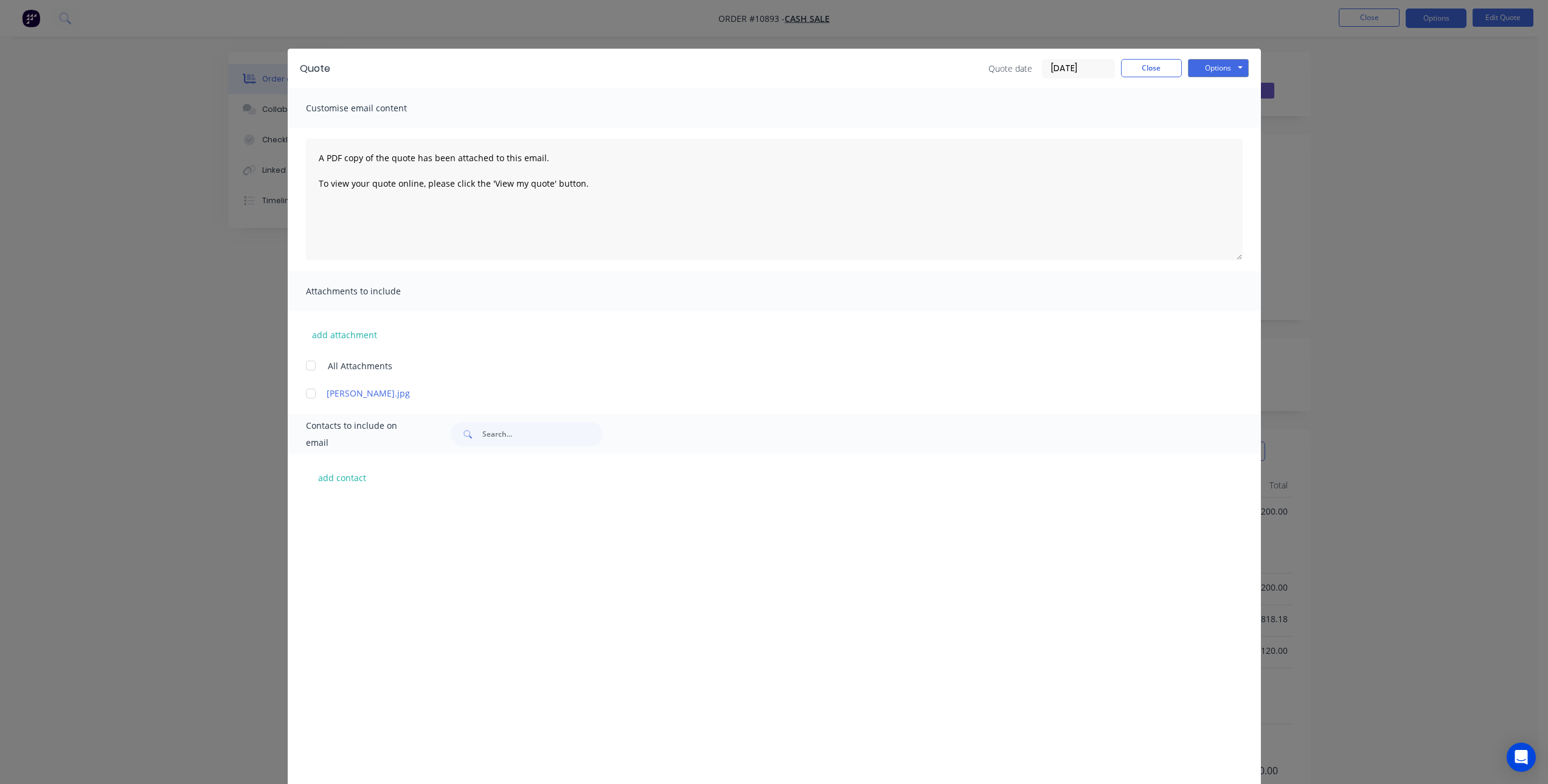
scroll to position [2253, 0]
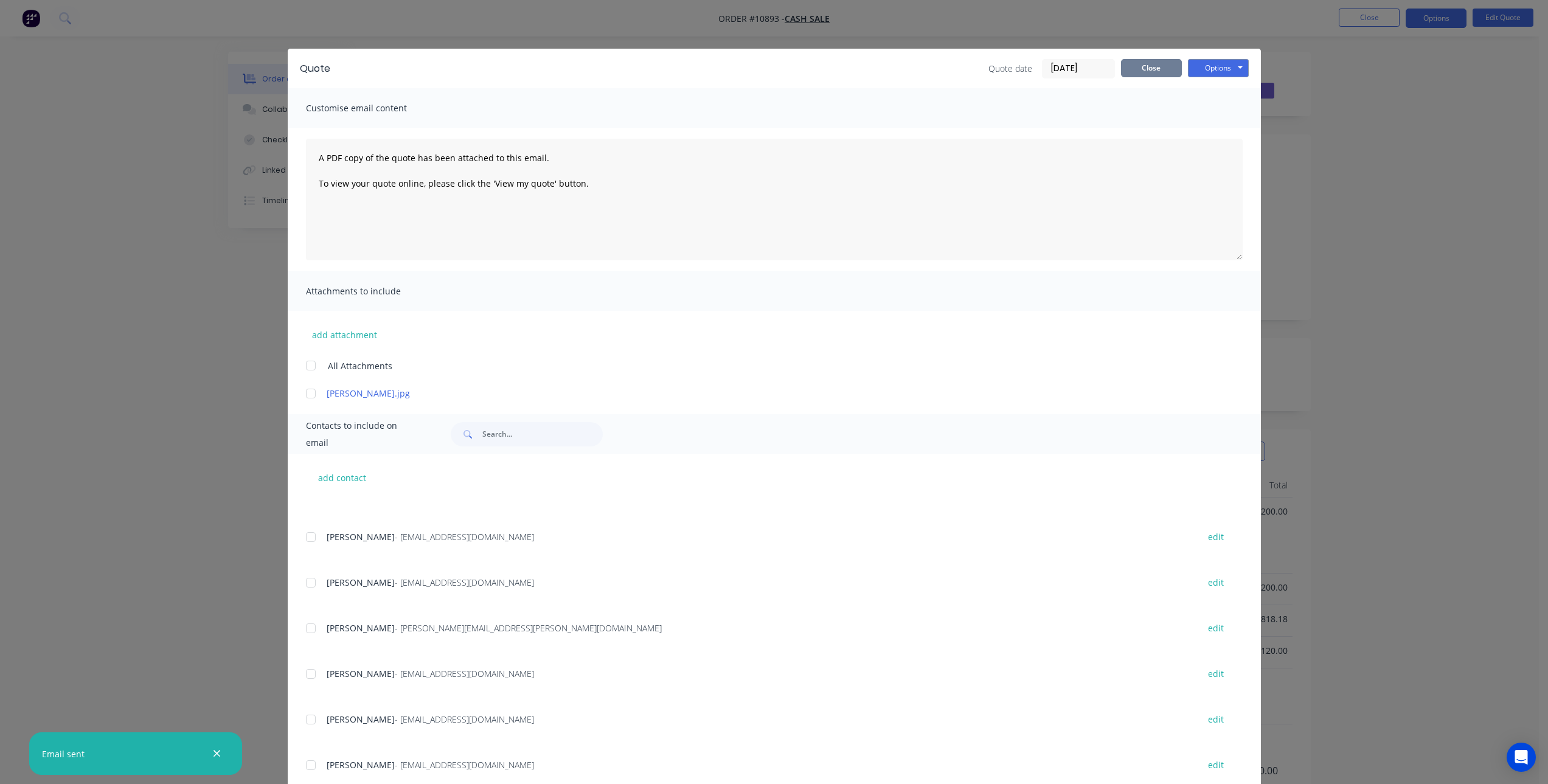
click at [1142, 73] on button "Close" at bounding box center [1152, 68] width 61 height 18
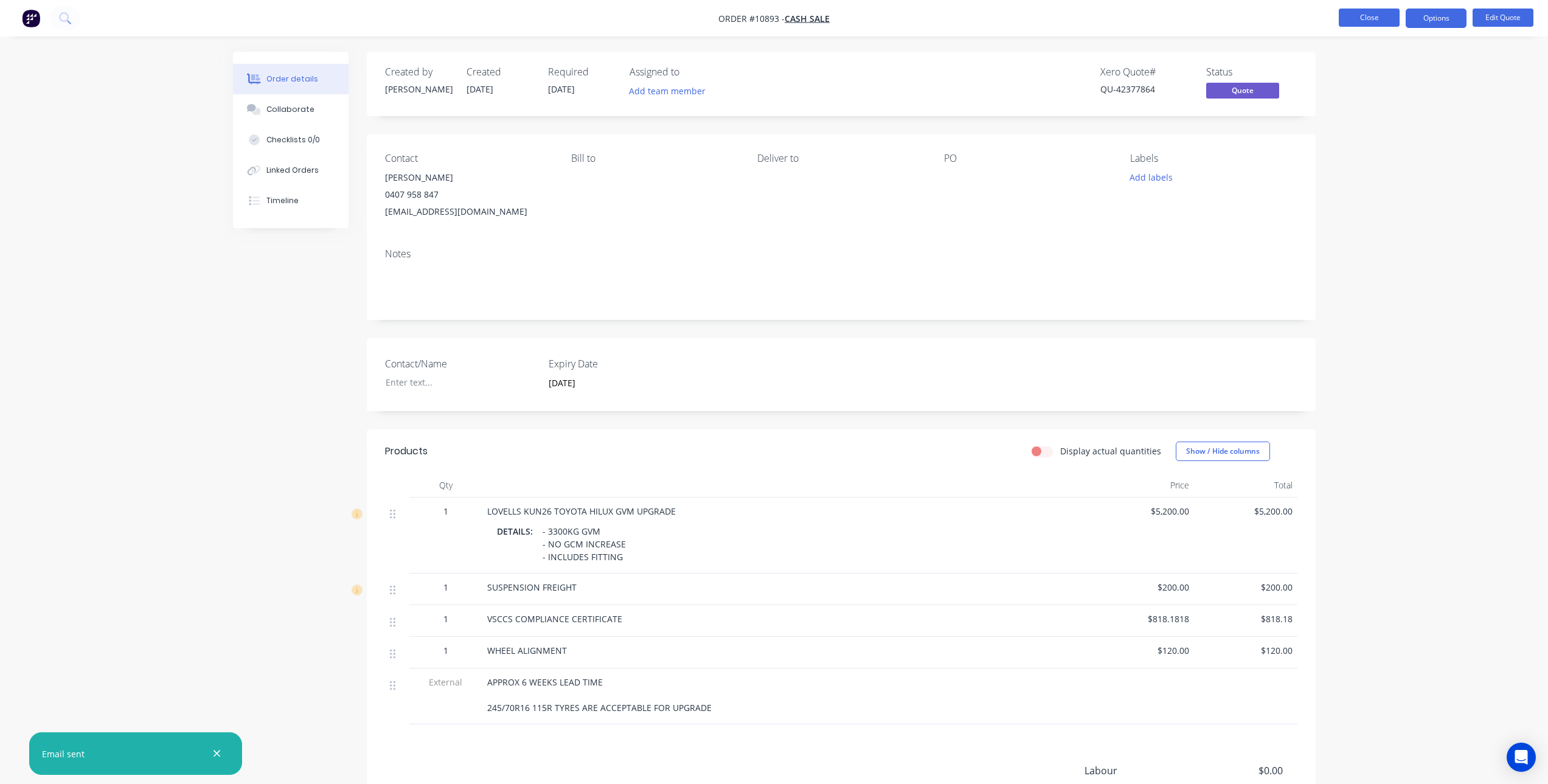
click at [1354, 14] on button "Close" at bounding box center [1369, 17] width 61 height 18
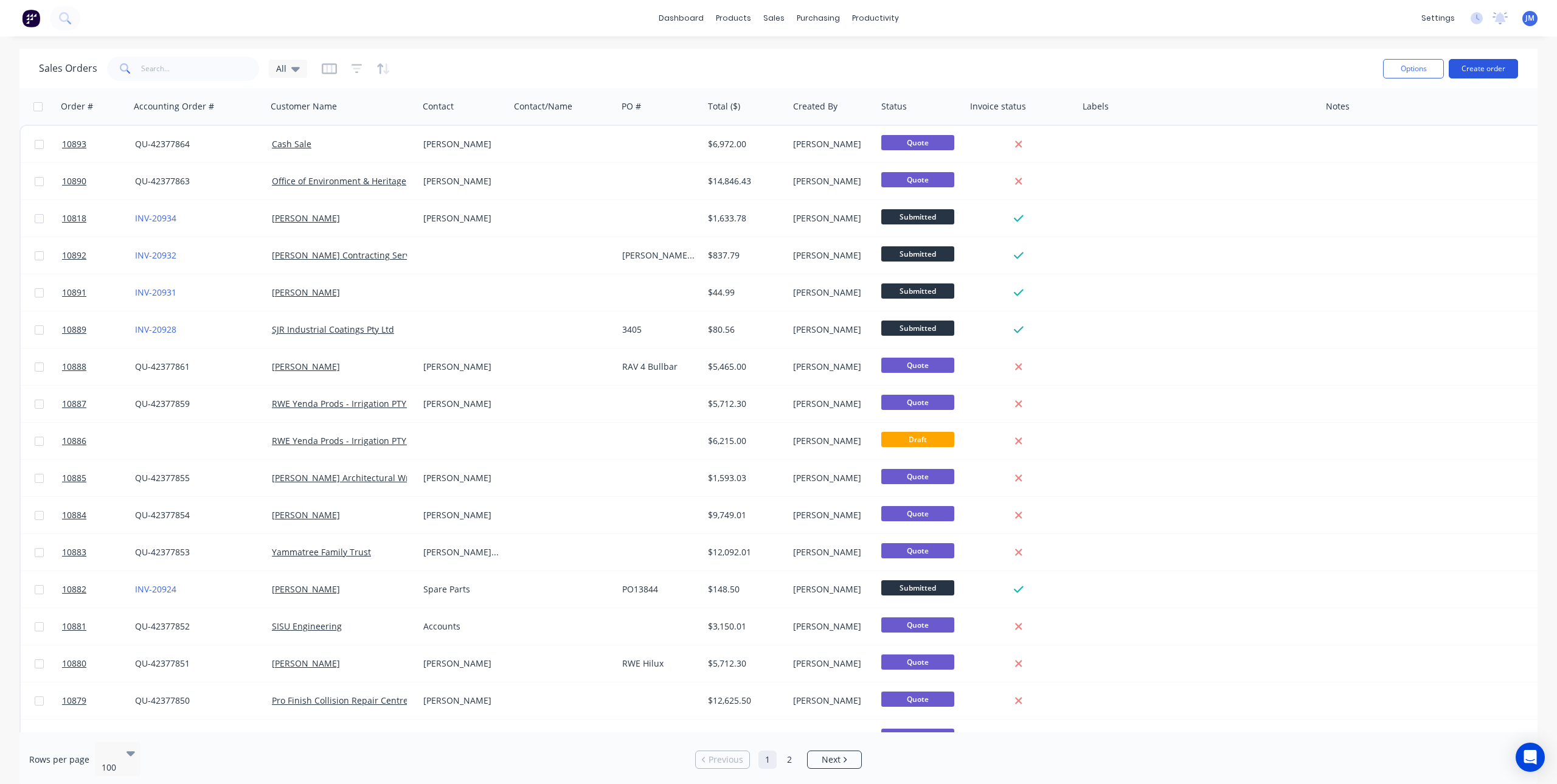
click at [1497, 74] on button "Create order" at bounding box center [1483, 69] width 69 height 20
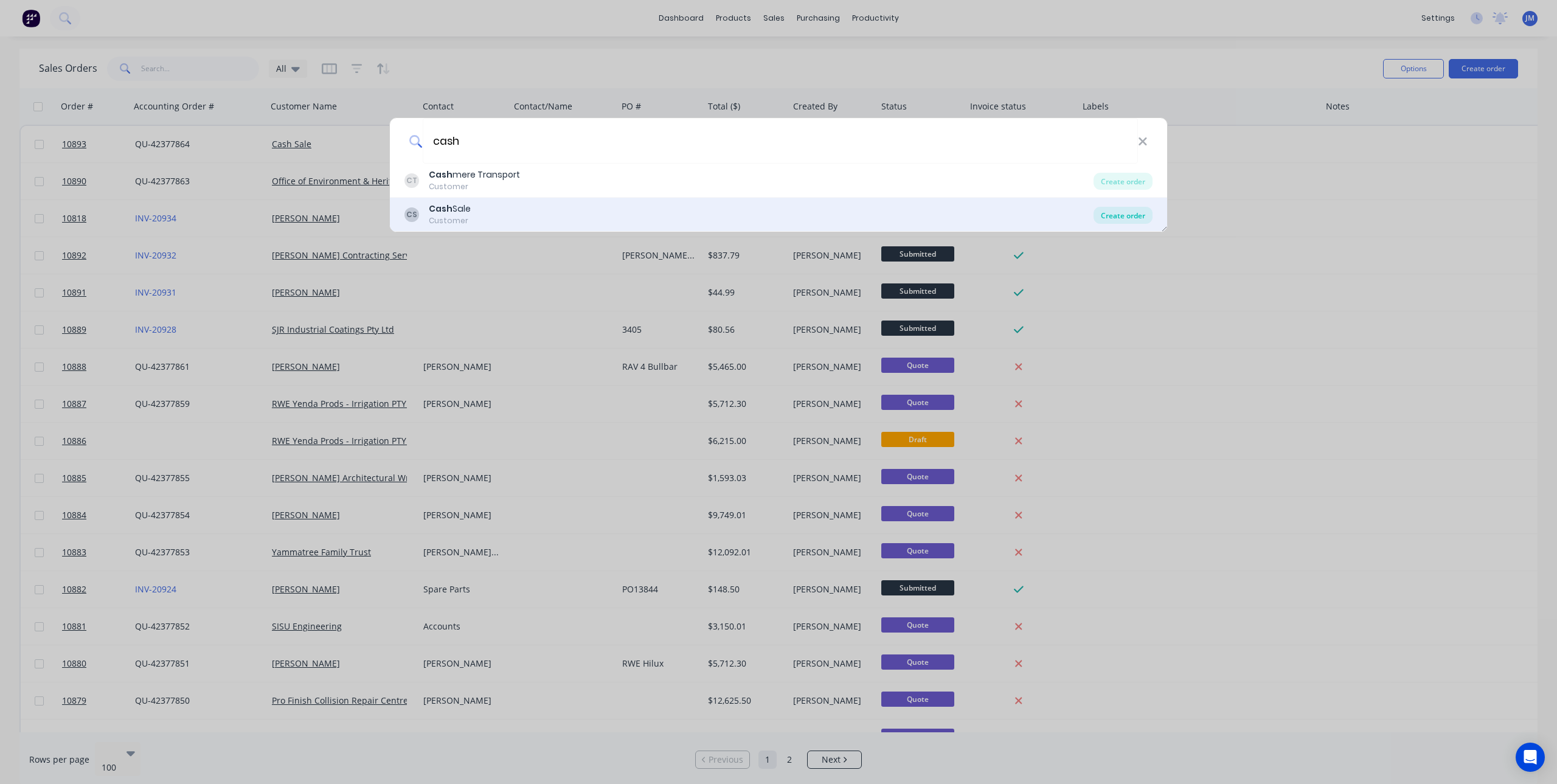
type input "cash"
click at [1146, 213] on div "Create order" at bounding box center [1123, 215] width 59 height 17
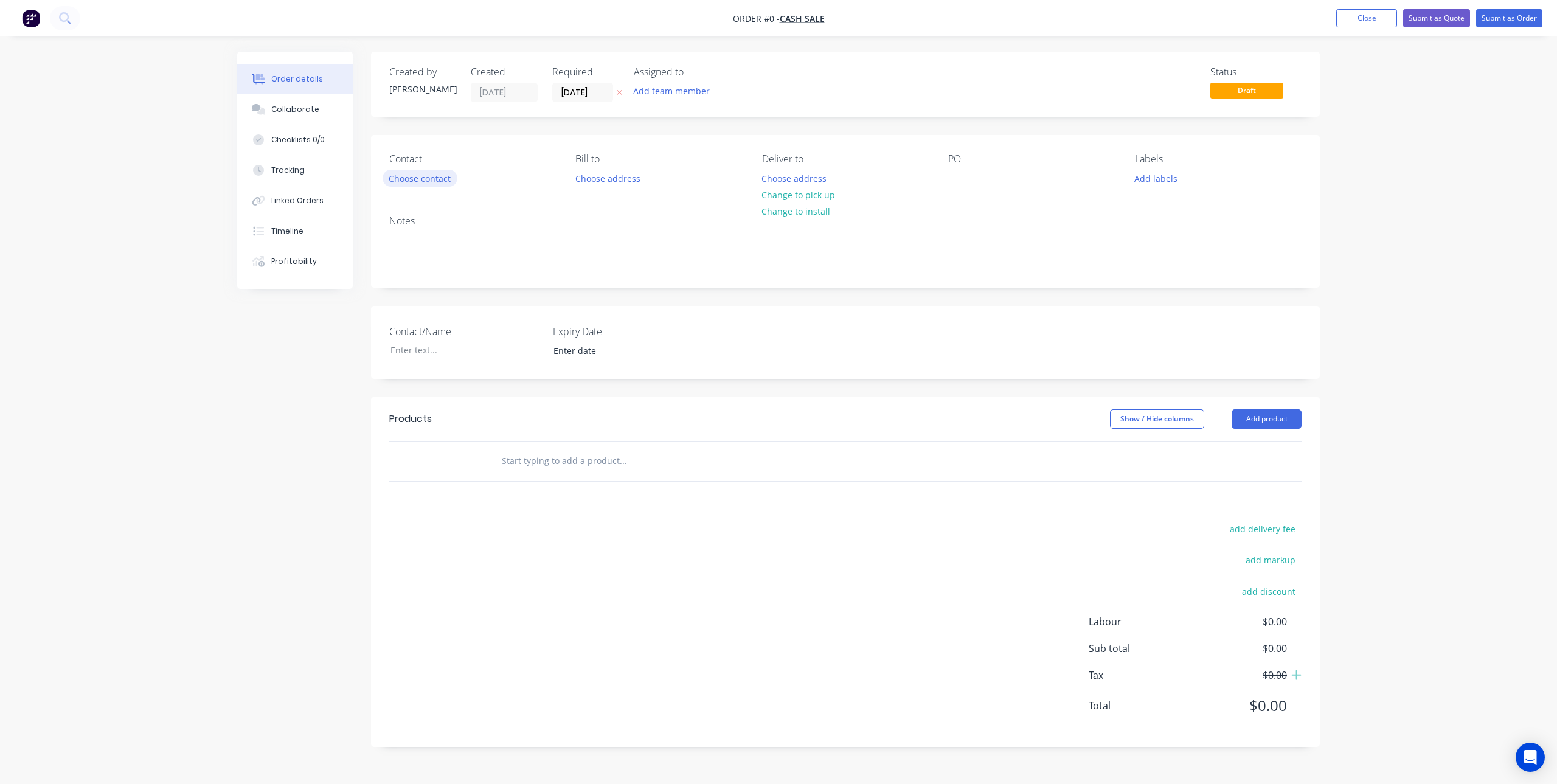
click at [407, 179] on button "Choose contact" at bounding box center [419, 178] width 74 height 17
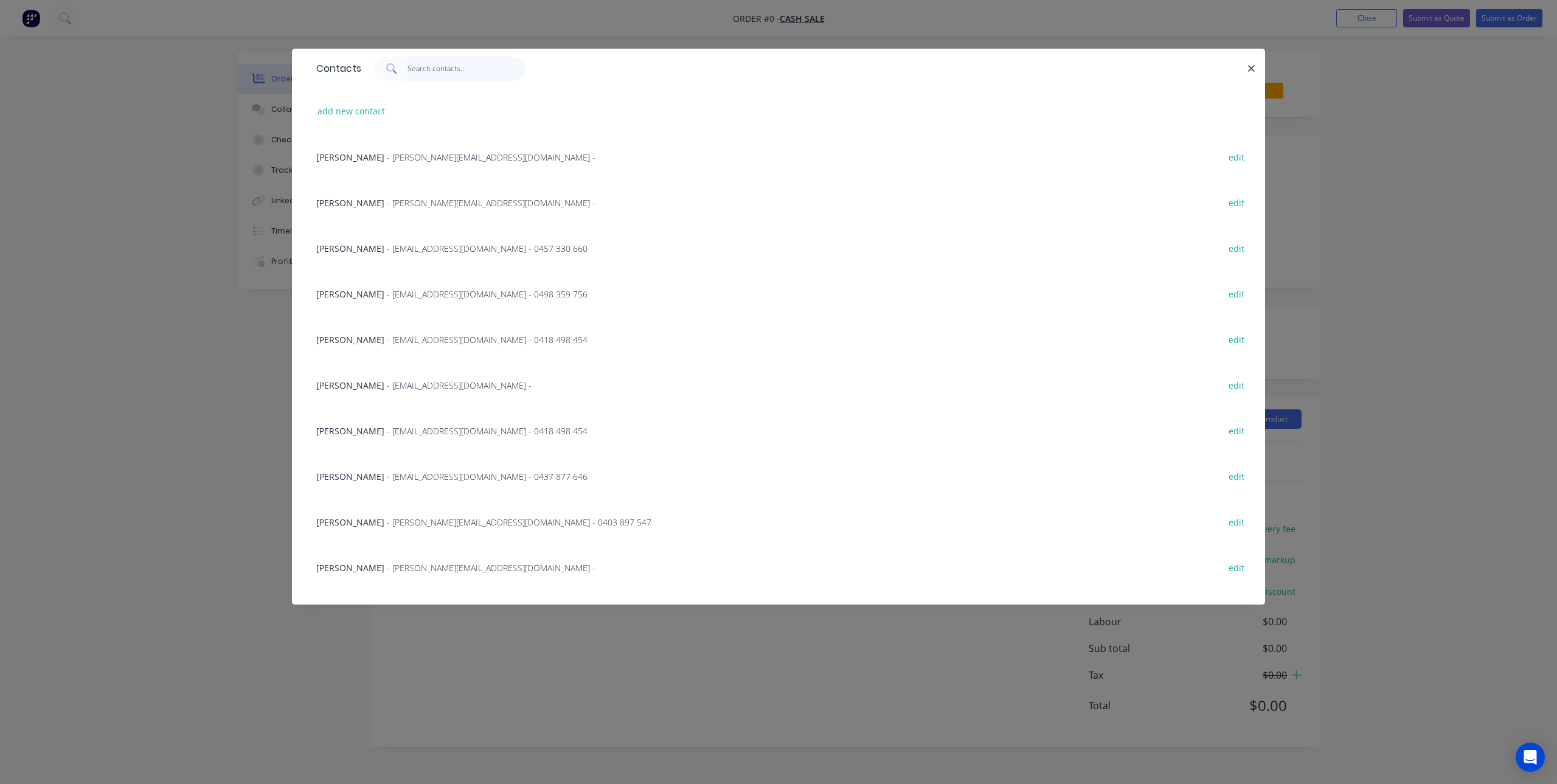
click at [410, 67] on input "text" at bounding box center [467, 68] width 118 height 24
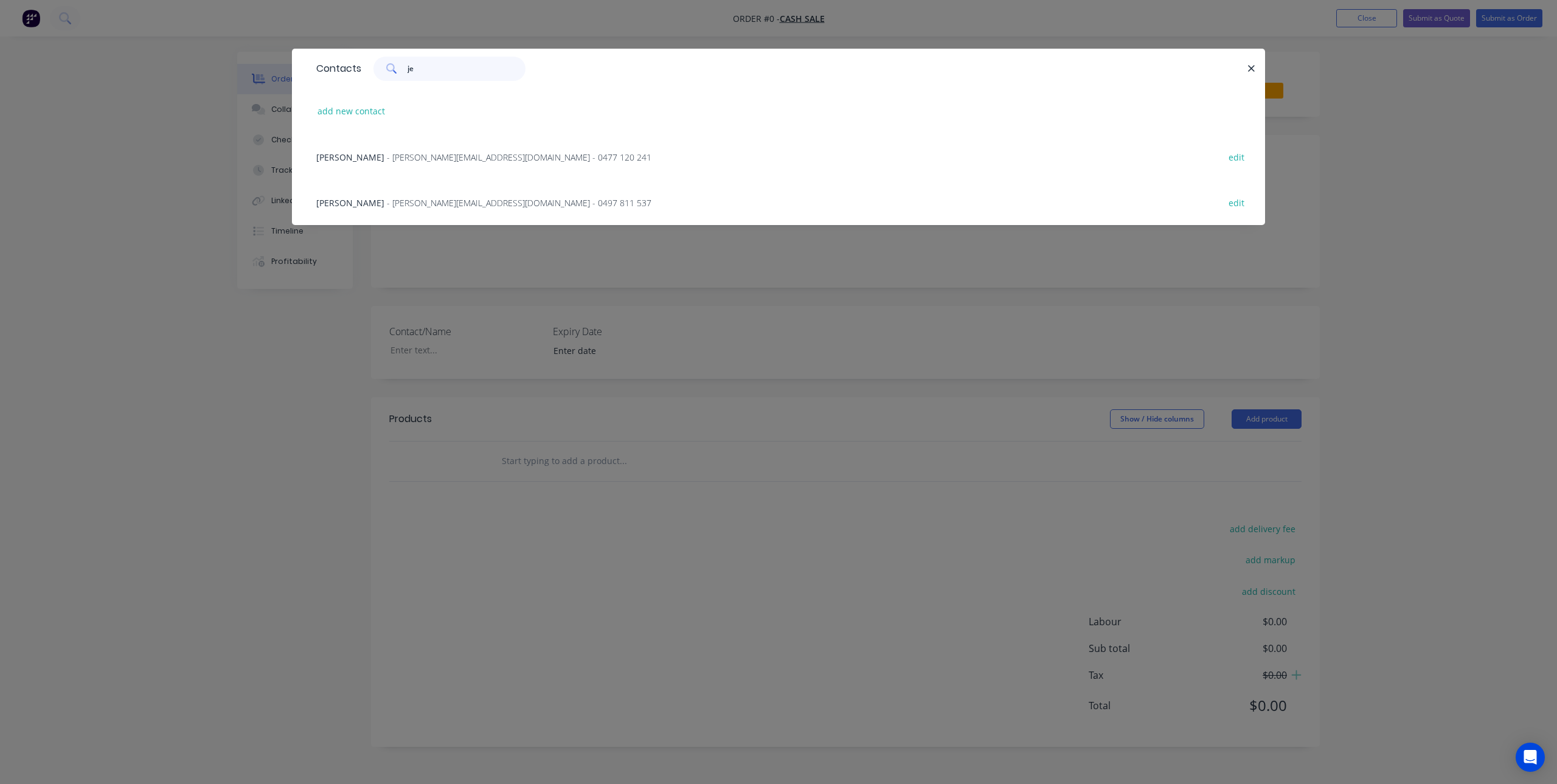
type input "j"
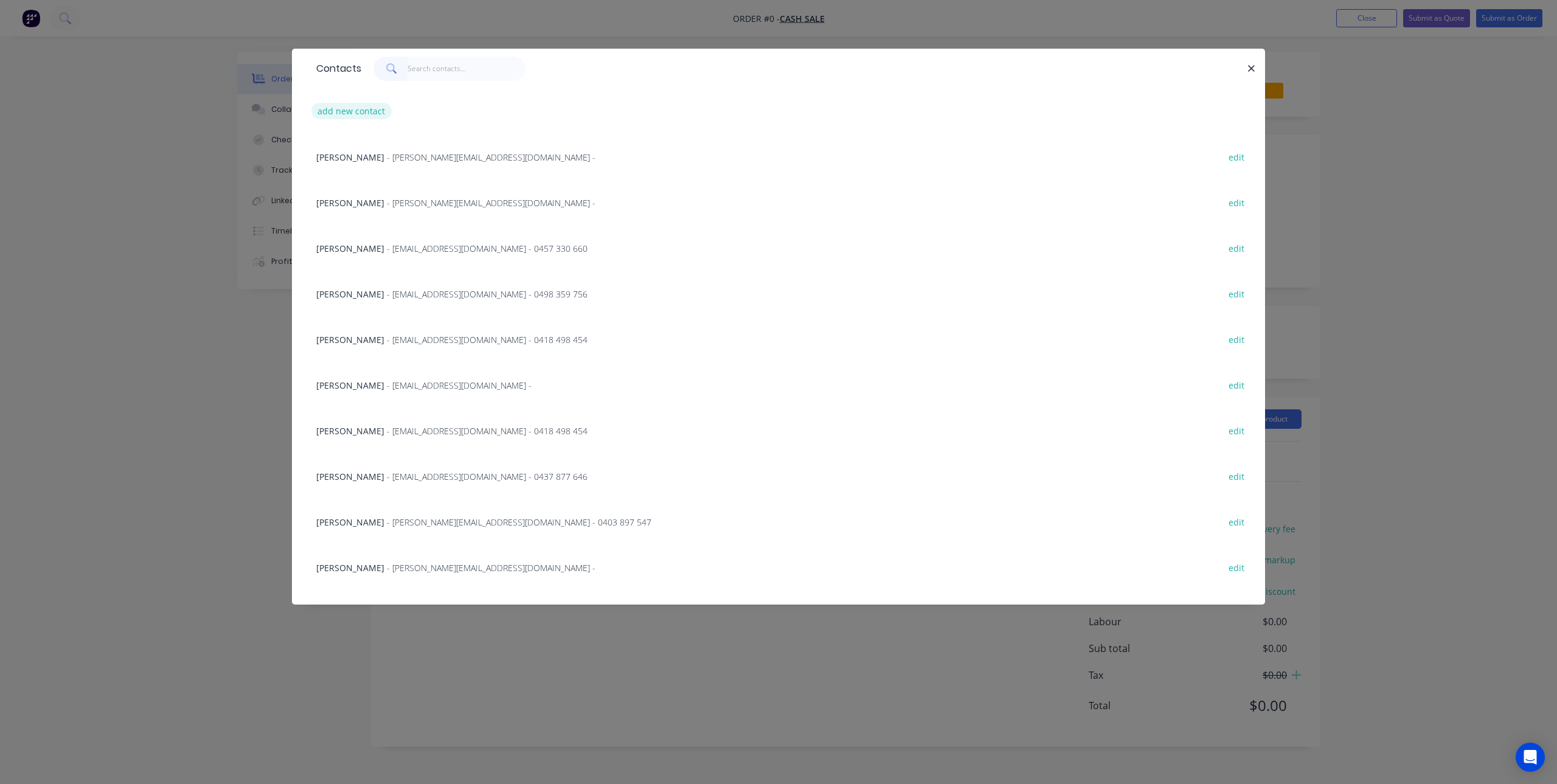
click at [361, 112] on button "add new contact" at bounding box center [351, 111] width 80 height 17
select select "AU"
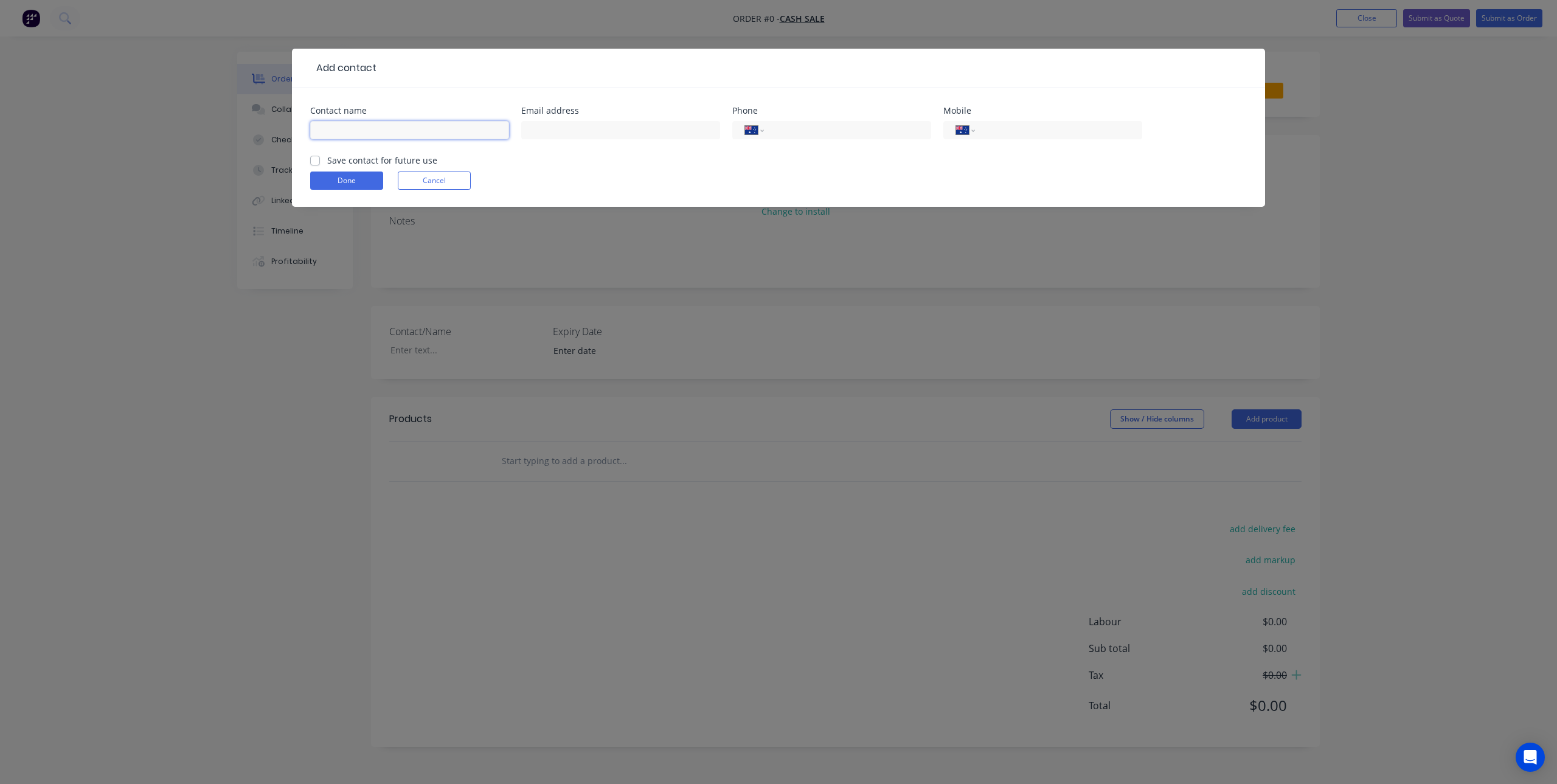
click at [378, 130] on input "text" at bounding box center [410, 130] width 199 height 18
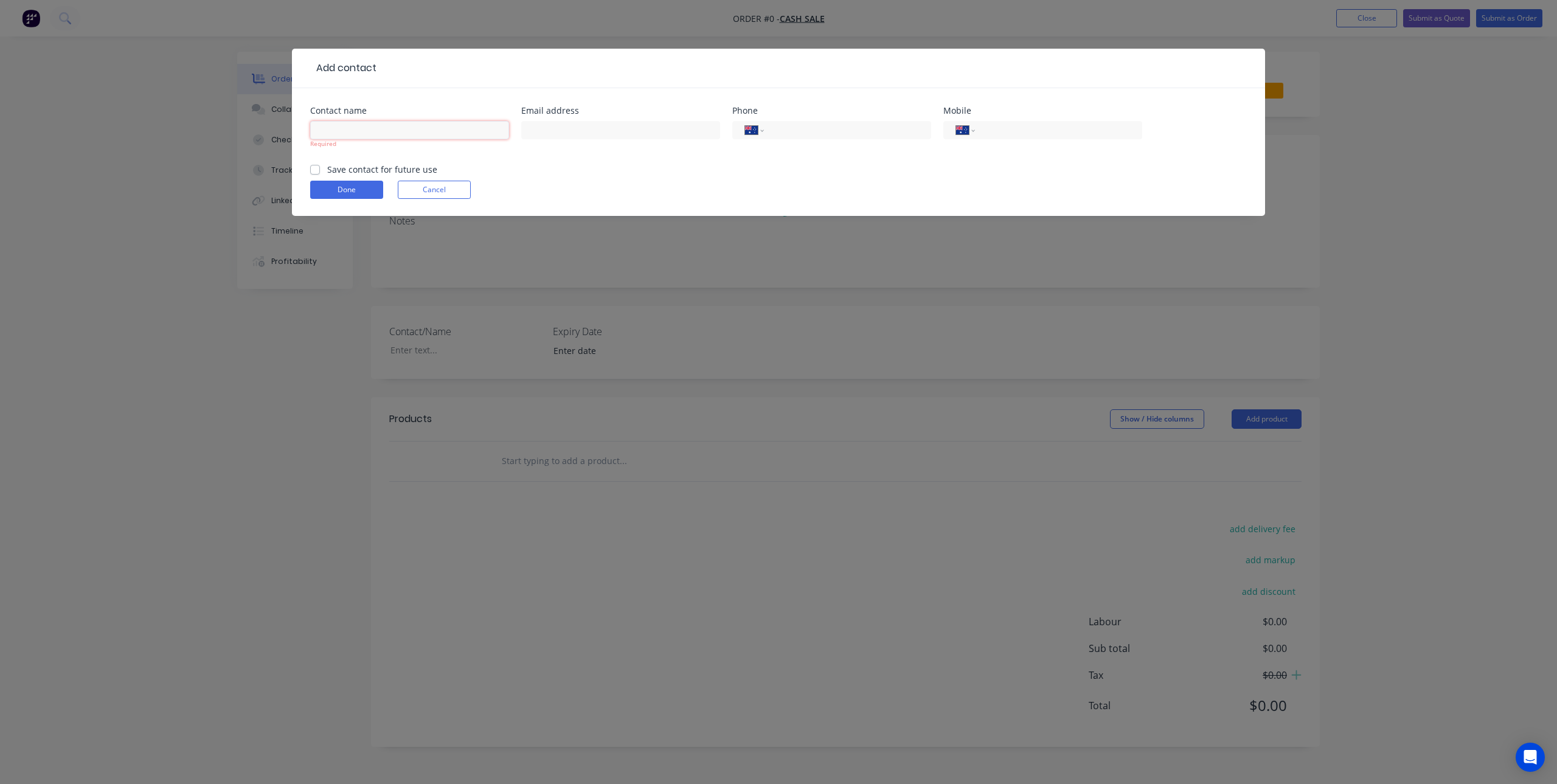
click at [372, 131] on input "text" at bounding box center [410, 130] width 199 height 18
paste input "[PERSON_NAME]"
type input "[PERSON_NAME]"
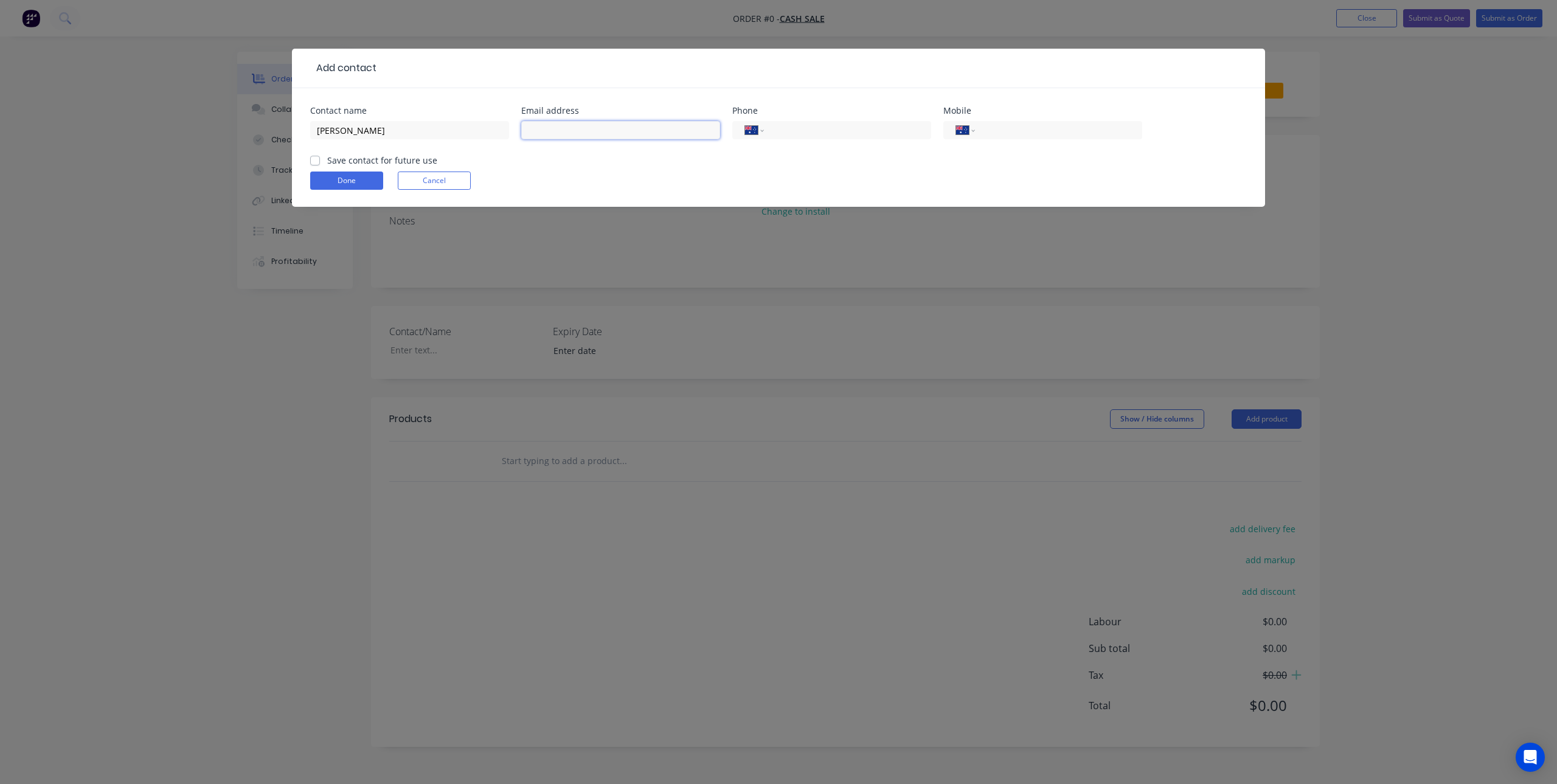
click at [553, 128] on input "text" at bounding box center [620, 130] width 199 height 18
paste input "[EMAIL_ADDRESS][DOMAIN_NAME]"
type input "[EMAIL_ADDRESS][DOMAIN_NAME]"
click at [822, 133] on input "tel" at bounding box center [846, 130] width 146 height 14
click at [1008, 131] on input "tel" at bounding box center [1056, 130] width 146 height 14
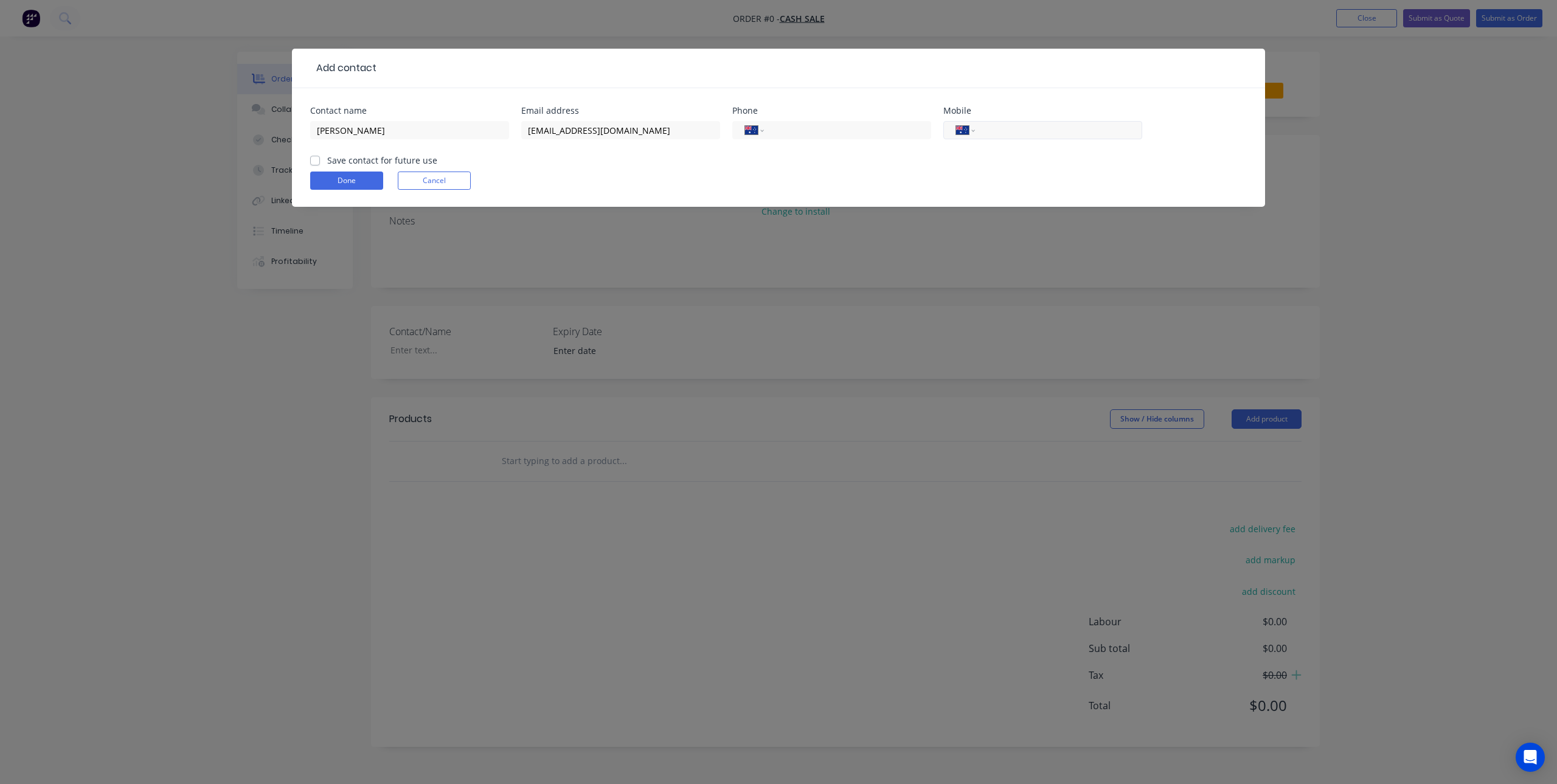
paste input "0418 618 845"
type input "0418 618 845"
click at [328, 159] on label "Save contact for future use" at bounding box center [382, 160] width 110 height 12
click at [318, 159] on input "Save contact for future use" at bounding box center [315, 160] width 10 height 12
checkbox input "true"
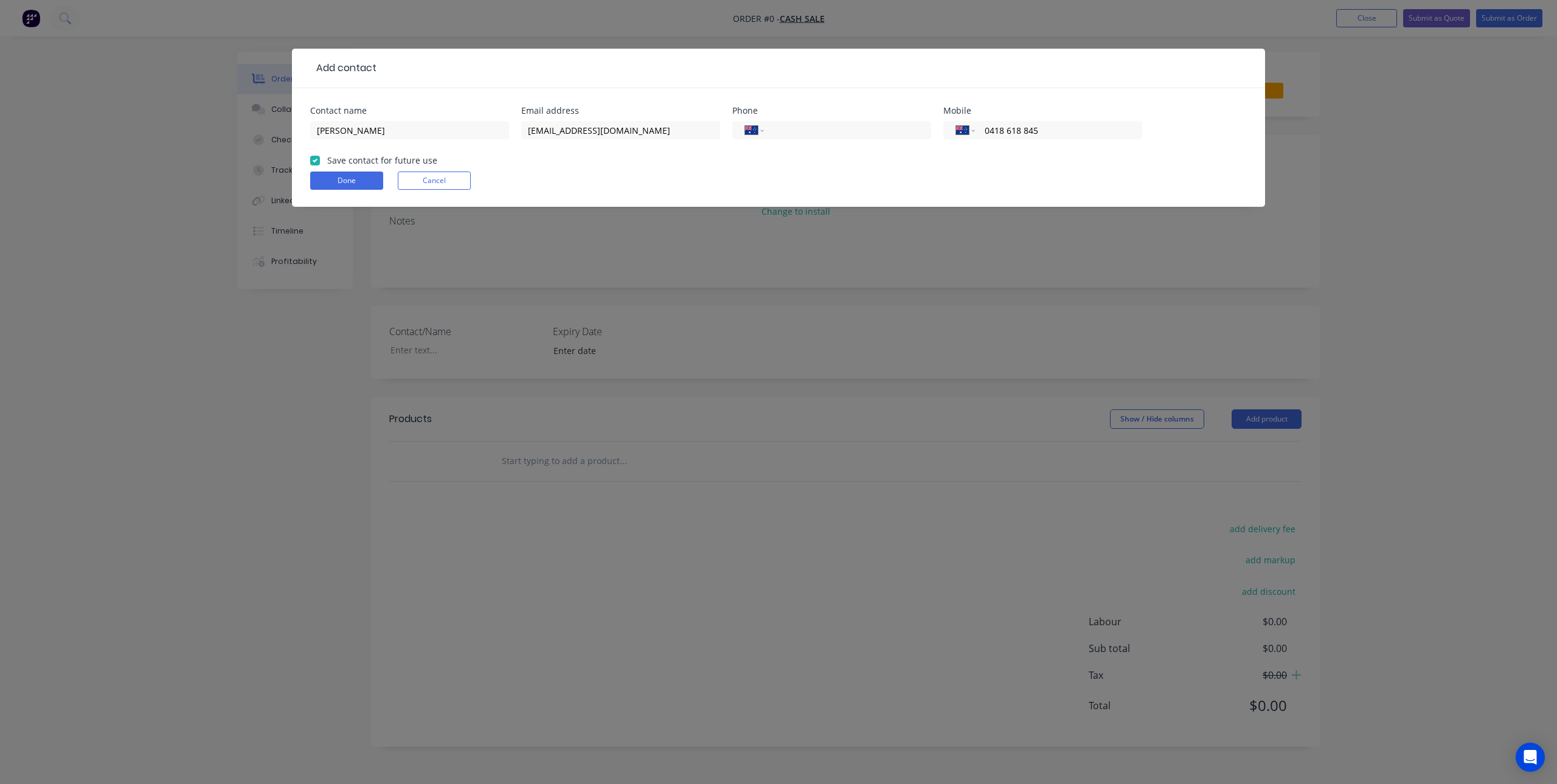
click at [333, 169] on form "Contact name [PERSON_NAME] Email address [EMAIL_ADDRESS][DOMAIN_NAME] Phone Int…" at bounding box center [778, 156] width 937 height 100
click at [334, 174] on button "Done" at bounding box center [347, 180] width 73 height 18
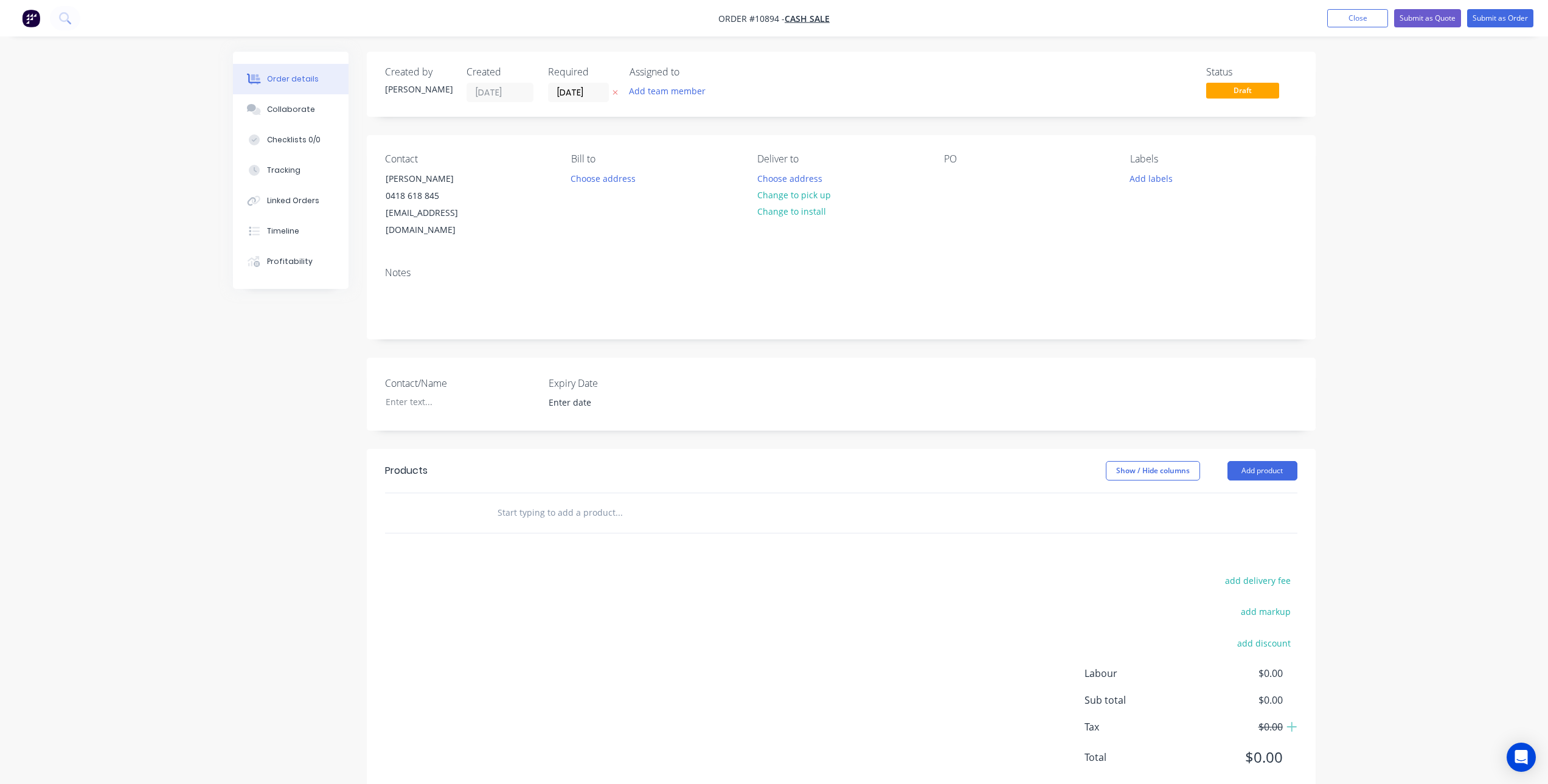
click at [544, 504] on input "text" at bounding box center [619, 512] width 243 height 24
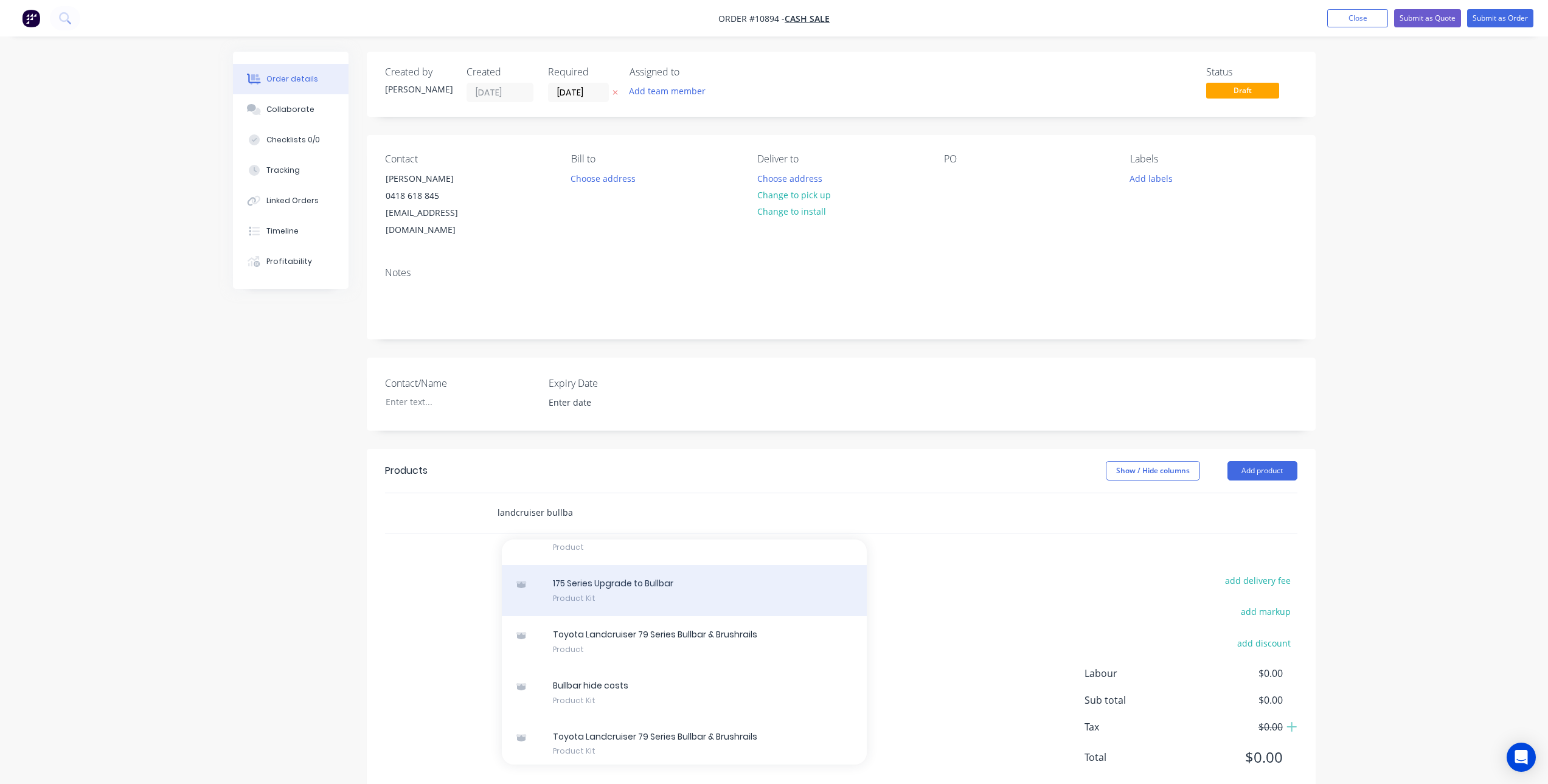
scroll to position [385, 0]
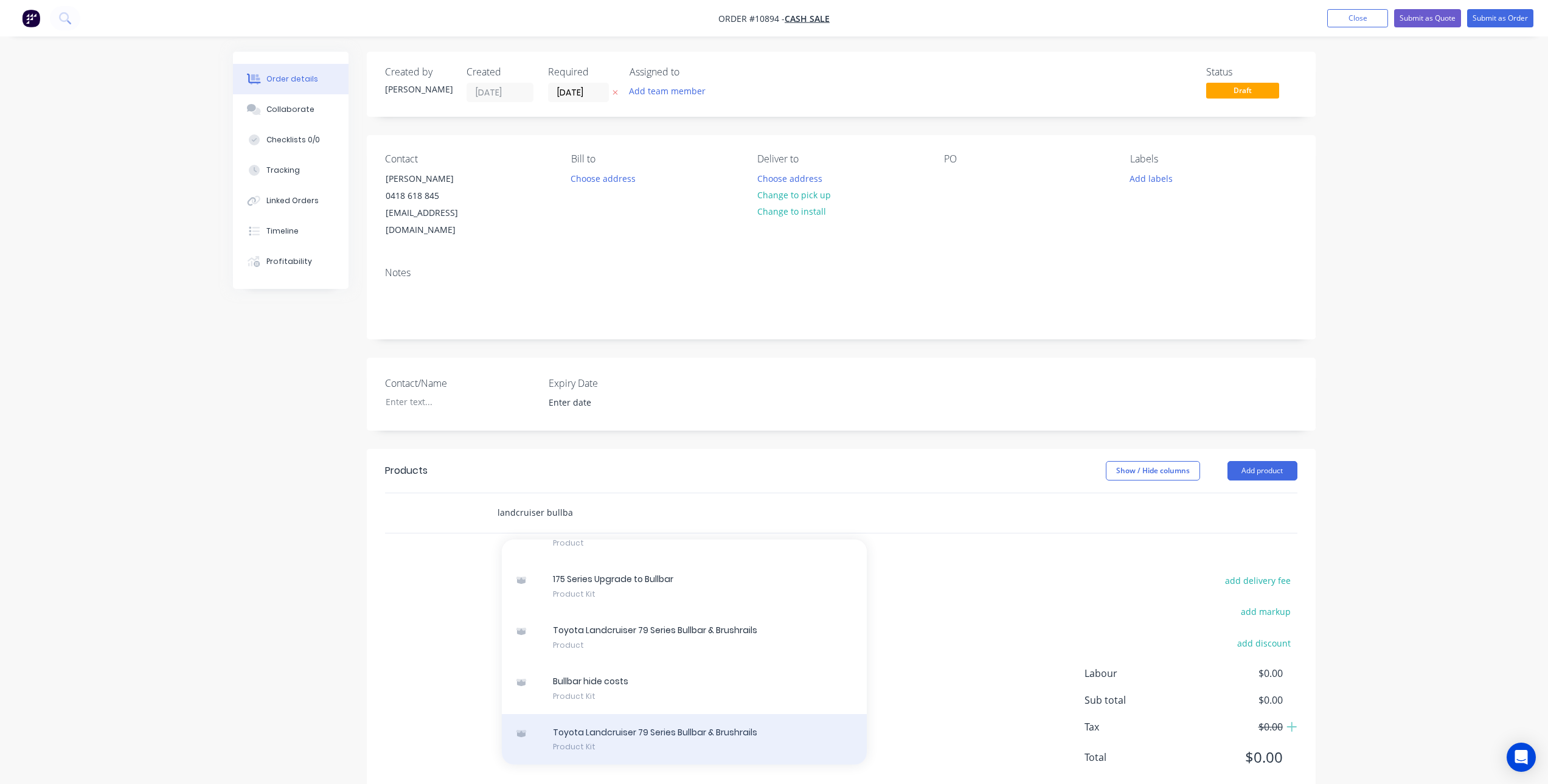
type input "landcruiser bullba"
click at [689, 719] on div "Toyota Landcruiser 79 Series Bullbar & Brushrails Product Kit" at bounding box center [684, 739] width 365 height 51
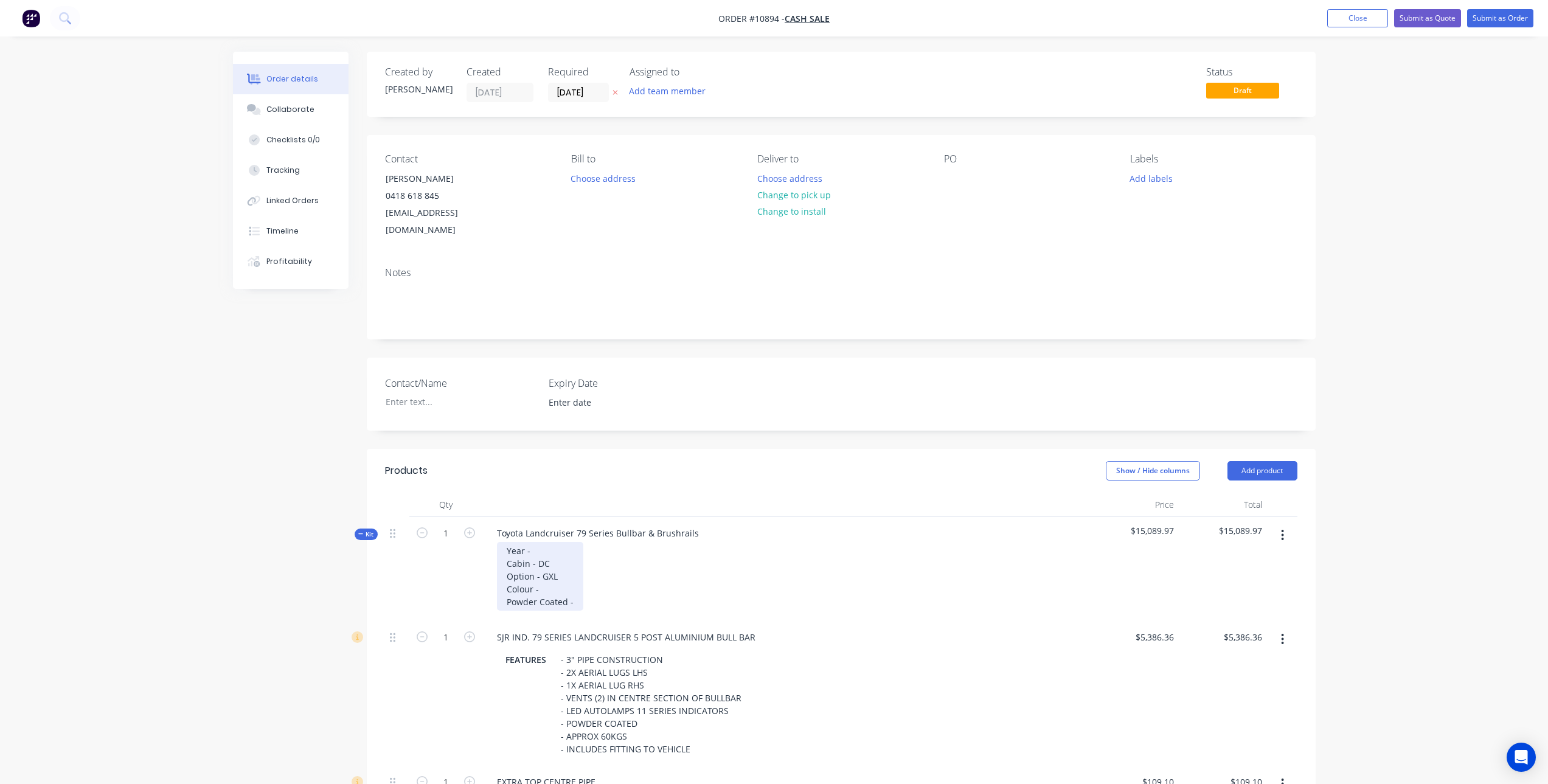
click at [549, 542] on div "Year - Cabin - DC Option - GXL Colour - Powder Coated -" at bounding box center [540, 576] width 86 height 69
click at [558, 572] on div "Year - 10/2025 Cabin - DC Option - GXL Colour - Powder Coated -" at bounding box center [540, 576] width 86 height 69
click at [587, 585] on div "Year - 10/2025 Cabin - DC Option - GXL Colour - Merlot Red 3Q3 Powder Coated -" at bounding box center [556, 576] width 118 height 69
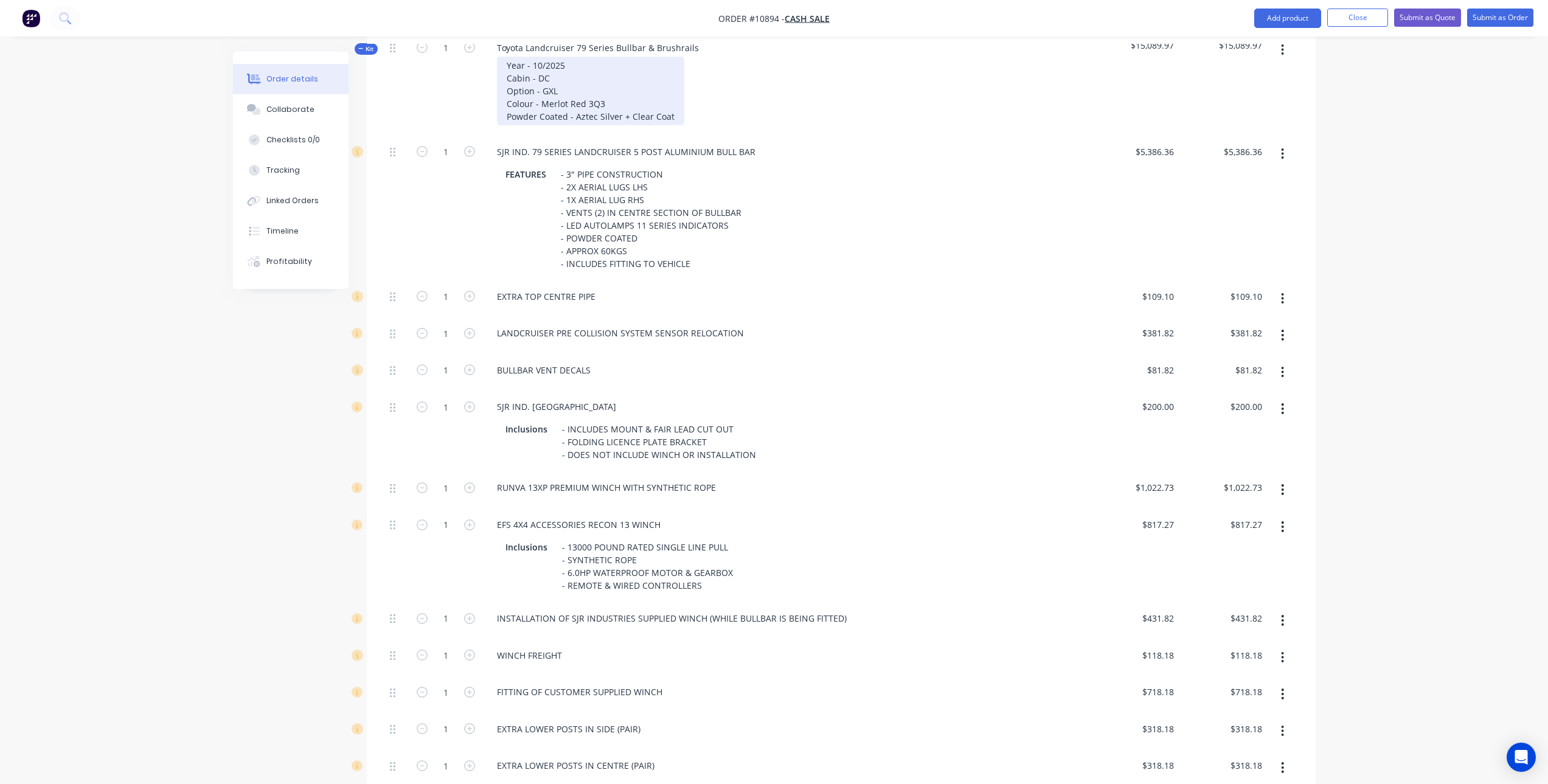
scroll to position [486, 0]
click at [1282, 364] on icon "button" at bounding box center [1283, 370] width 3 height 13
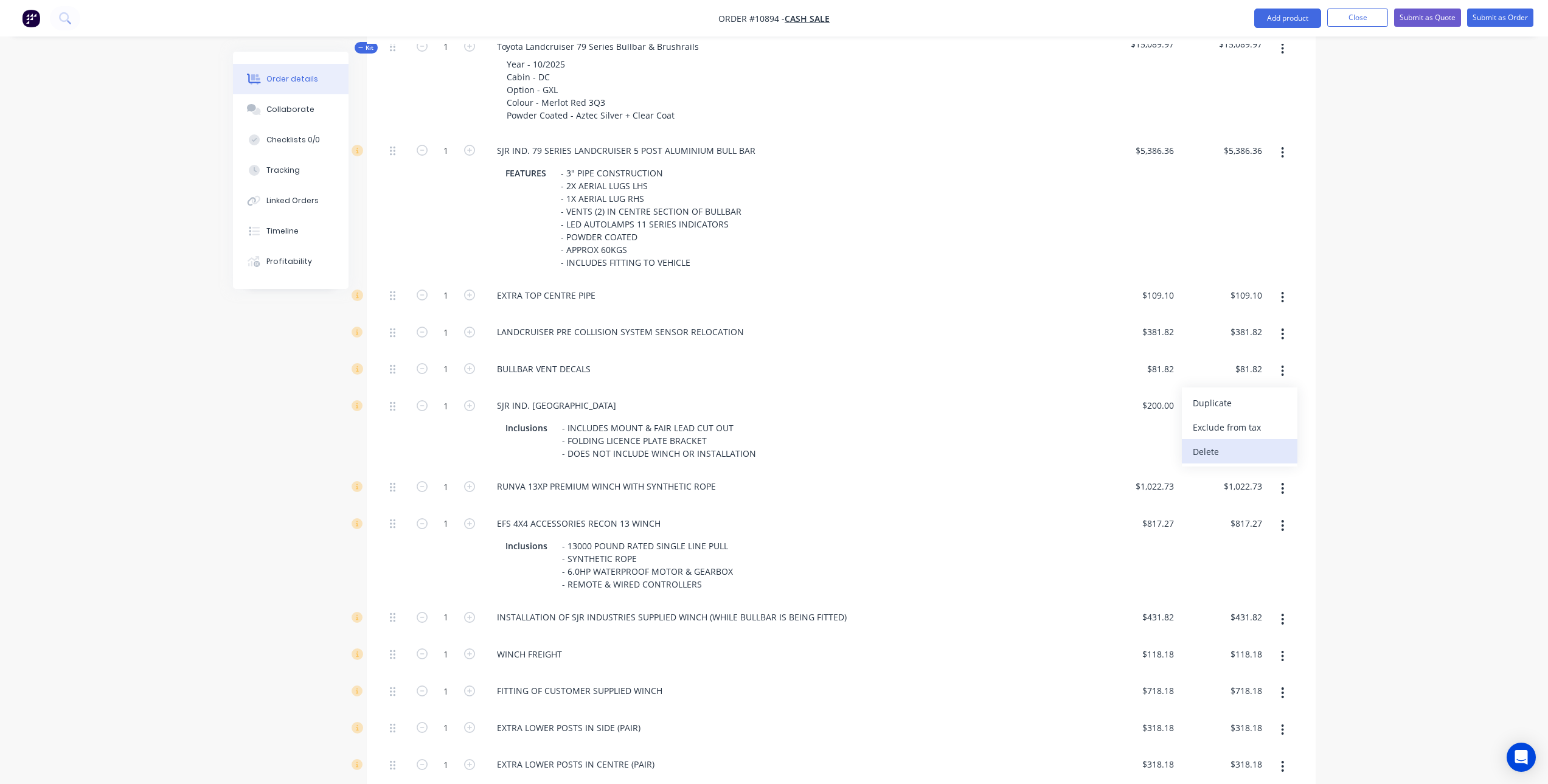
click at [1255, 442] on div "Delete" at bounding box center [1239, 451] width 93 height 17
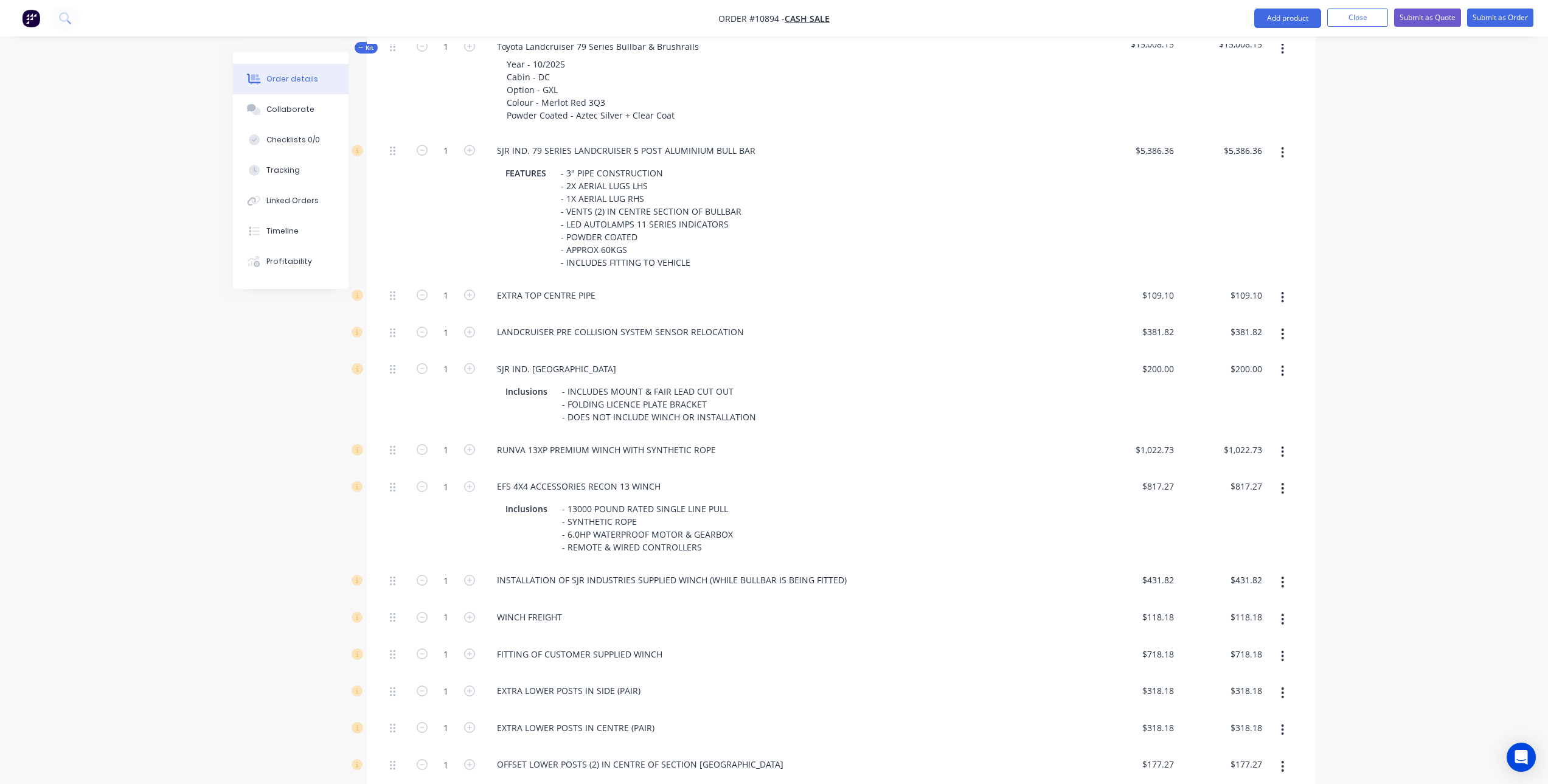
click at [1283, 366] on icon "button" at bounding box center [1282, 370] width 2 height 11
click at [1224, 442] on div "Delete" at bounding box center [1239, 451] width 93 height 17
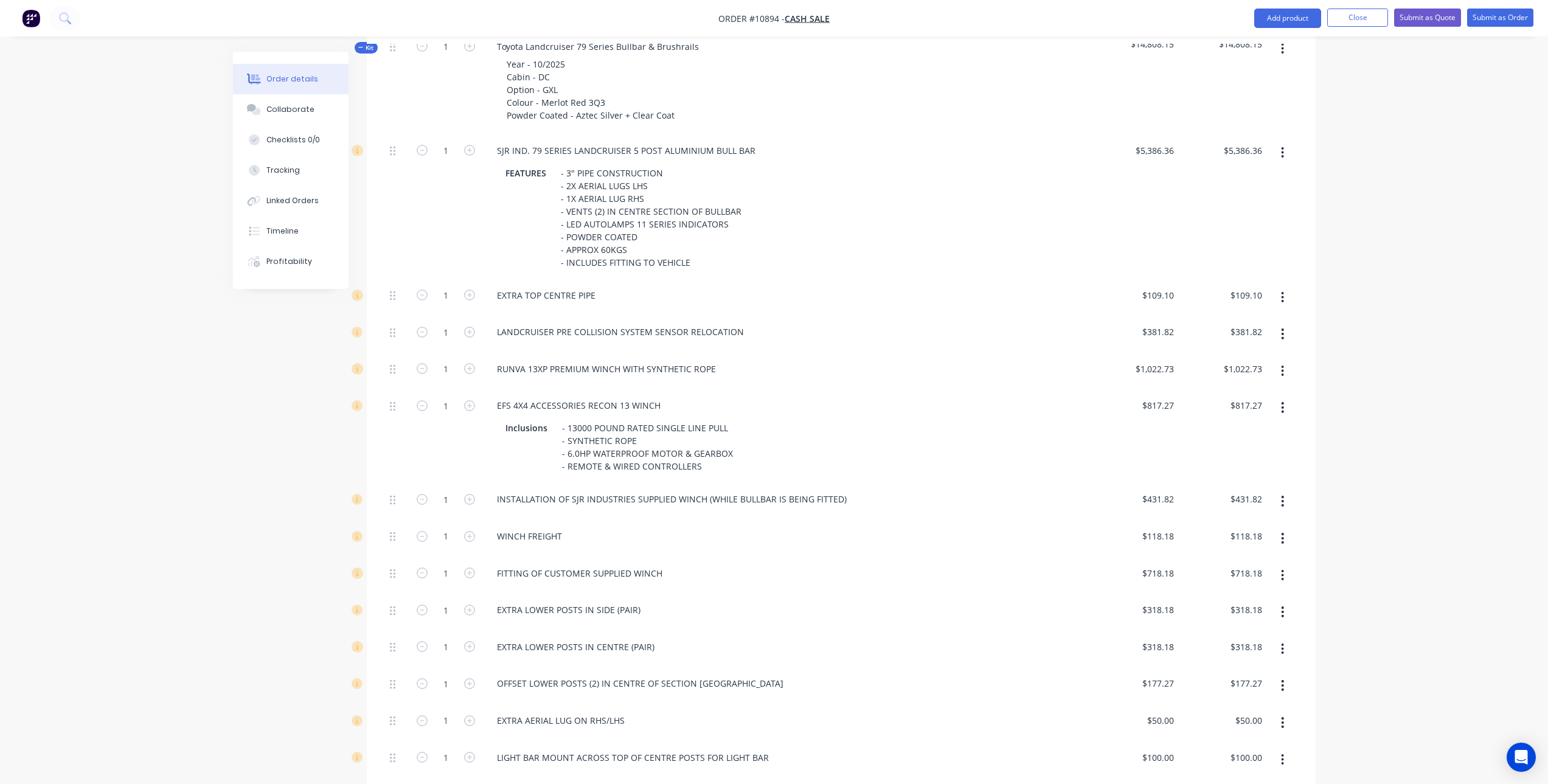
click at [1283, 366] on icon "button" at bounding box center [1282, 370] width 2 height 11
click at [1255, 442] on div "Delete" at bounding box center [1239, 451] width 93 height 17
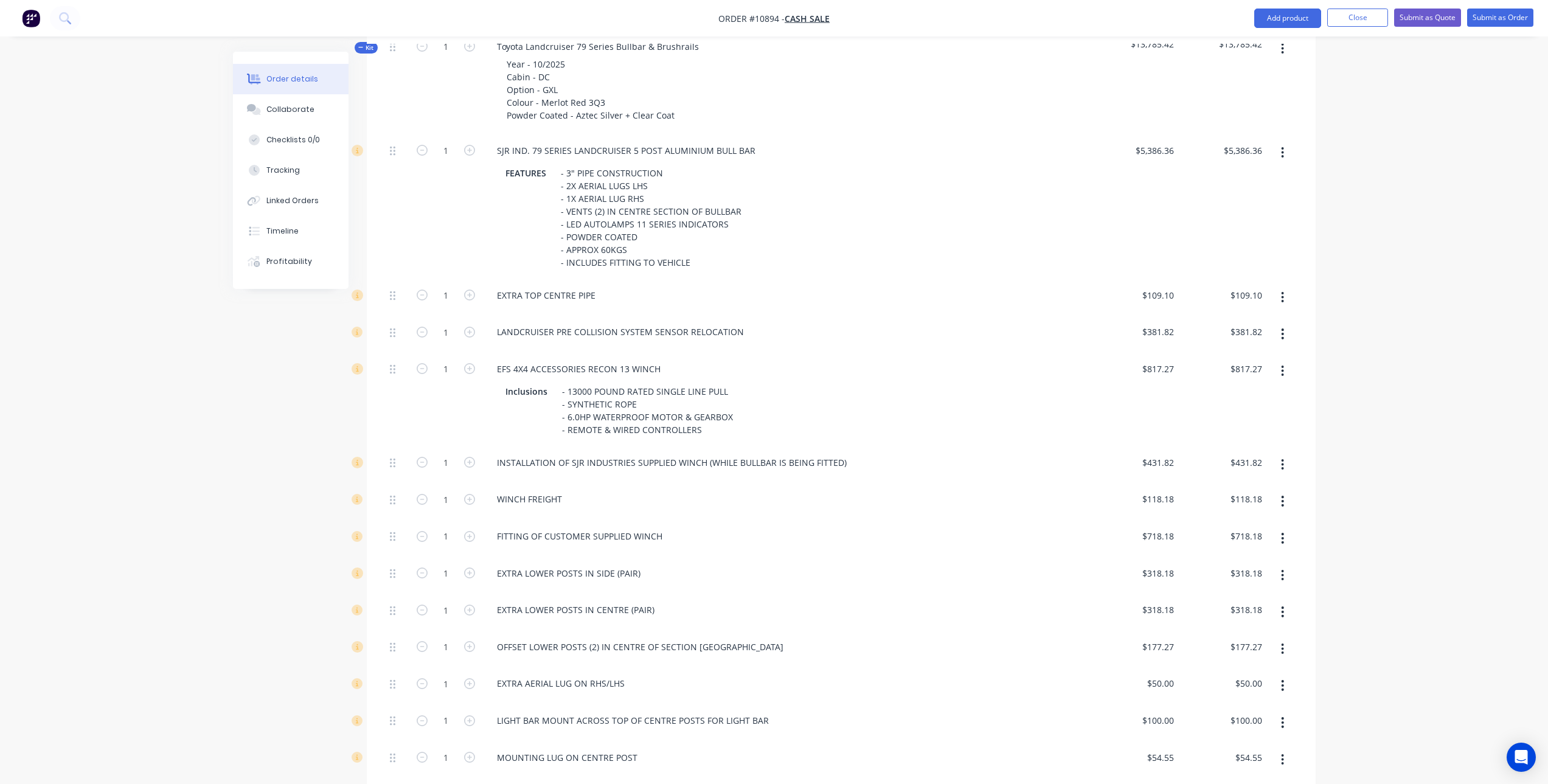
click at [1286, 360] on button "button" at bounding box center [1282, 370] width 29 height 22
click at [1262, 442] on div "Delete" at bounding box center [1239, 451] width 93 height 17
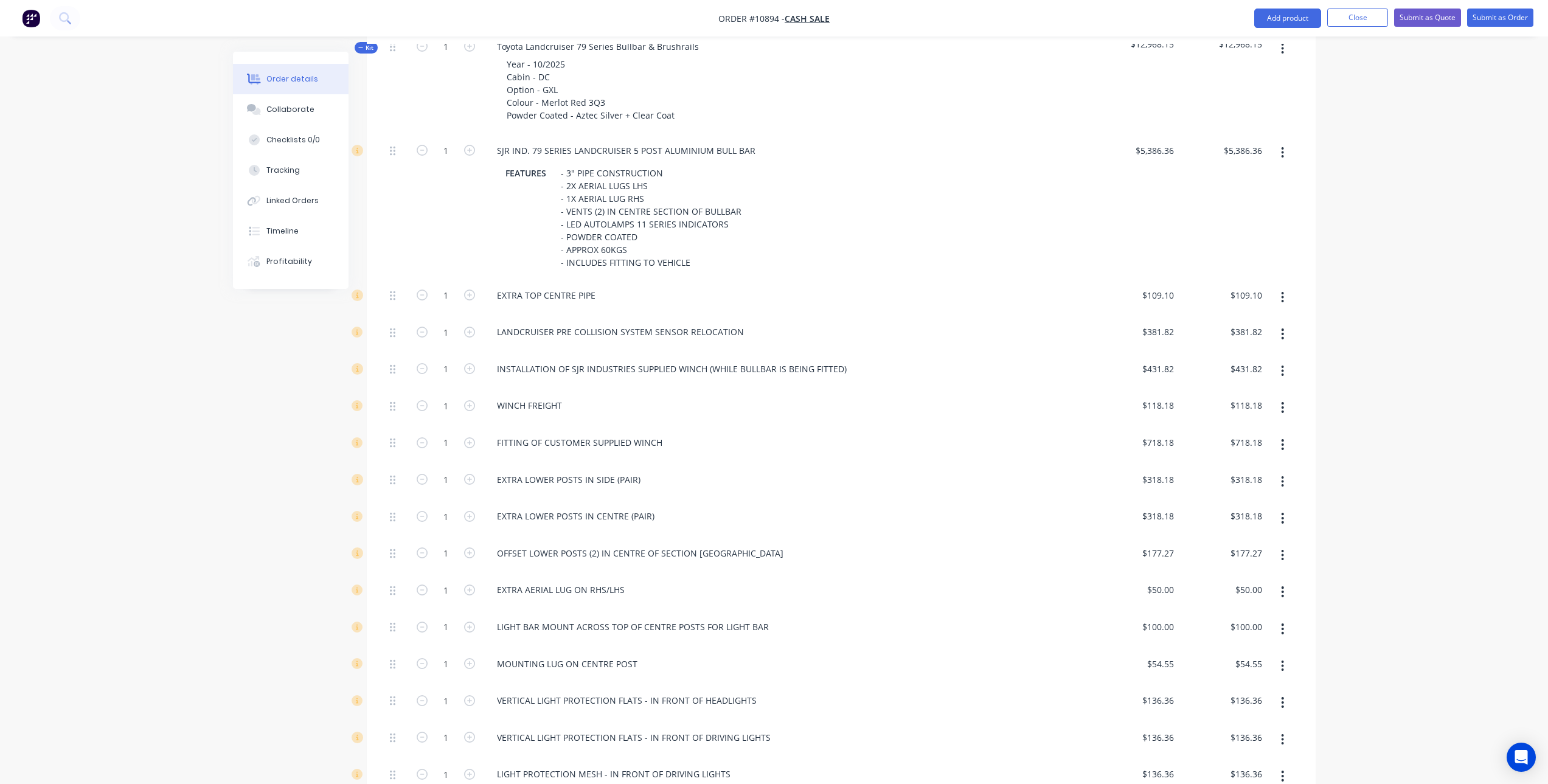
click at [1279, 360] on button "button" at bounding box center [1282, 370] width 29 height 22
click at [1232, 442] on div "Delete" at bounding box center [1239, 451] width 93 height 17
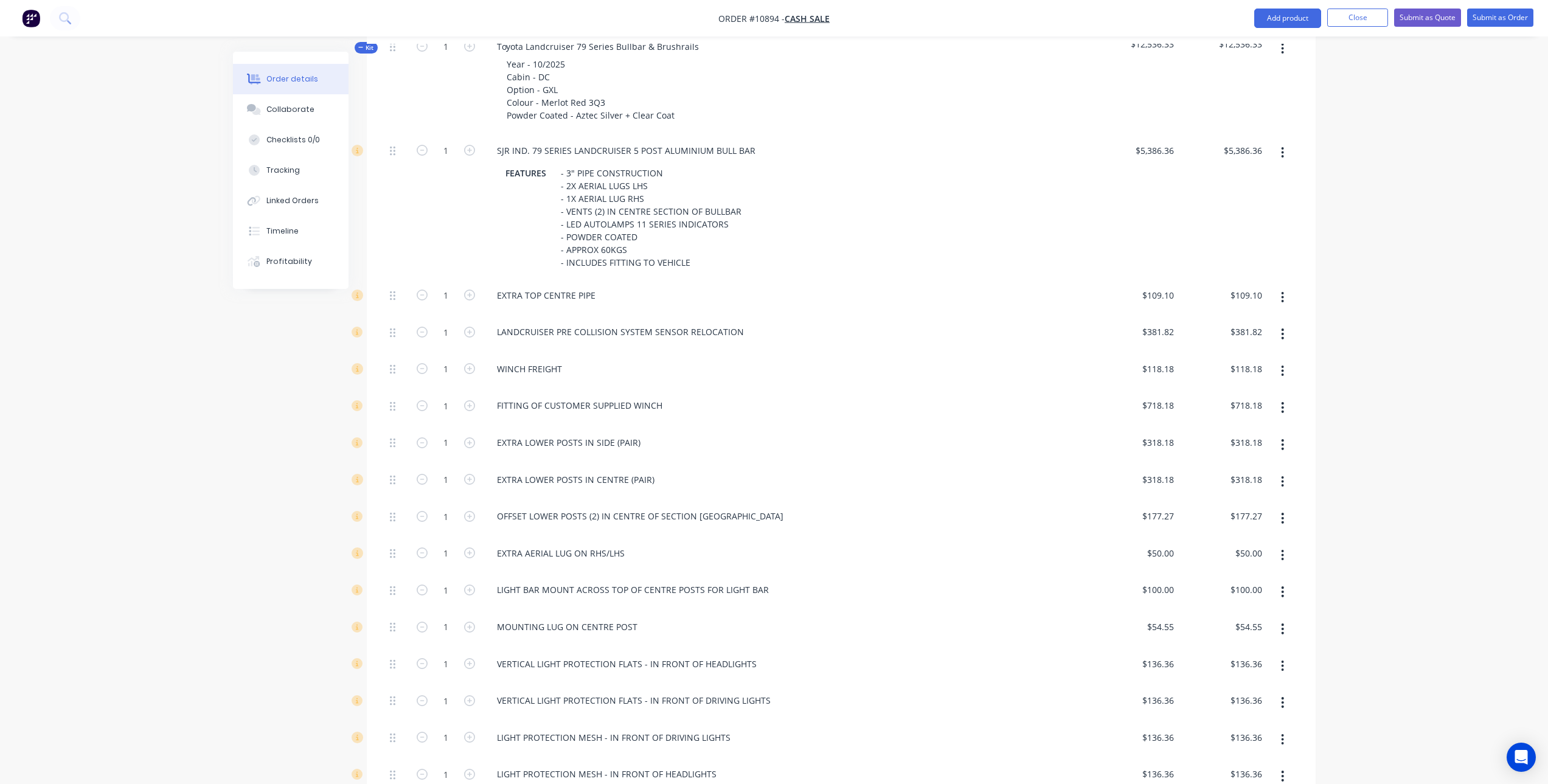
click at [1282, 401] on icon "button" at bounding box center [1283, 408] width 3 height 13
click at [1251, 479] on div "Delete" at bounding box center [1239, 487] width 93 height 17
click at [1283, 366] on icon "button" at bounding box center [1282, 370] width 2 height 11
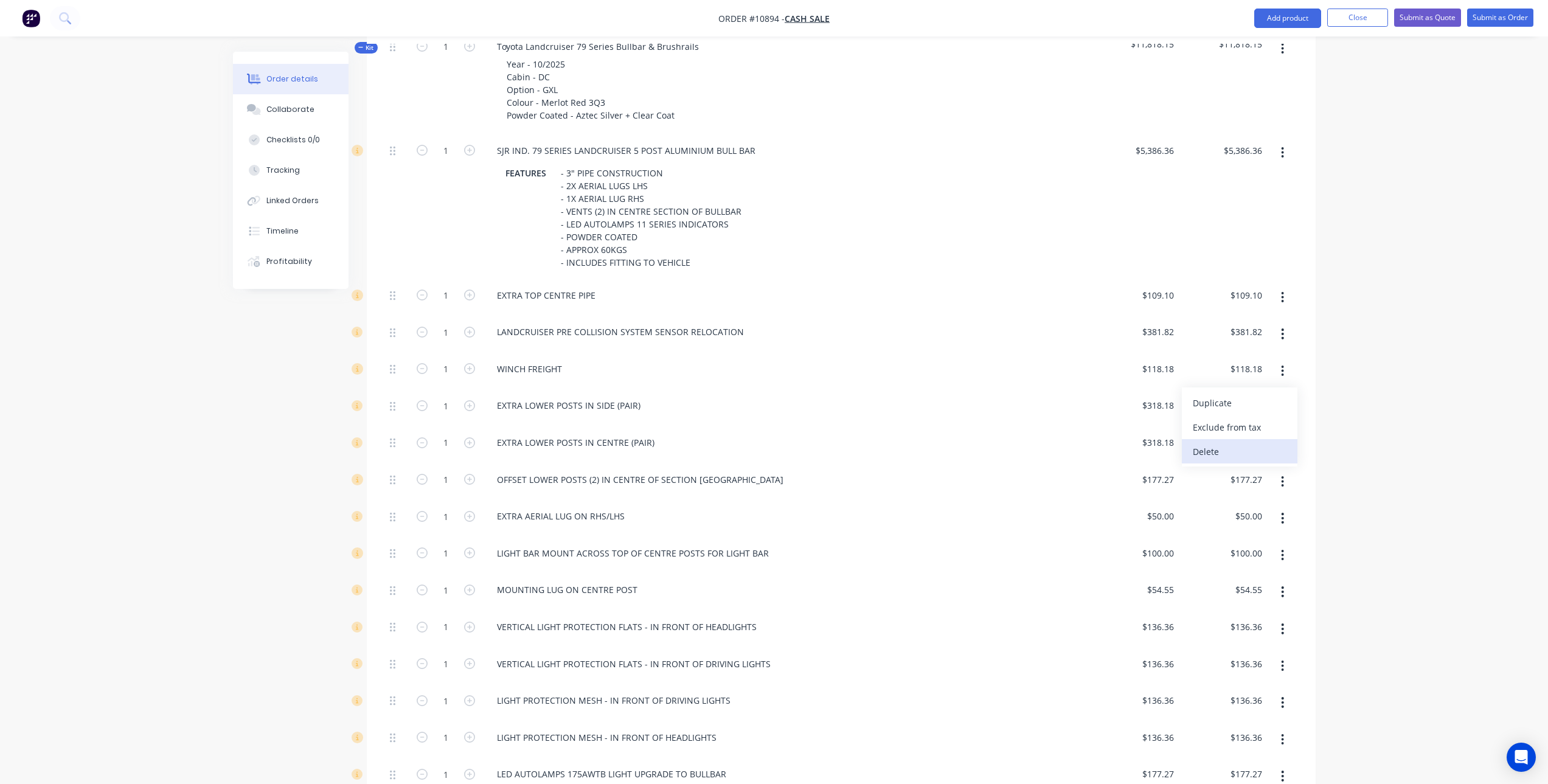
click at [1237, 442] on div "Delete" at bounding box center [1239, 451] width 93 height 17
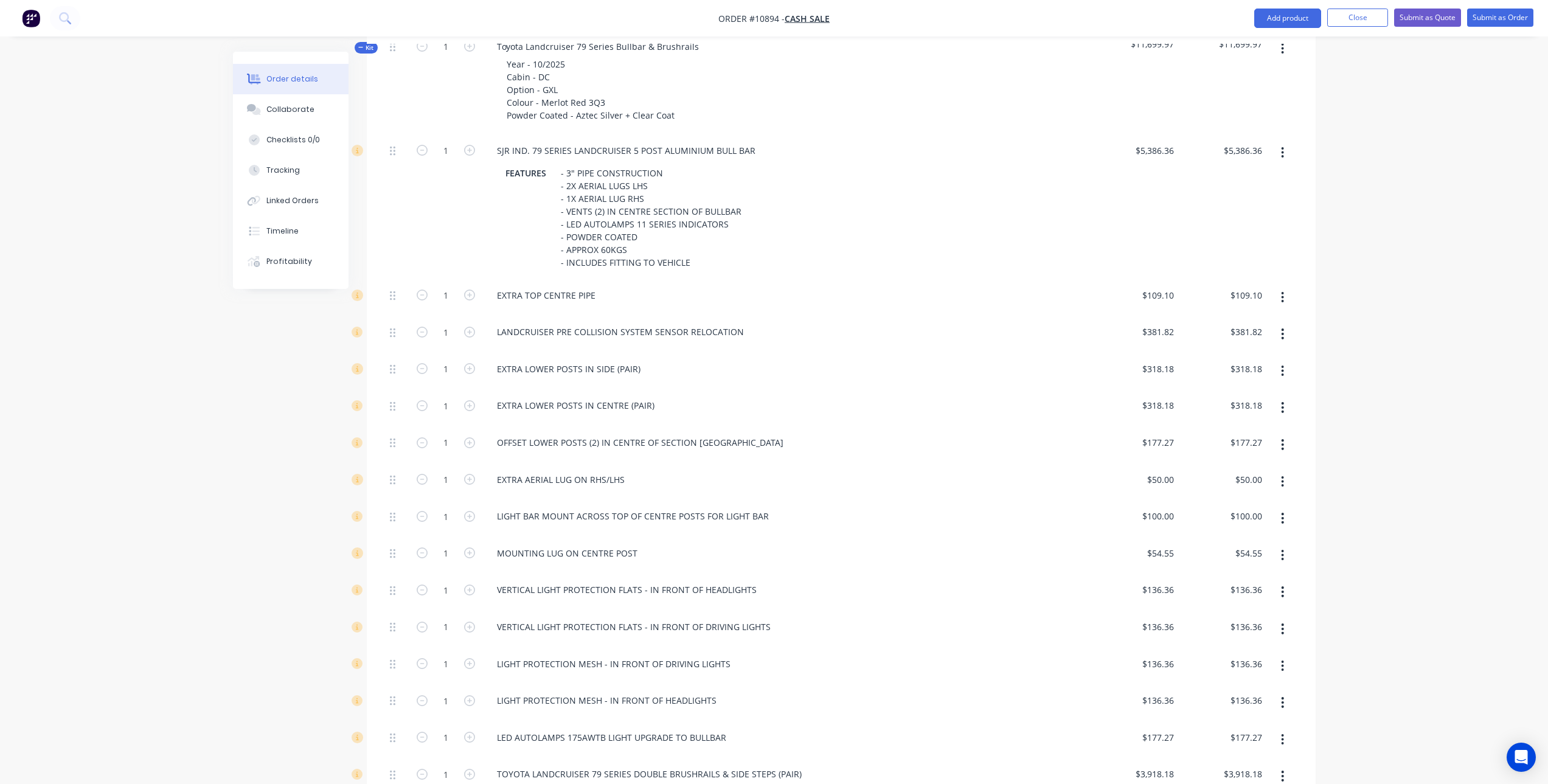
click at [1288, 396] on button "button" at bounding box center [1282, 407] width 29 height 22
click at [1266, 479] on div "Delete" at bounding box center [1239, 487] width 93 height 17
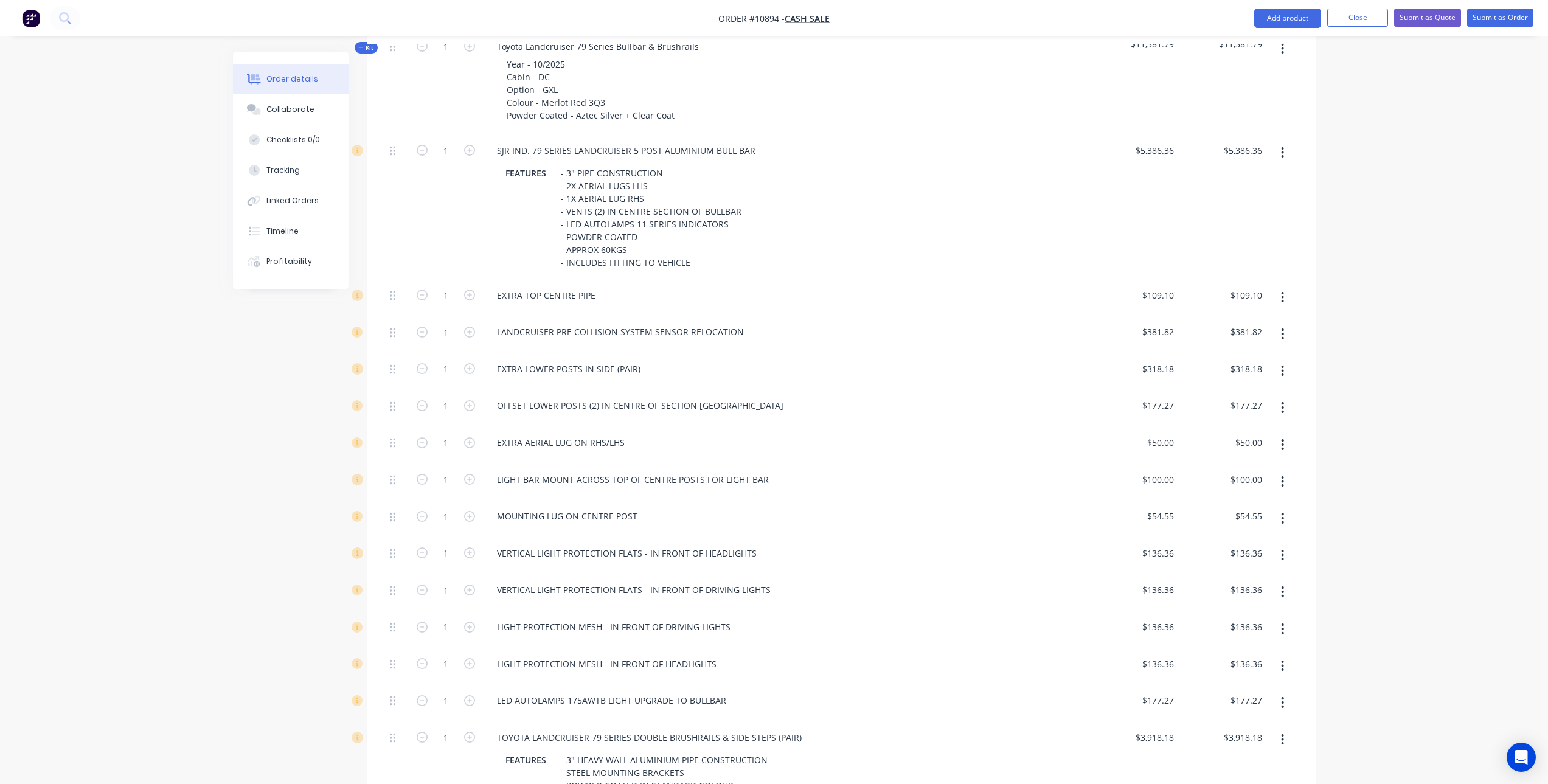
click at [1292, 396] on button "button" at bounding box center [1282, 407] width 29 height 22
click at [1233, 479] on div "Delete" at bounding box center [1239, 487] width 93 height 17
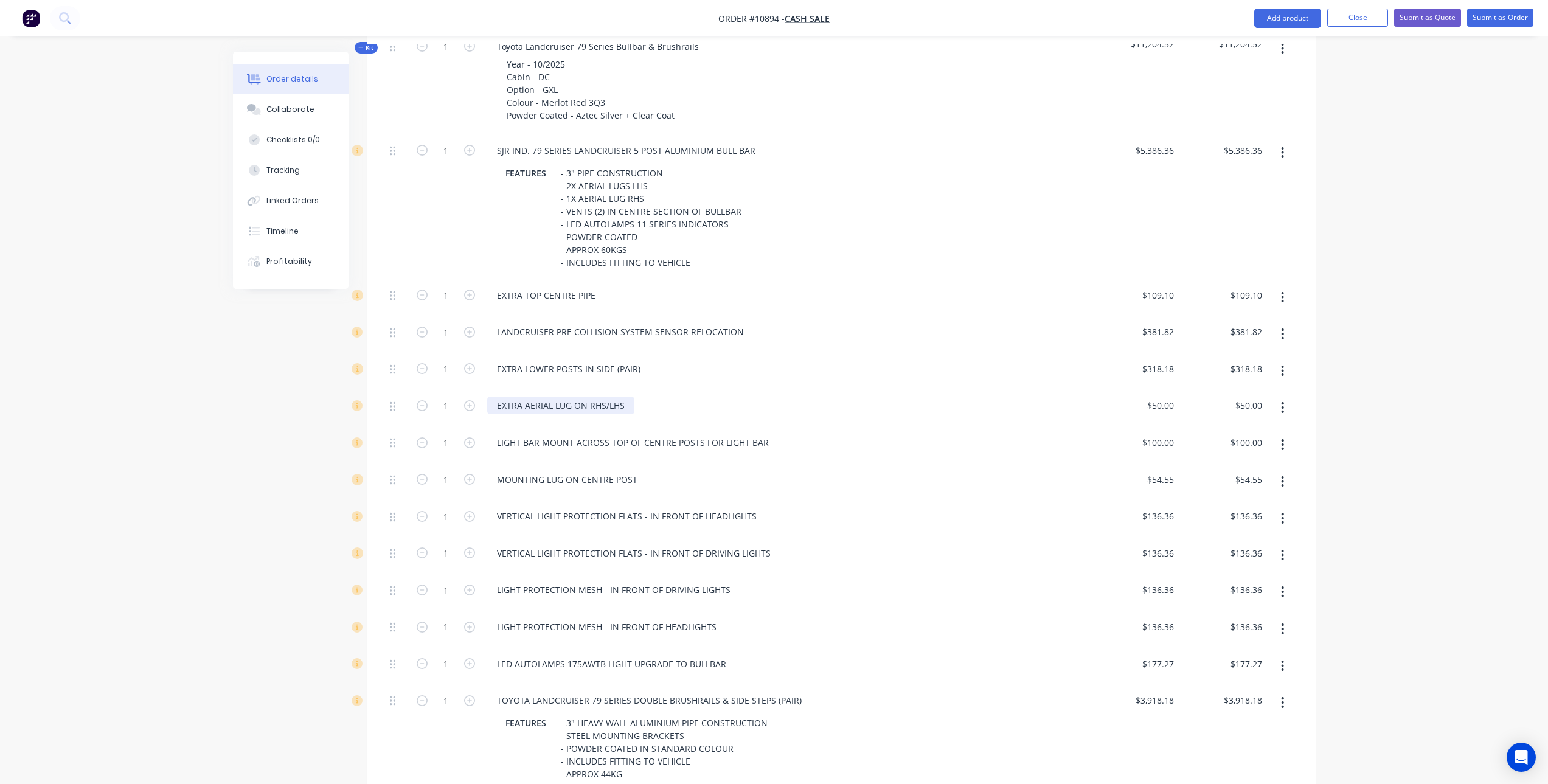
click at [611, 396] on div "EXTRA AERIAL LUG ON RHS/LHS" at bounding box center [561, 404] width 147 height 17
click at [624, 396] on div "EXTRA AERIAL LUG ON RHS/LHS" at bounding box center [561, 404] width 147 height 17
click at [1282, 475] on icon "button" at bounding box center [1283, 481] width 3 height 13
click at [1229, 553] on div "Delete" at bounding box center [1239, 562] width 93 height 17
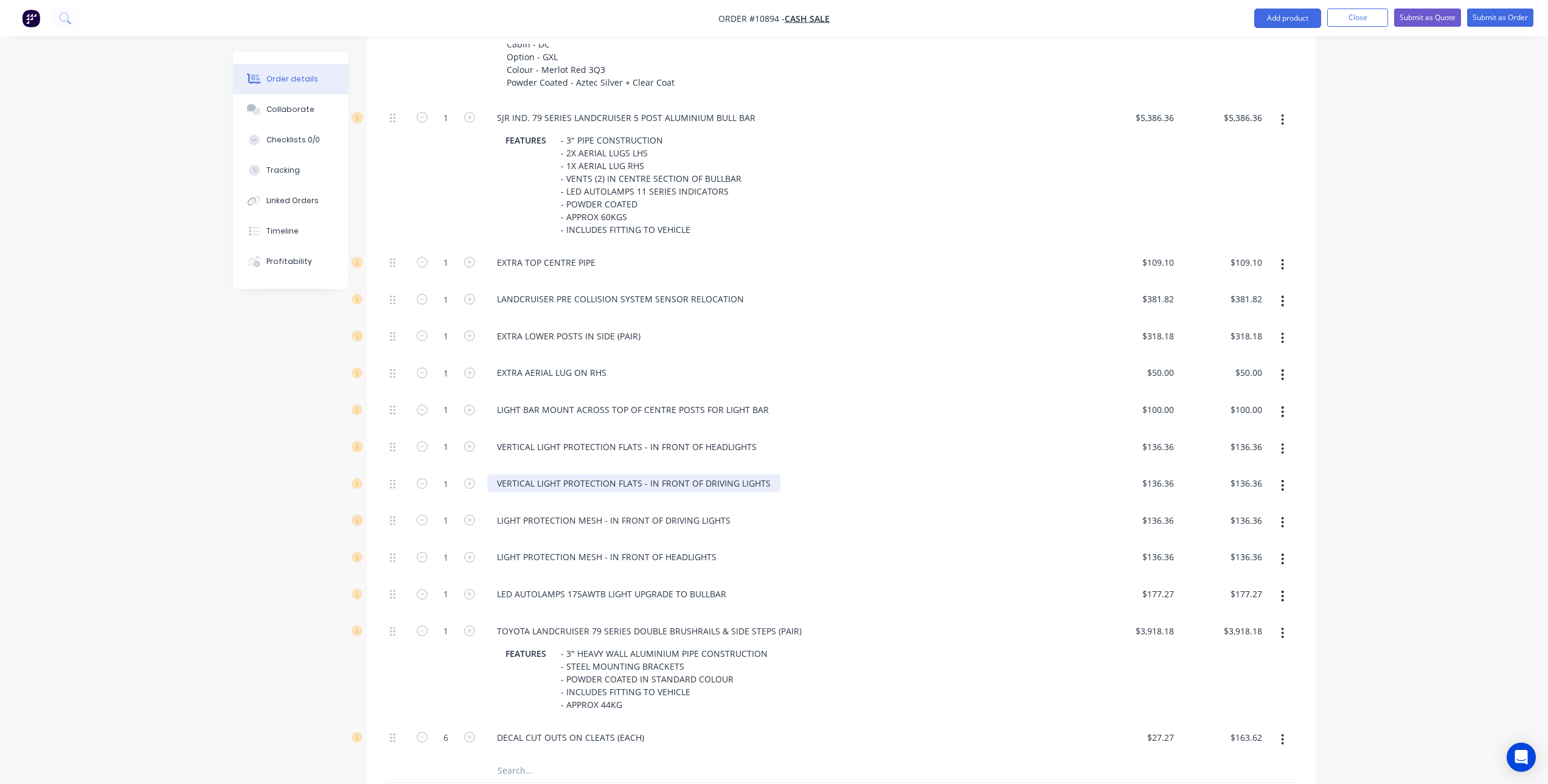
scroll to position [547, 0]
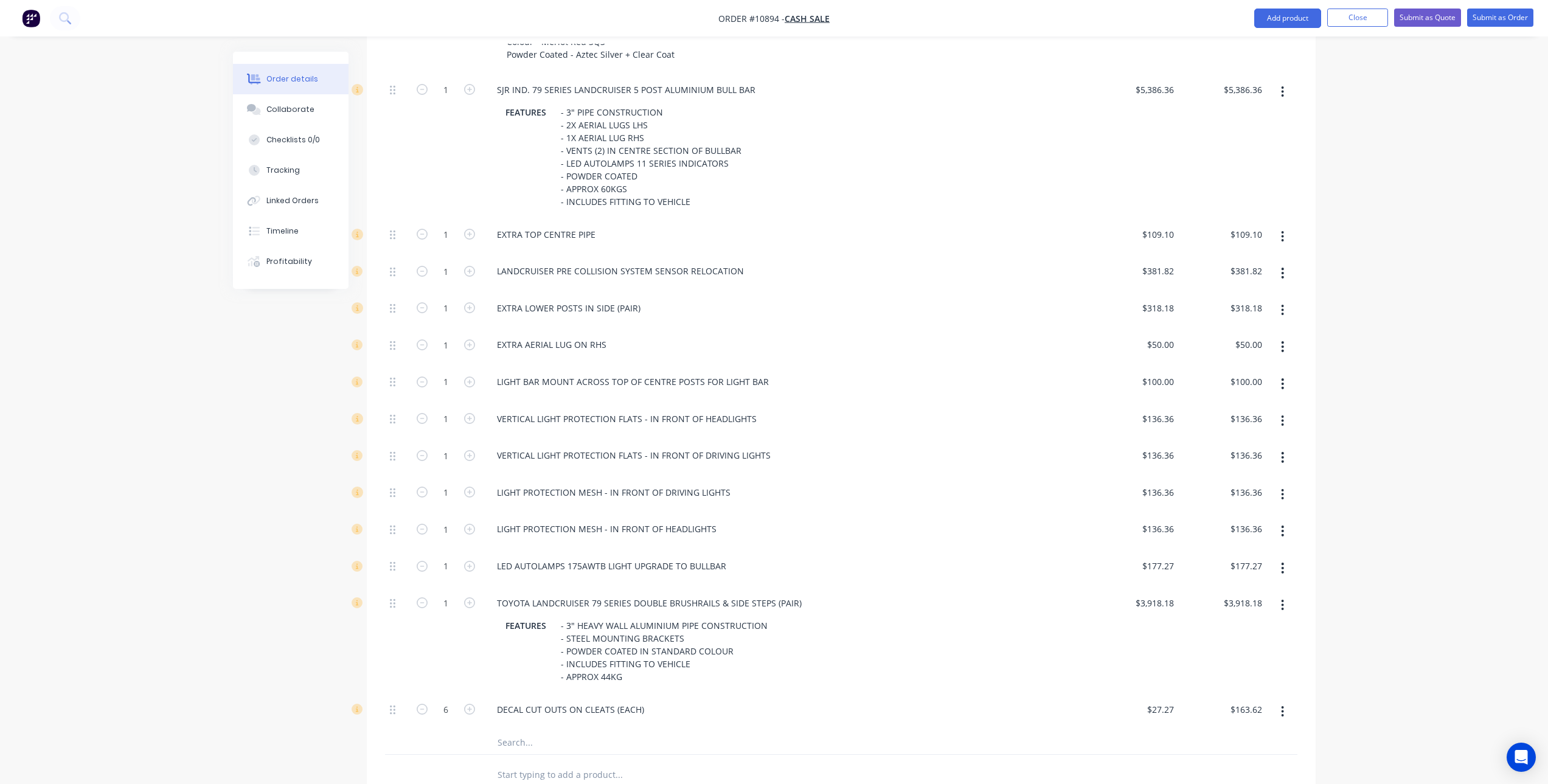
click at [1283, 415] on icon "button" at bounding box center [1282, 420] width 2 height 11
click at [1238, 493] on div "Delete" at bounding box center [1239, 501] width 93 height 17
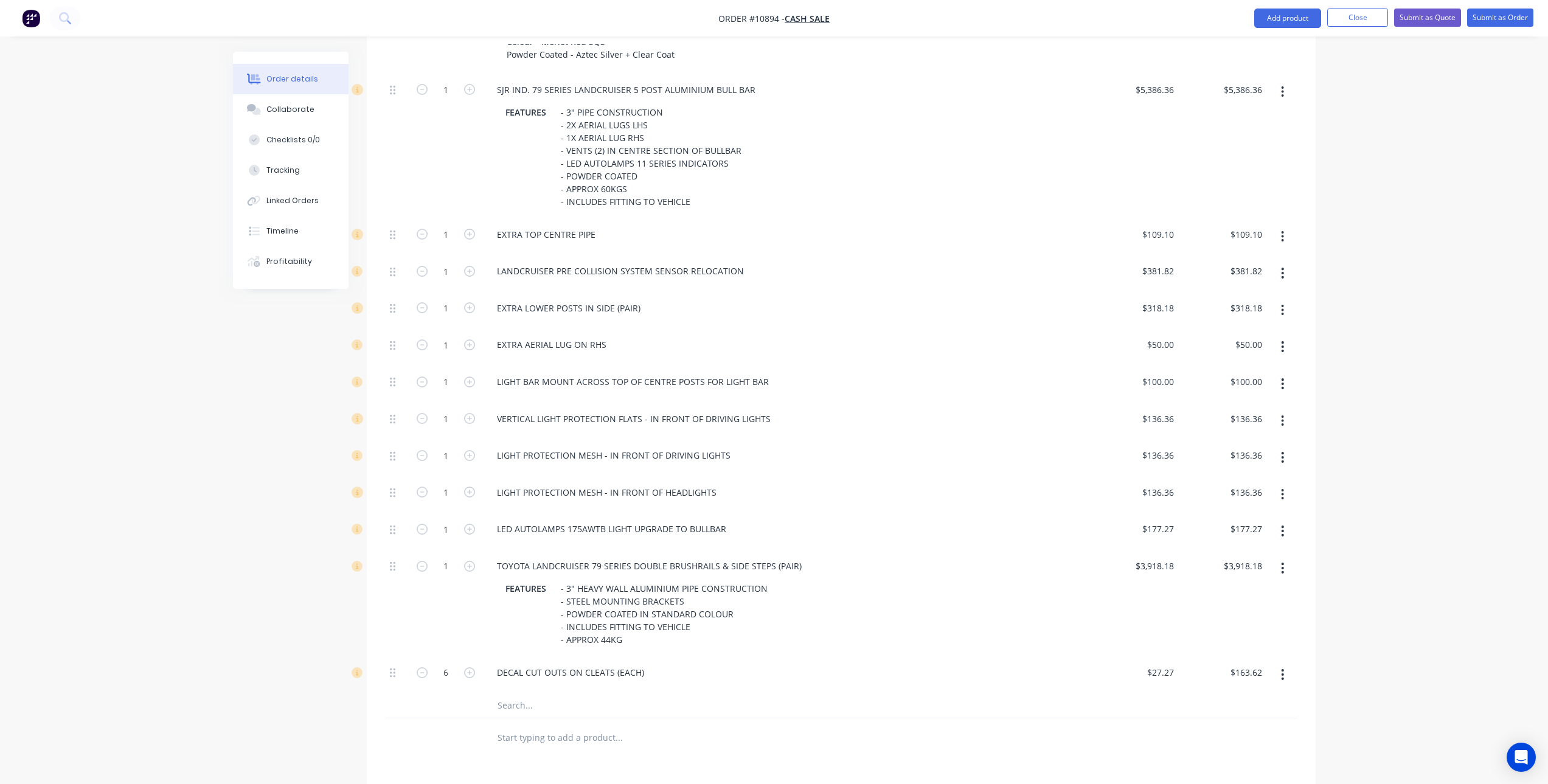
click at [1286, 410] on button "button" at bounding box center [1282, 421] width 29 height 22
click at [1276, 493] on div "Delete" at bounding box center [1239, 501] width 93 height 17
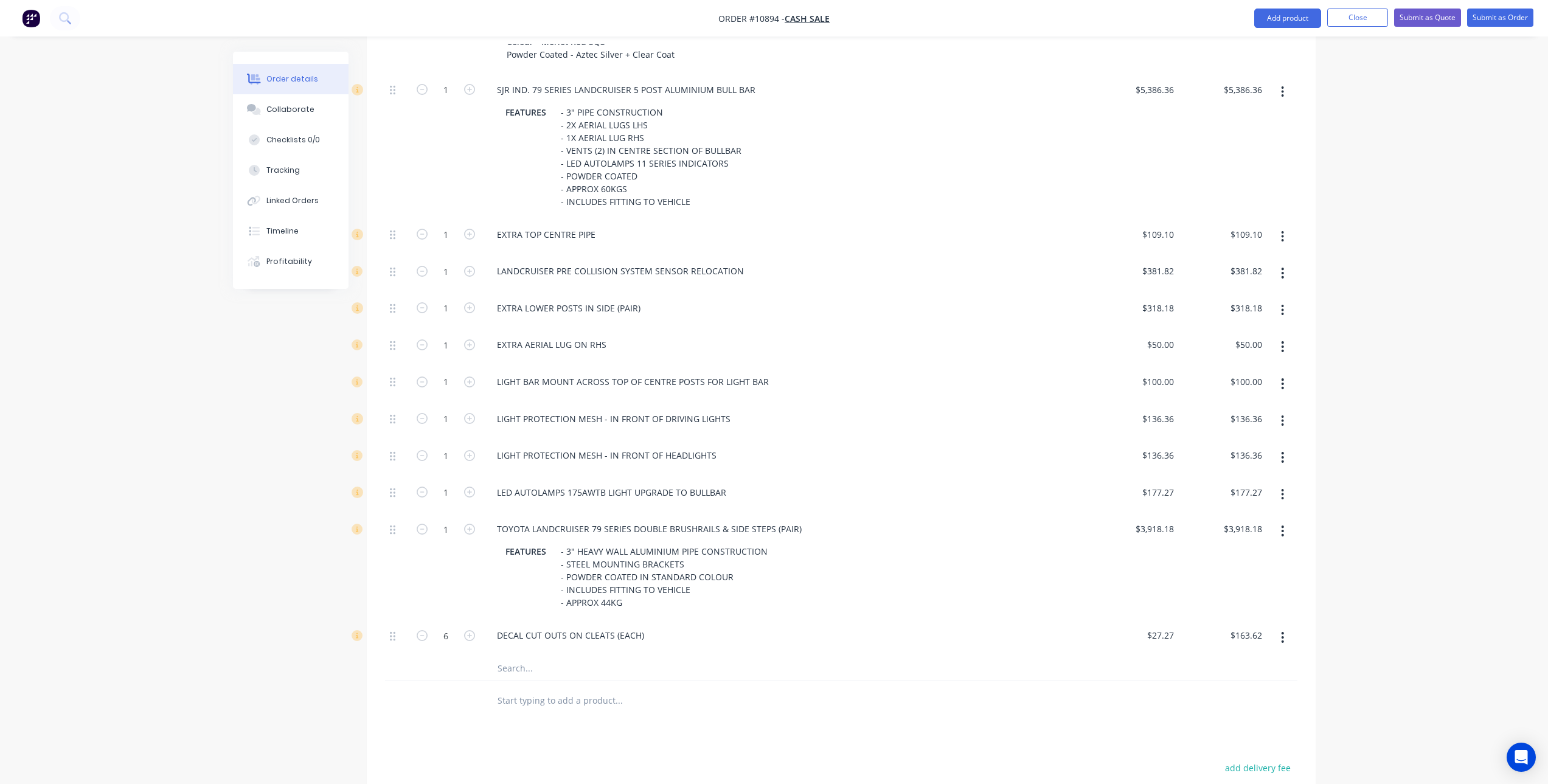
click at [1282, 451] on icon "button" at bounding box center [1283, 457] width 3 height 13
click at [1256, 529] on div "Delete" at bounding box center [1239, 538] width 93 height 17
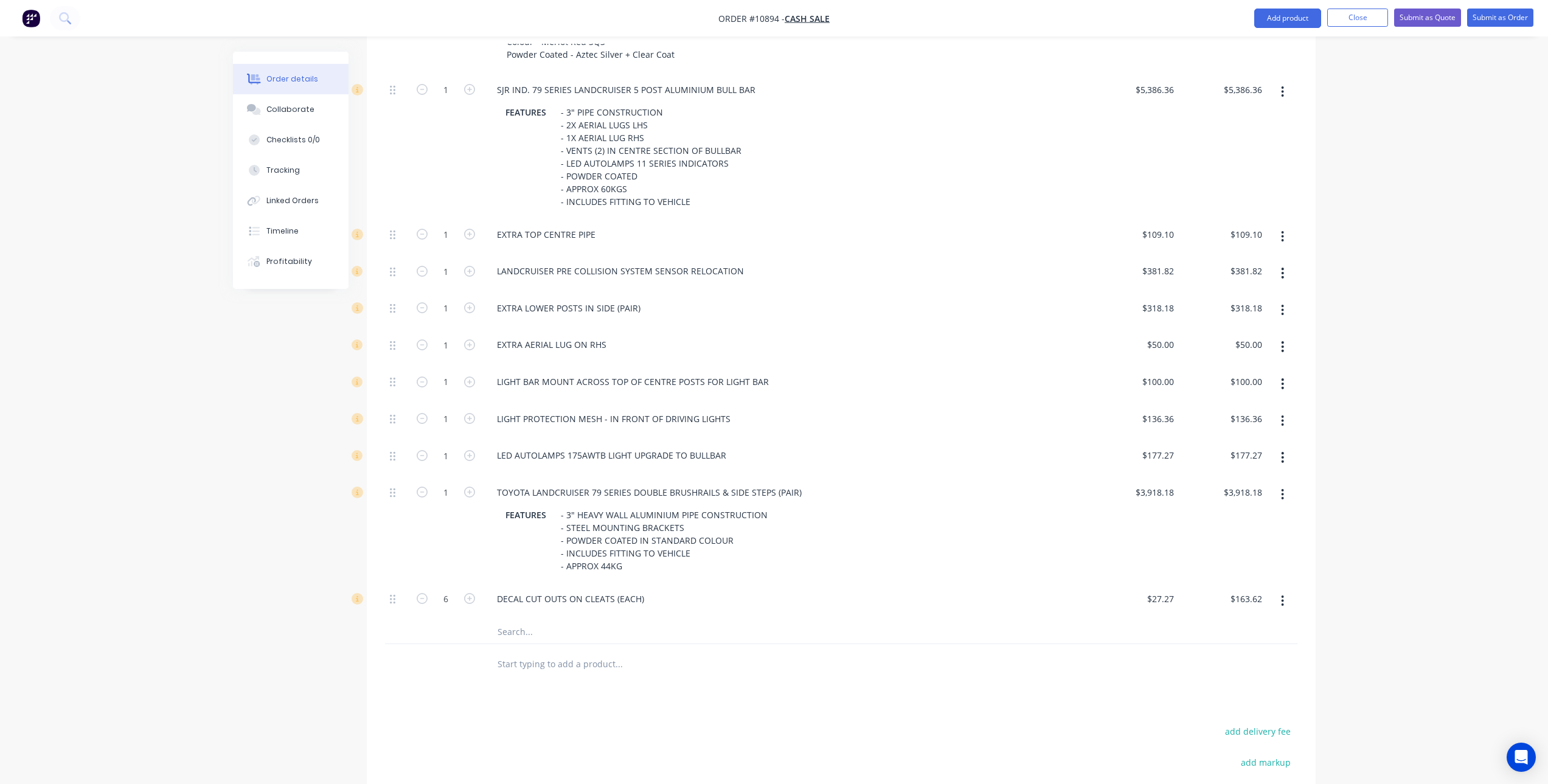
click at [1286, 447] on button "button" at bounding box center [1282, 457] width 29 height 22
click at [1217, 529] on div "Delete" at bounding box center [1239, 538] width 93 height 17
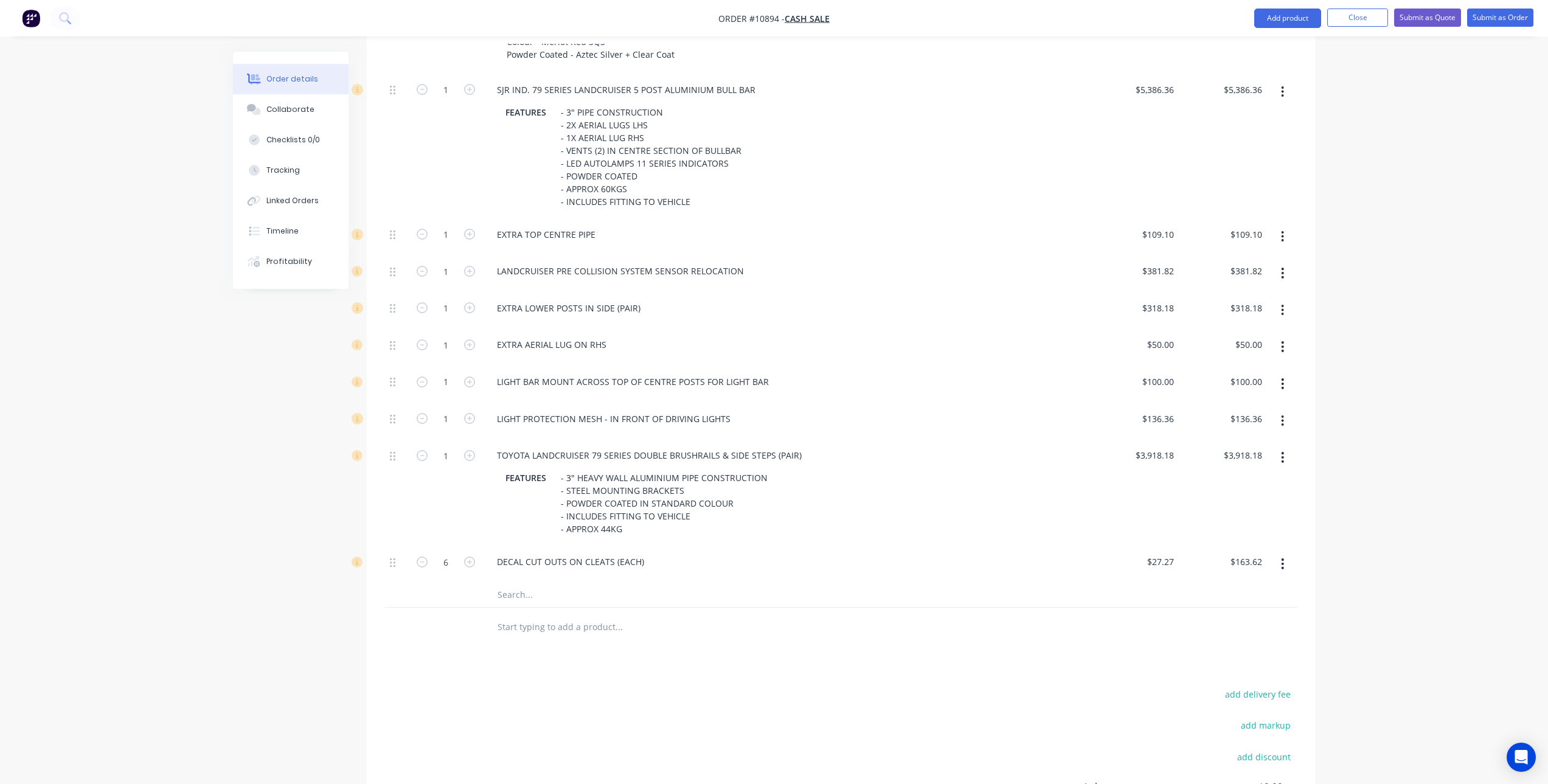
click at [1282, 557] on icon "button" at bounding box center [1283, 564] width 3 height 13
click at [1213, 635] on div "Delete" at bounding box center [1239, 643] width 93 height 17
click at [578, 546] on input "text" at bounding box center [619, 557] width 243 height 24
type input "c"
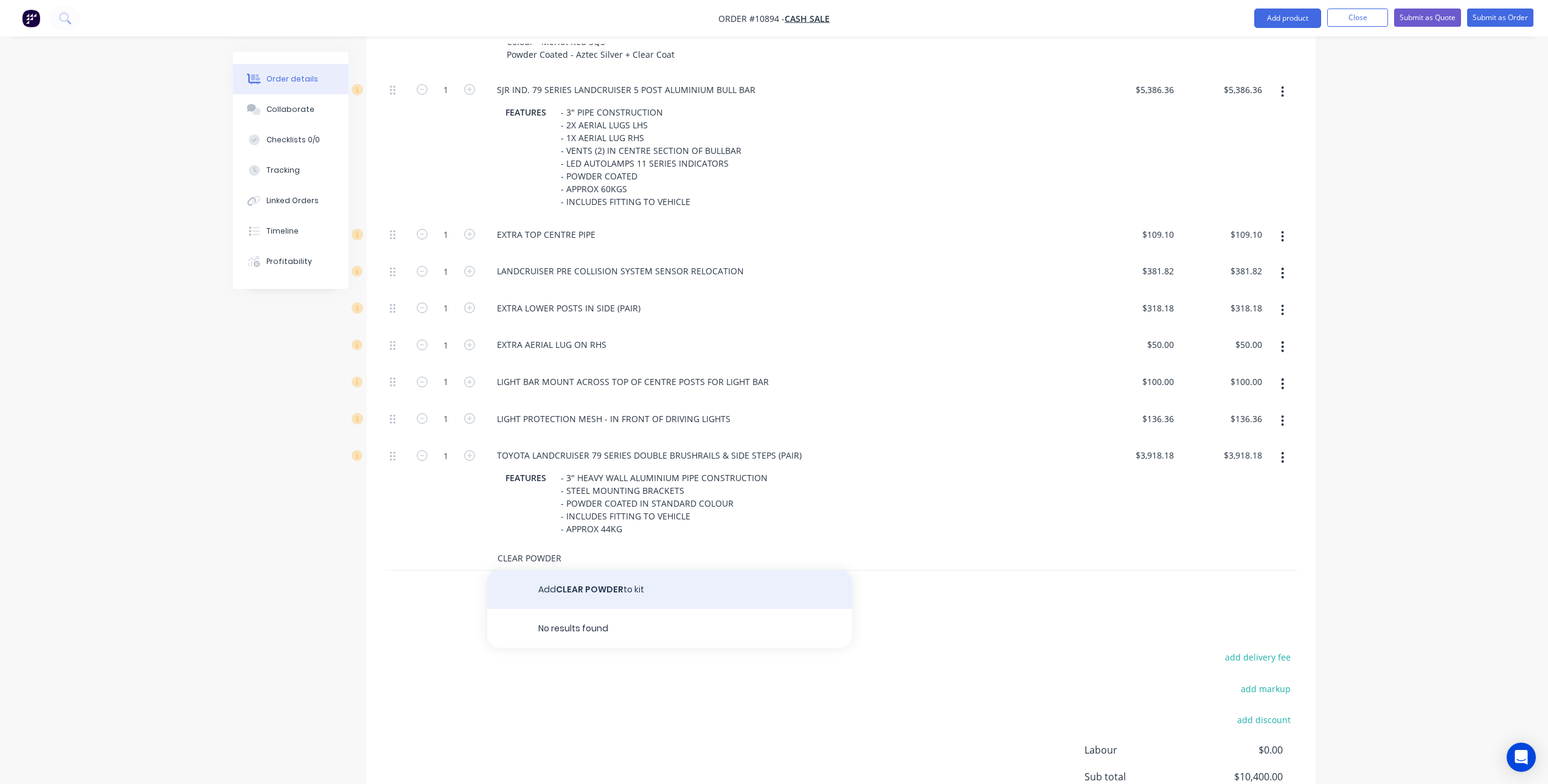
type input "CLEAR POWDER"
click at [594, 574] on button "Add CLEAR POWDER to kit" at bounding box center [669, 589] width 365 height 39
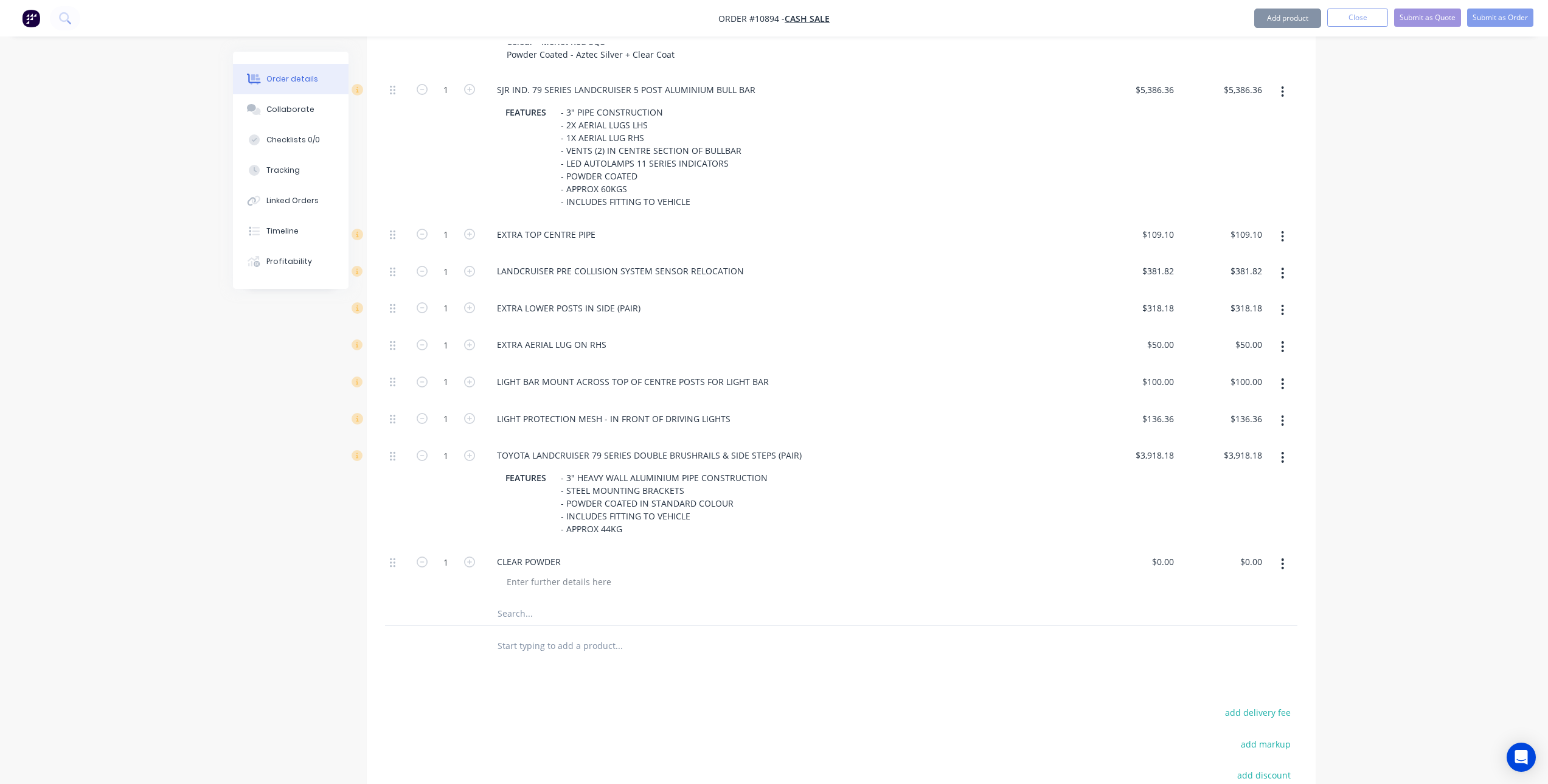
click at [582, 552] on div "CLEAR POWDER" at bounding box center [787, 561] width 599 height 17
click at [573, 552] on div "CLEAR POWDER" at bounding box center [787, 561] width 599 height 17
click at [555, 552] on div "CLEAR POWDER" at bounding box center [529, 561] width 84 height 17
click at [566, 552] on div "CLEAR POWDER" at bounding box center [529, 561] width 84 height 17
click at [1155, 546] on div "0 $0.00" at bounding box center [1134, 573] width 89 height 55
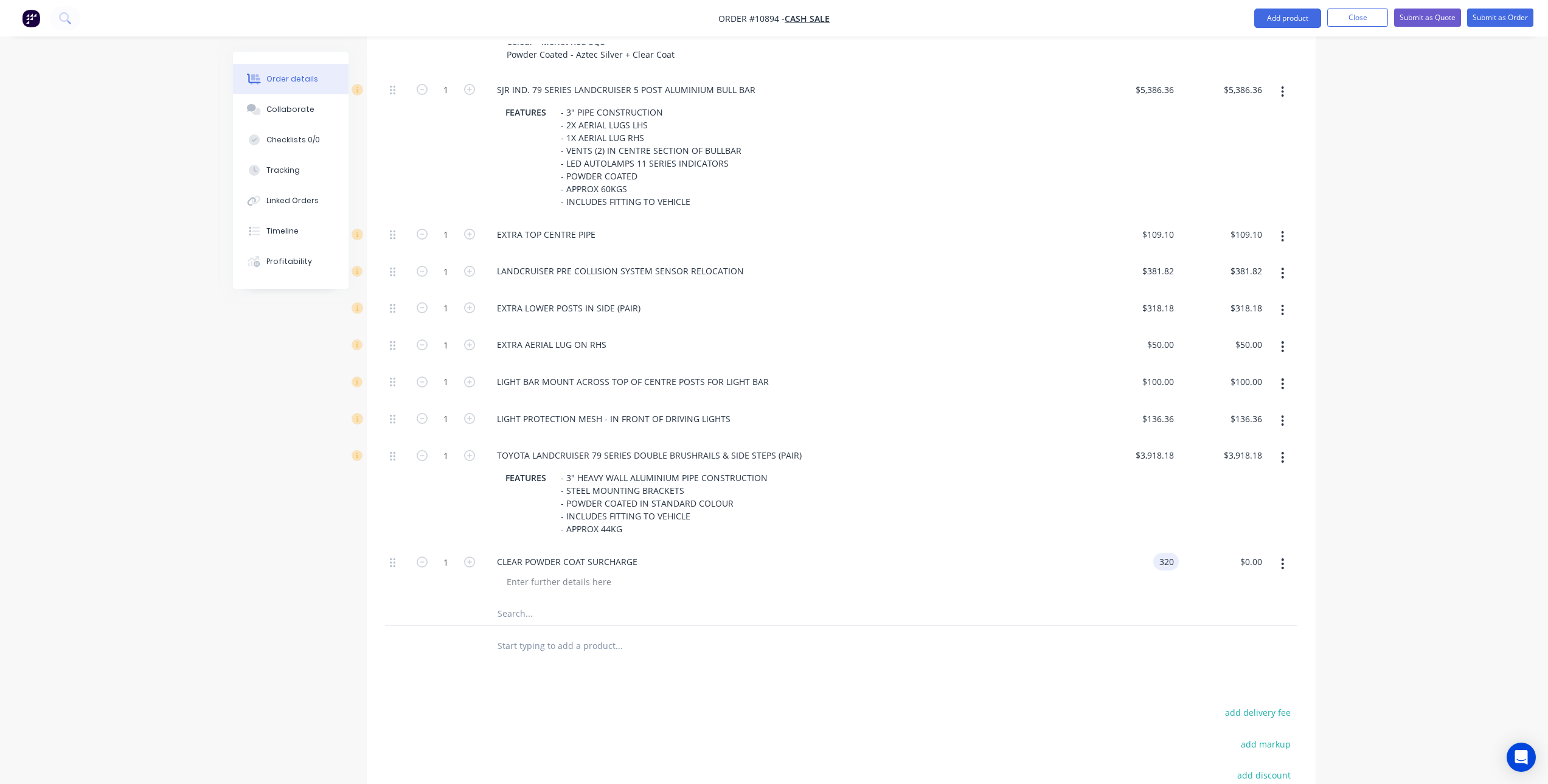
type input "$320.00"
click at [735, 672] on div "Products Show / Hide columns Add product Qty Price Total Kit 1 Toyota Landcruis…" at bounding box center [841, 416] width 949 height 1030
click at [757, 653] on div "Products Show / Hide columns Add product Qty Price Total Kit 1 Toyota Landcruis…" at bounding box center [841, 416] width 949 height 1030
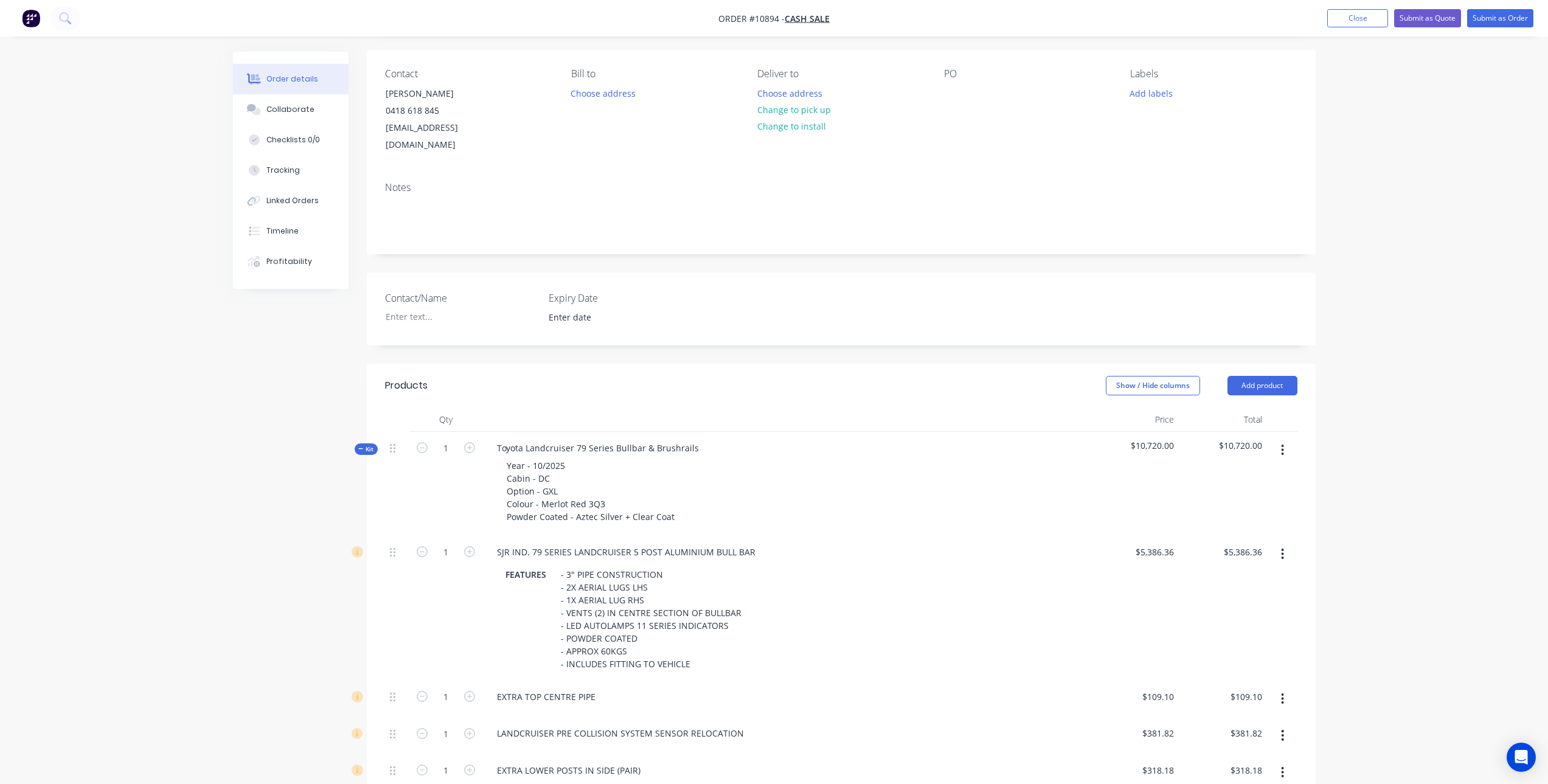
scroll to position [61, 0]
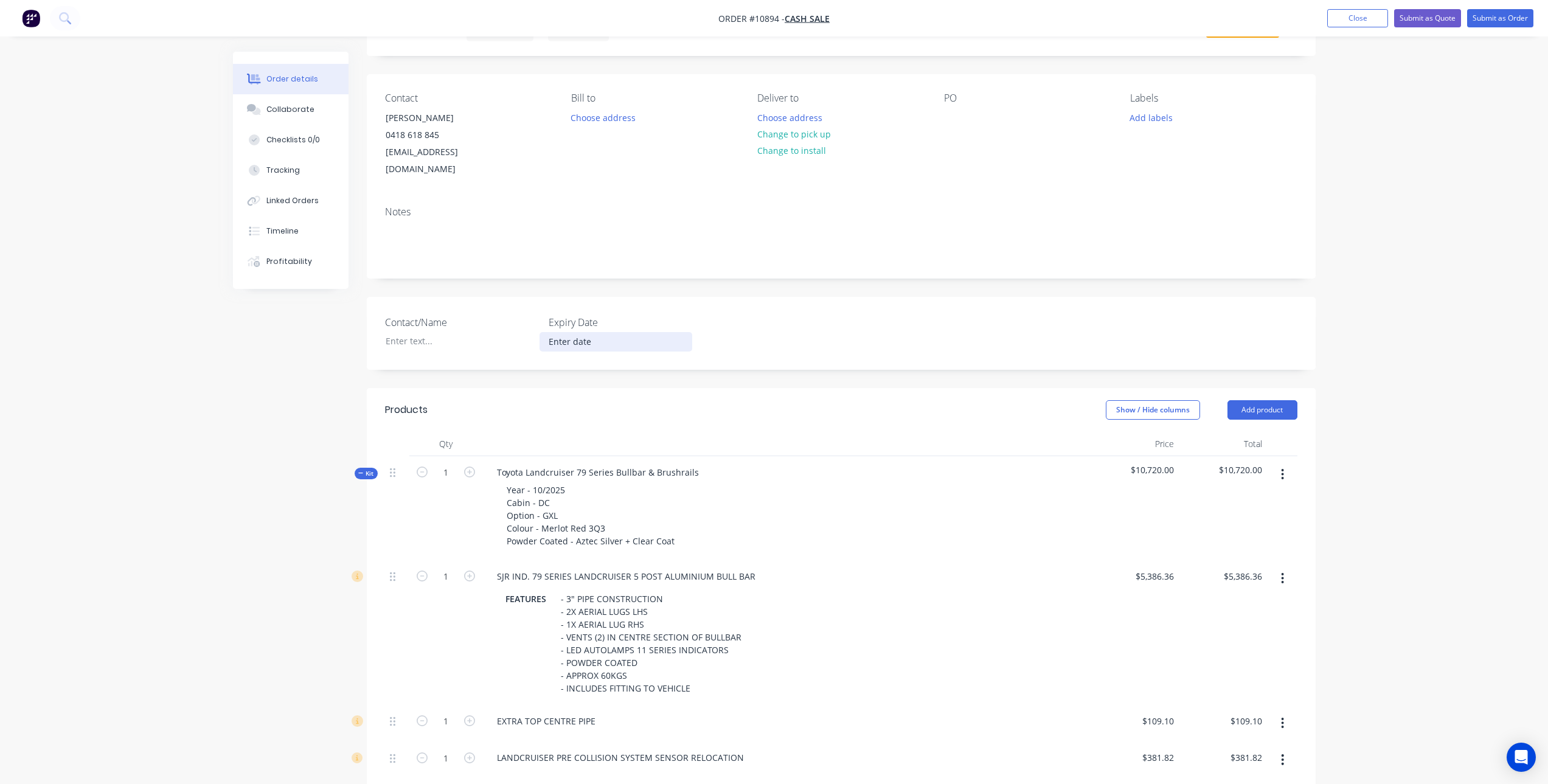
click at [568, 332] on input at bounding box center [616, 342] width 151 height 18
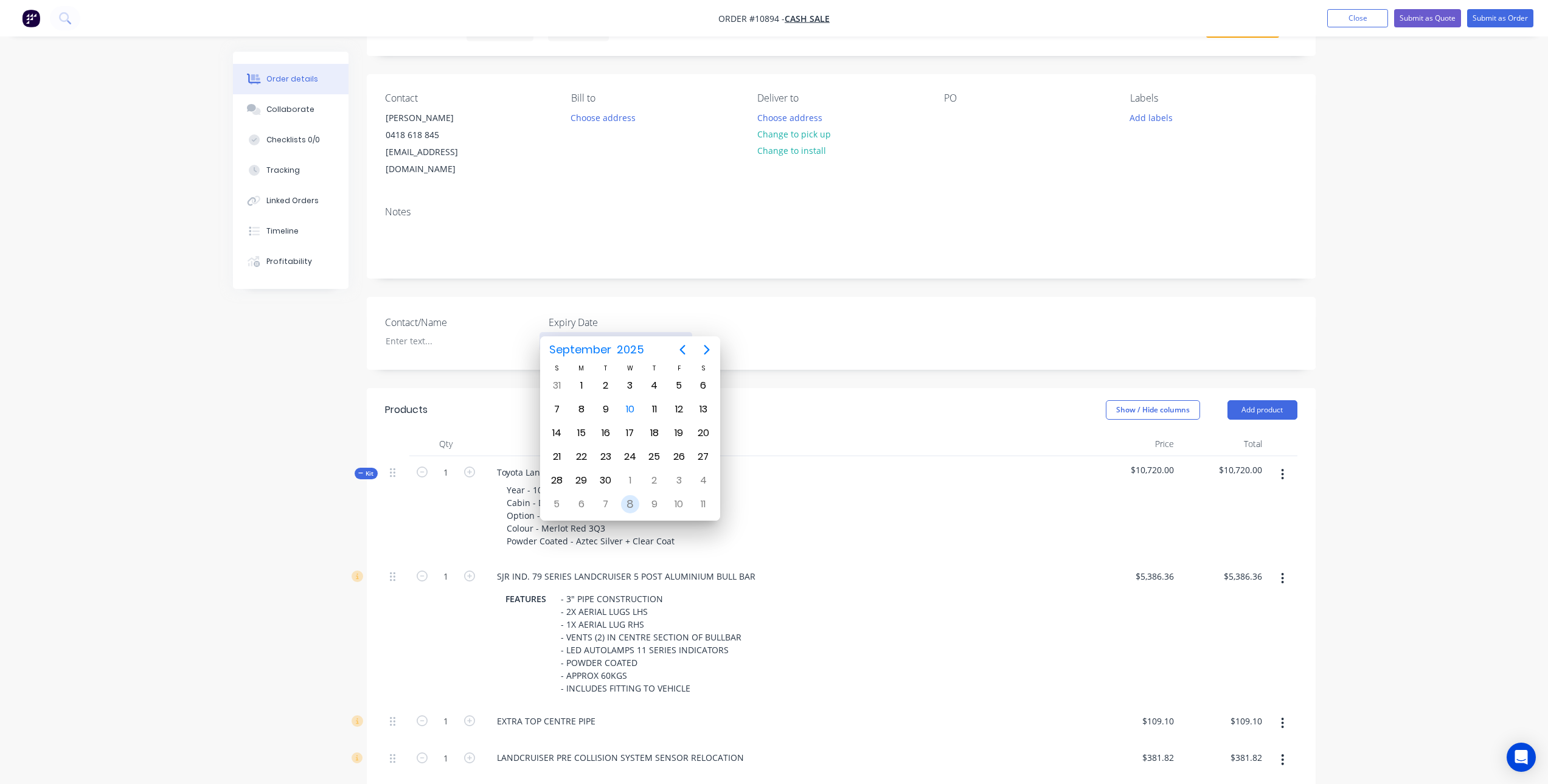
click at [636, 506] on div "8" at bounding box center [630, 504] width 18 height 18
type input "[DATE]"
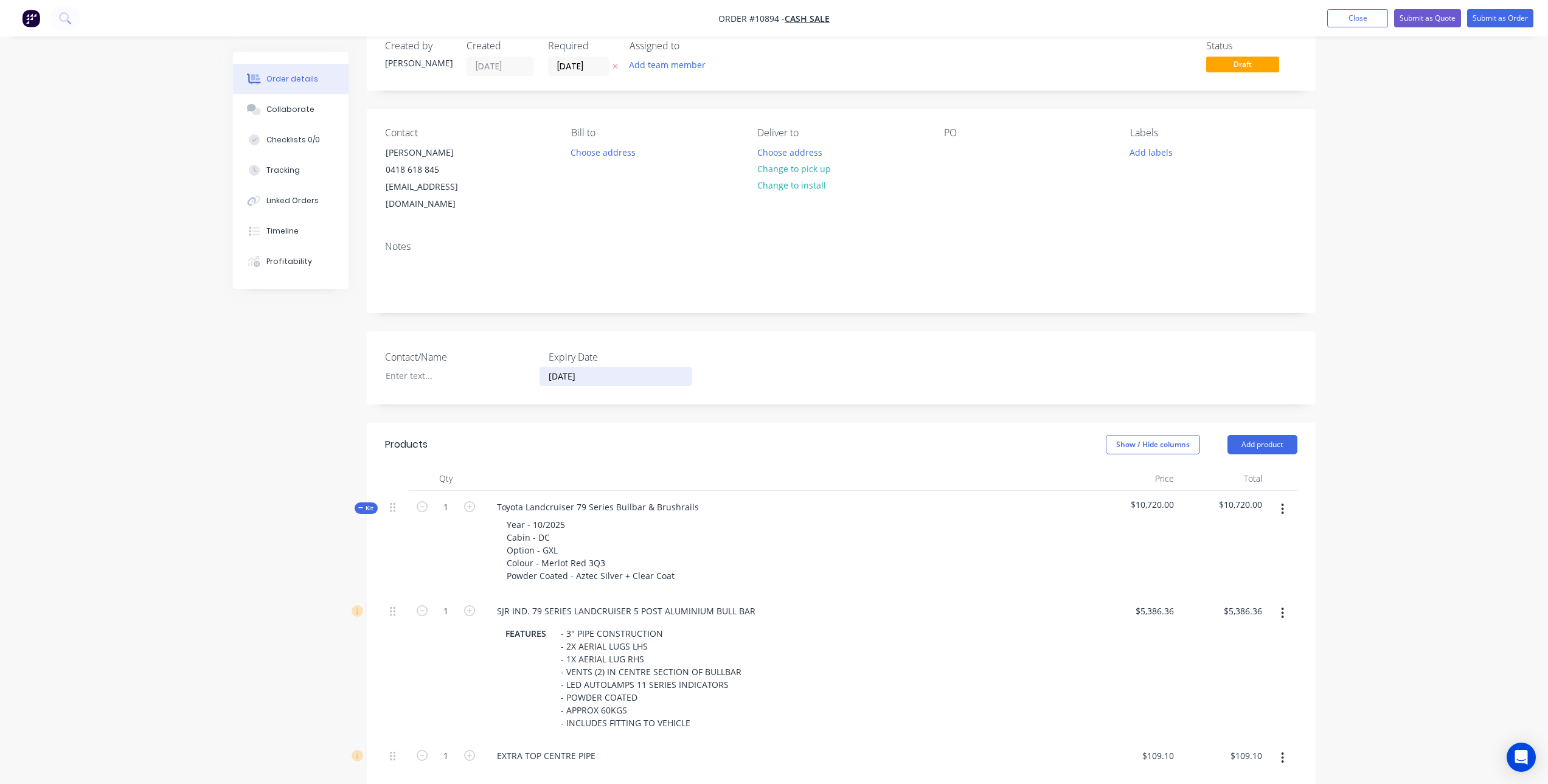
scroll to position [0, 0]
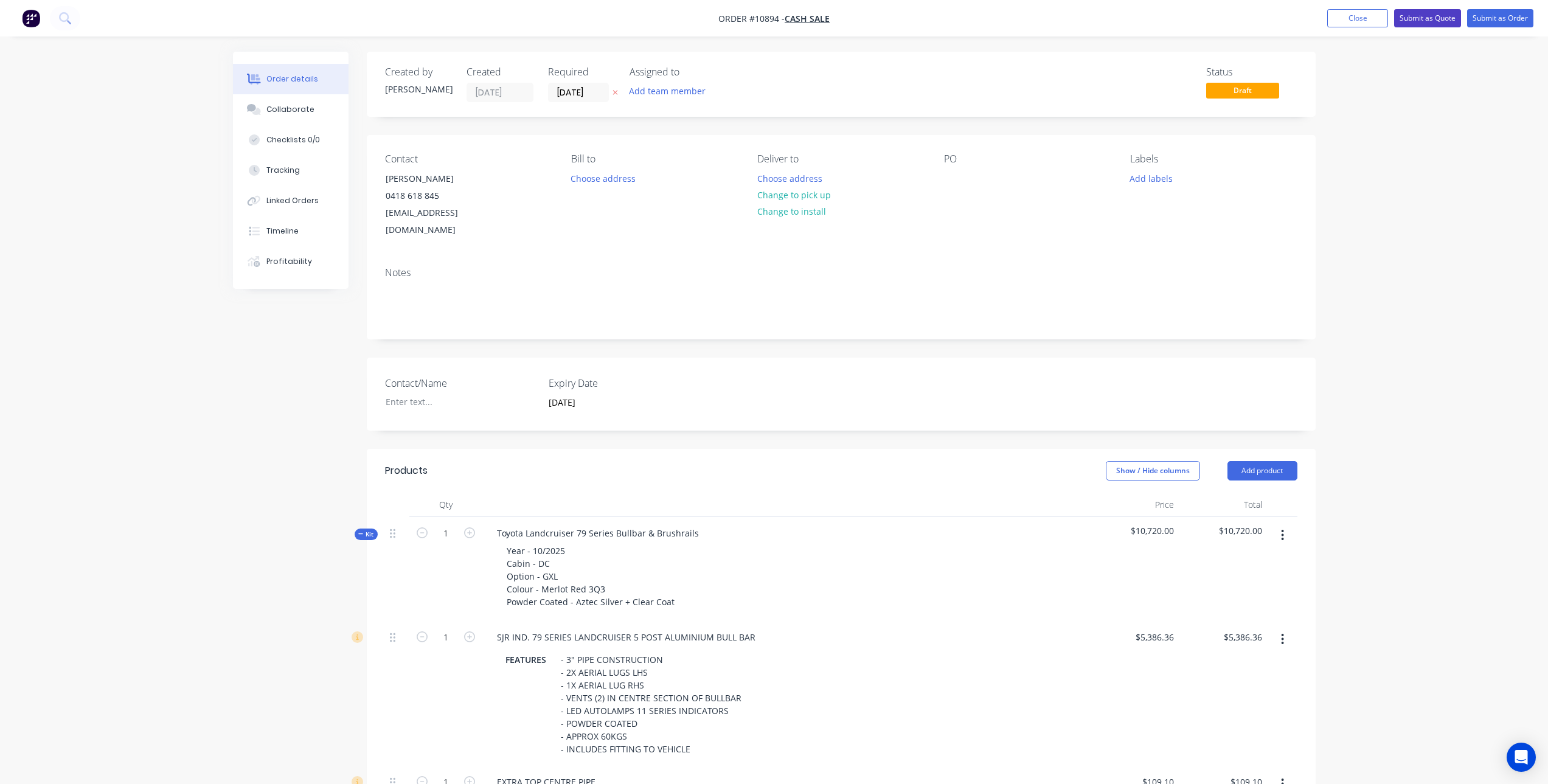
click at [1430, 16] on button "Submit as Quote" at bounding box center [1427, 18] width 67 height 18
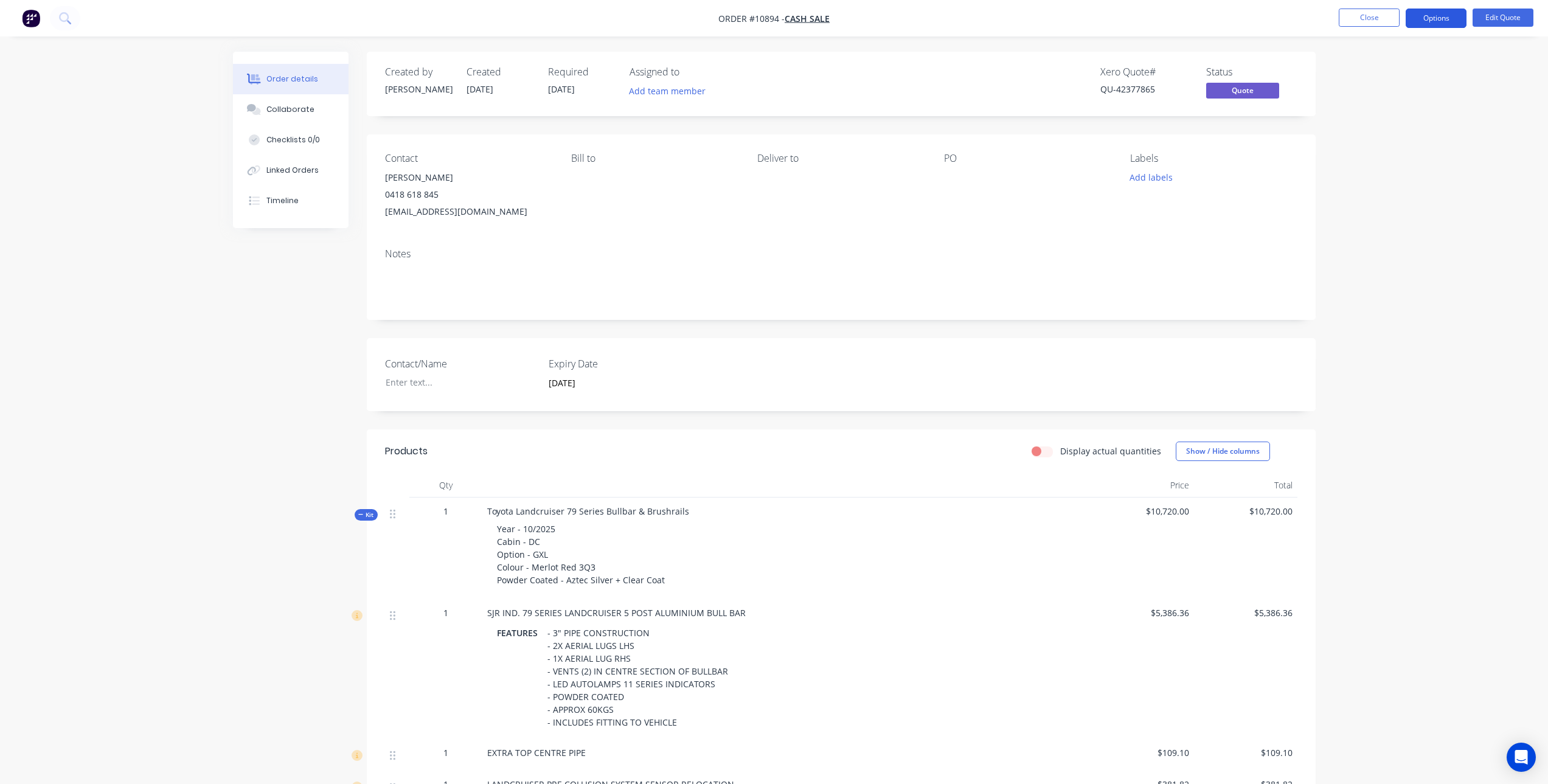
click at [1417, 20] on button "Options" at bounding box center [1436, 18] width 61 height 20
click at [1400, 67] on div "Quote" at bounding box center [1399, 74] width 112 height 17
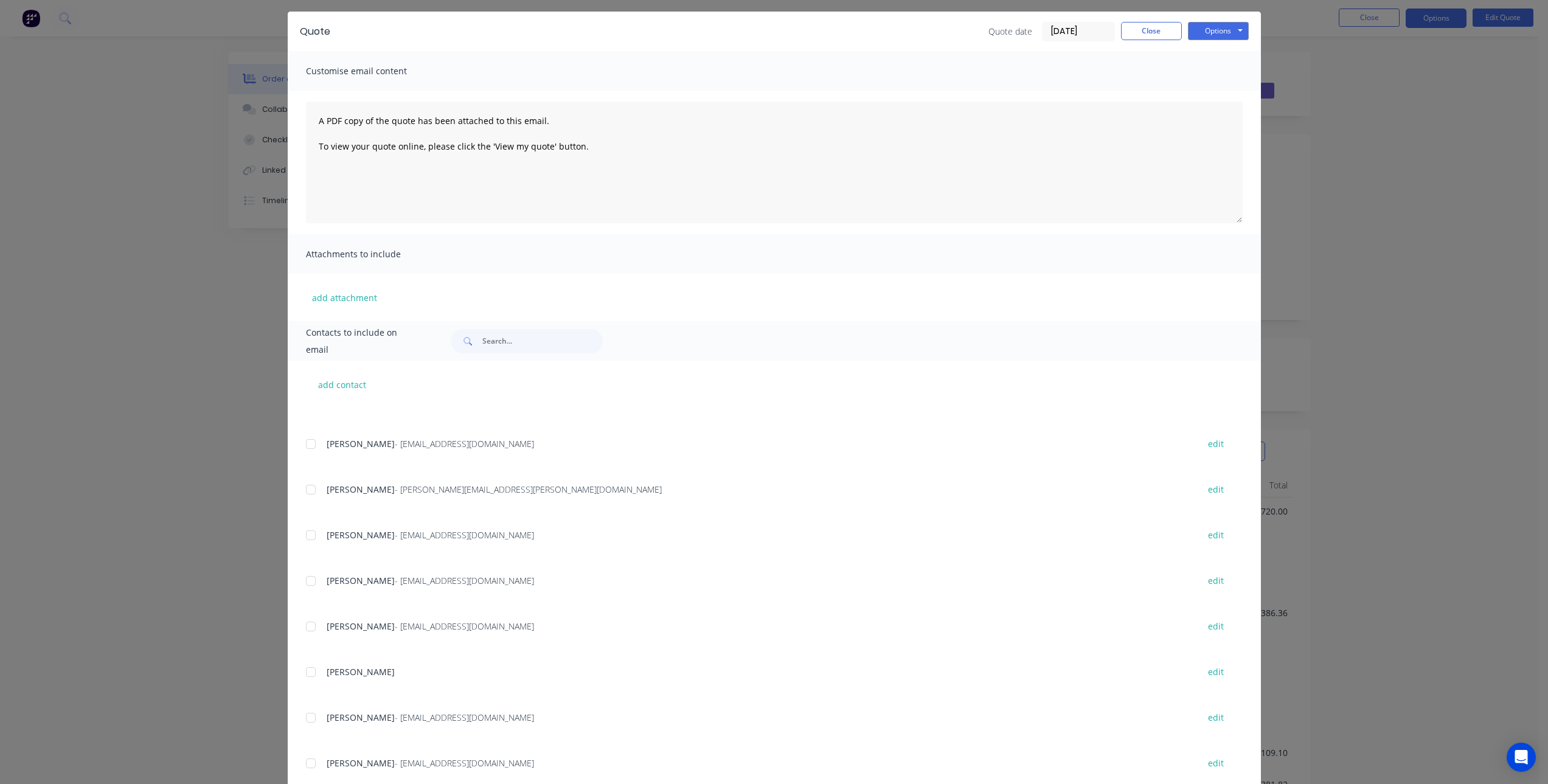
scroll to position [70, 0]
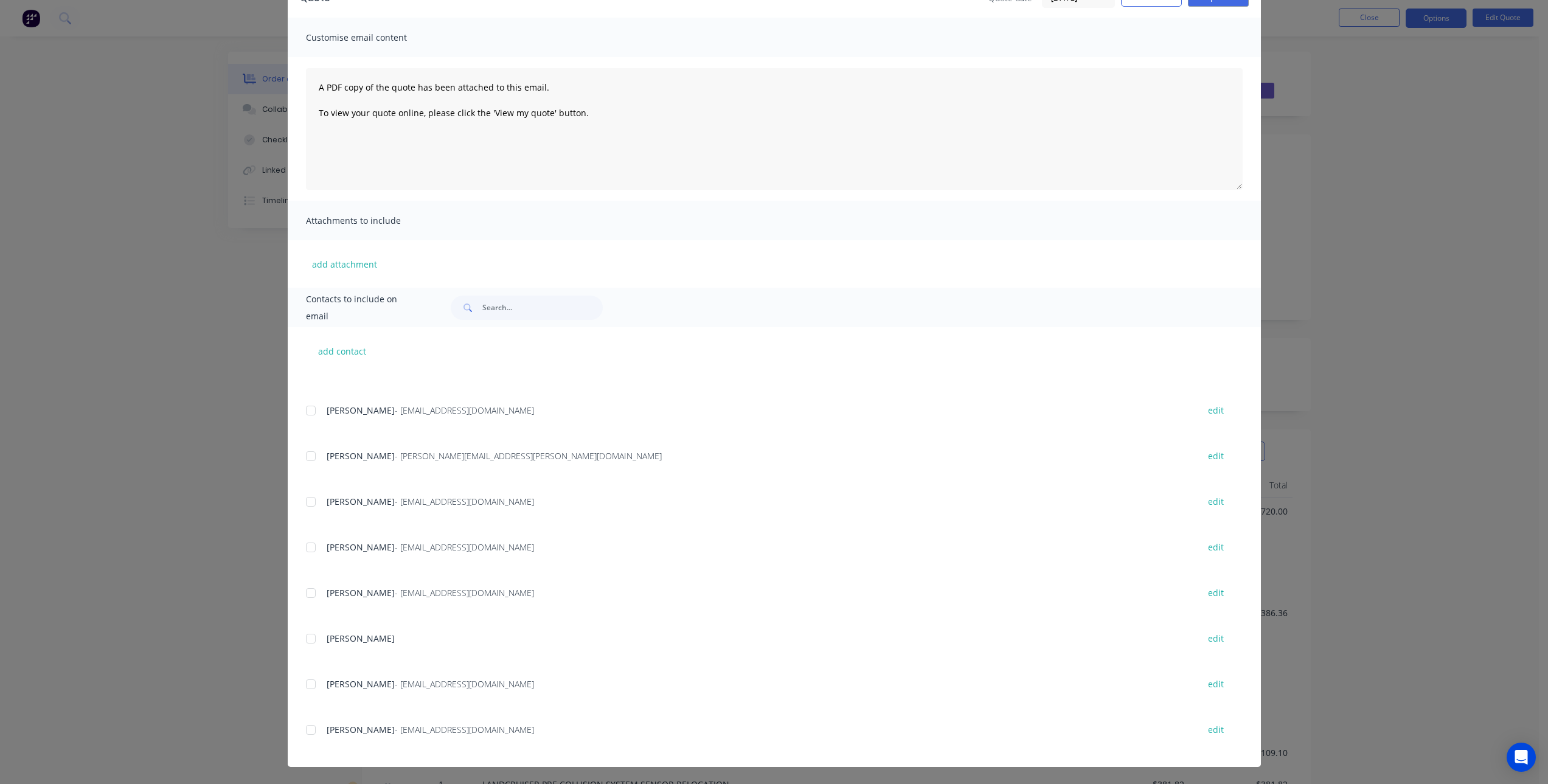
click at [307, 729] on div at bounding box center [310, 729] width 24 height 24
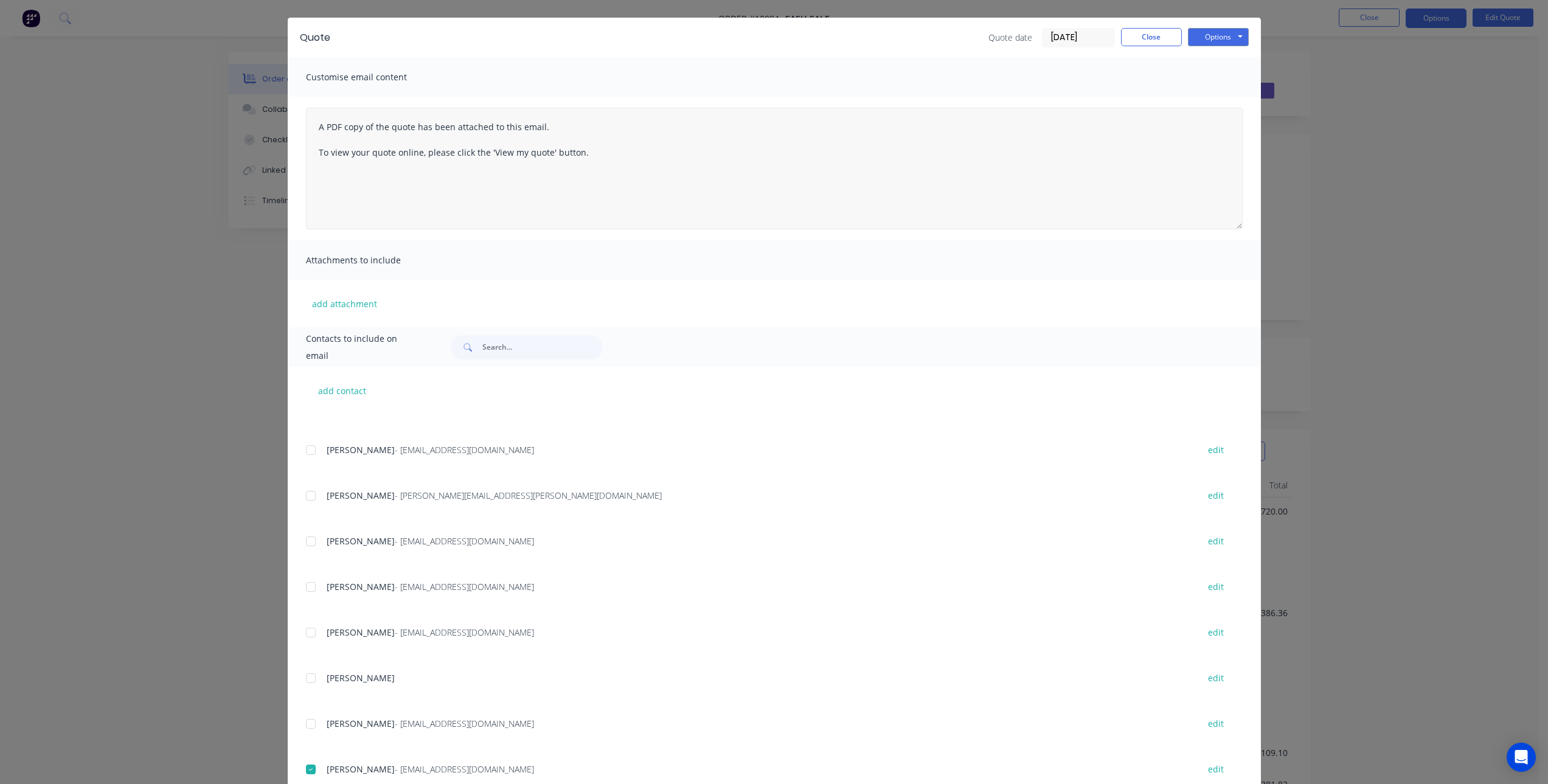
scroll to position [0, 0]
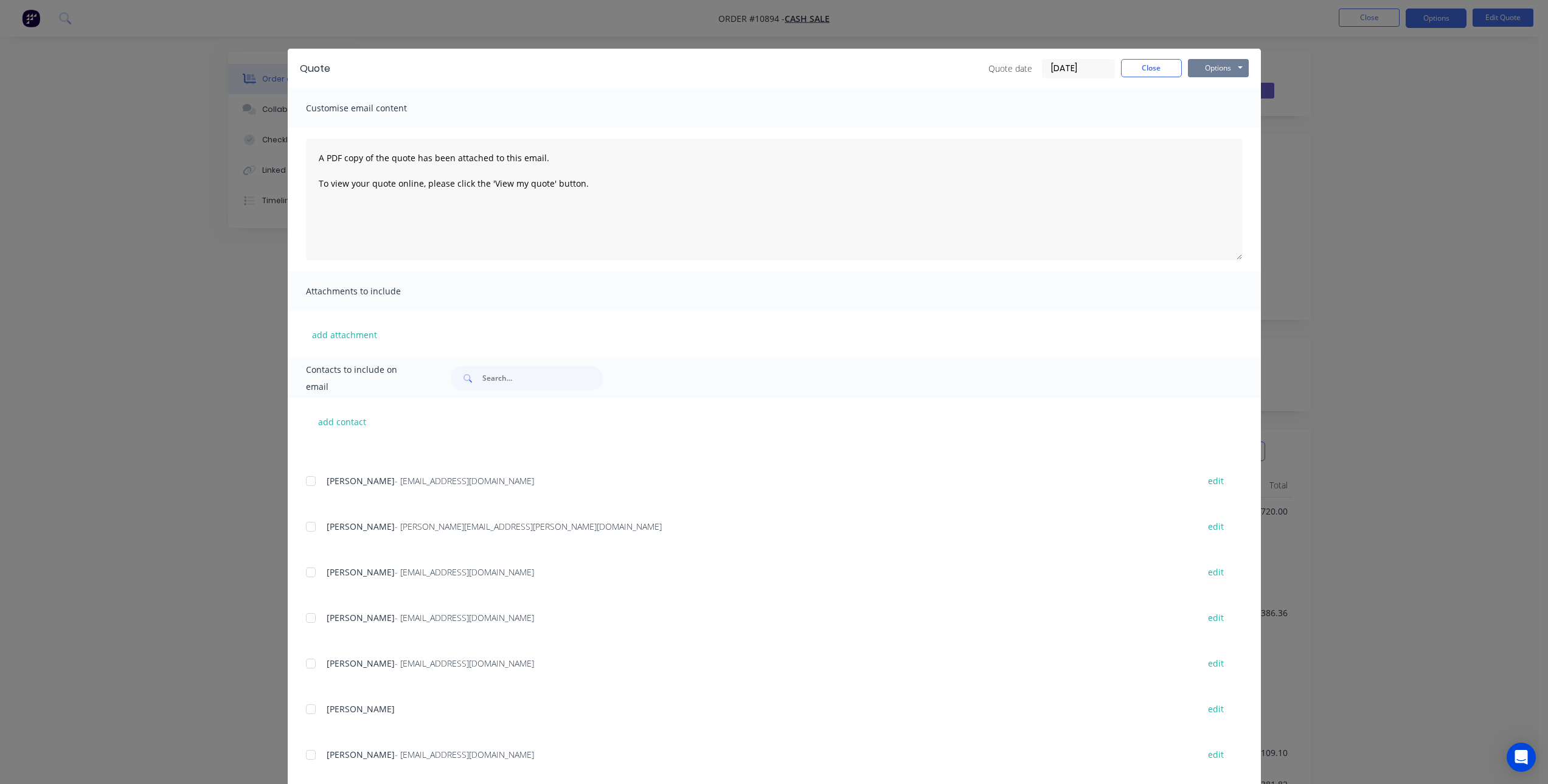
click at [1209, 72] on button "Options" at bounding box center [1219, 68] width 61 height 18
click at [1205, 130] on button "Email" at bounding box center [1227, 130] width 78 height 20
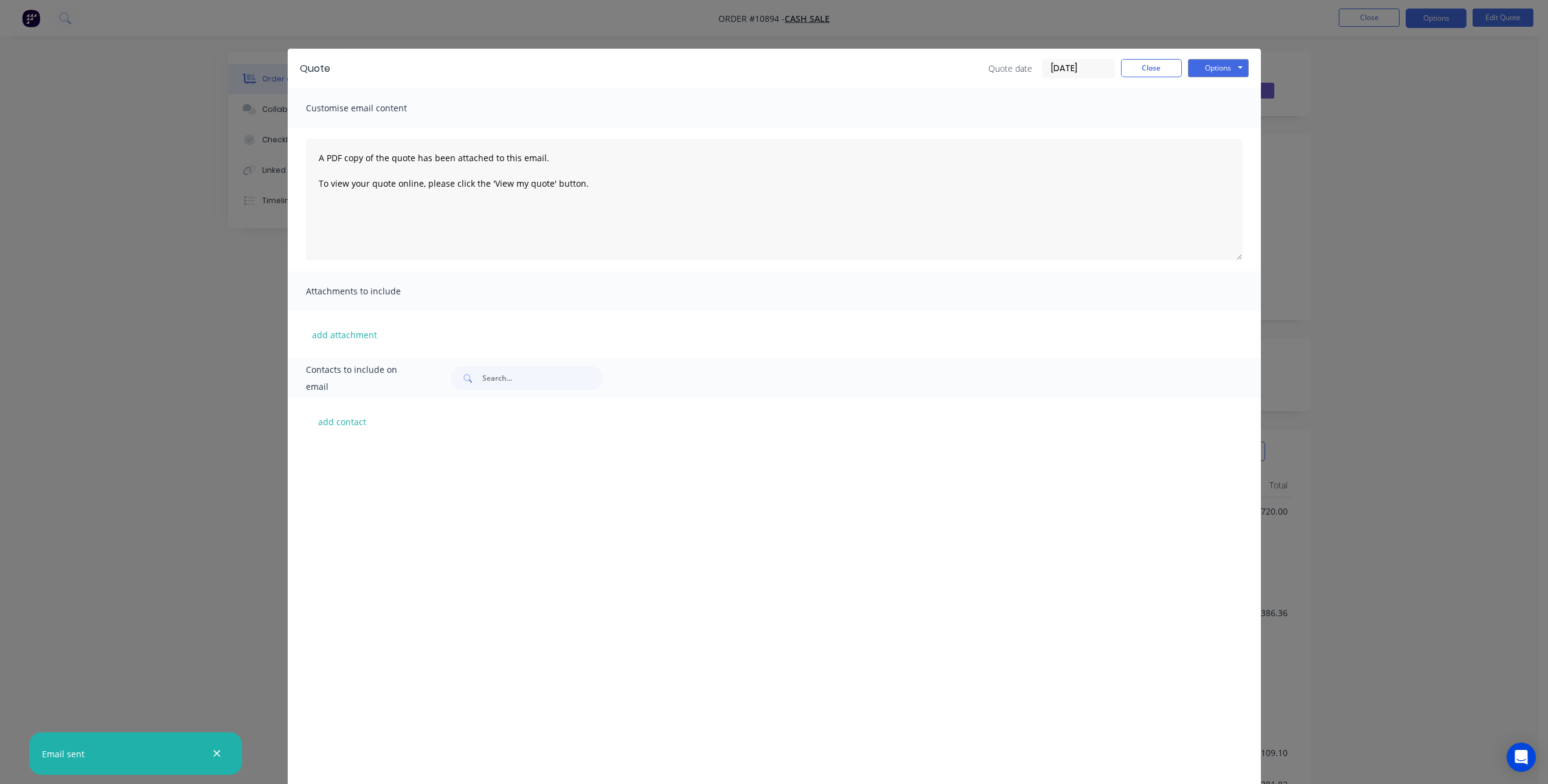
scroll to position [2298, 0]
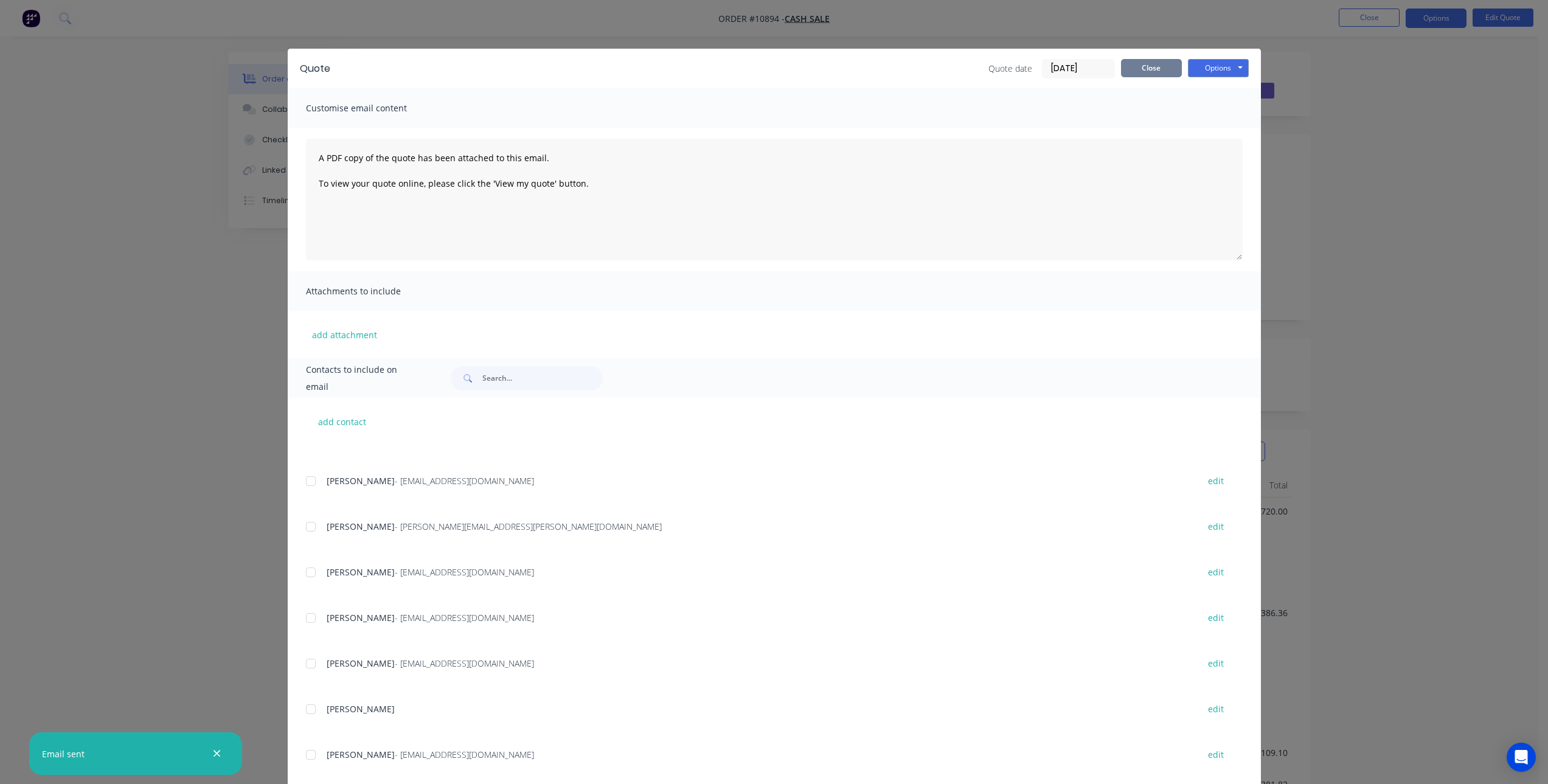
click at [1149, 68] on button "Close" at bounding box center [1152, 68] width 61 height 18
